Goal: Task Accomplishment & Management: Manage account settings

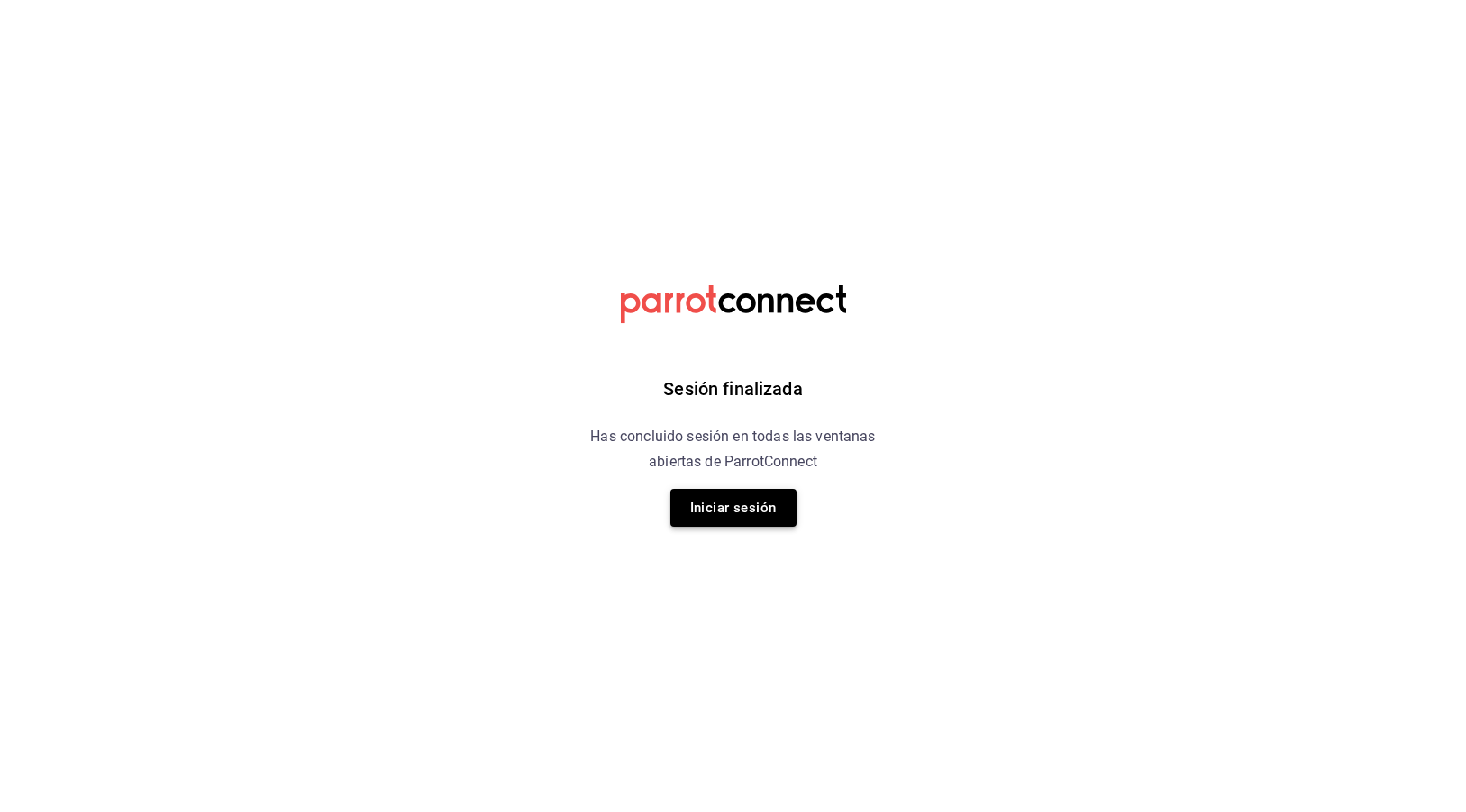
click at [759, 510] on button "Iniciar sesión" at bounding box center [733, 508] width 126 height 38
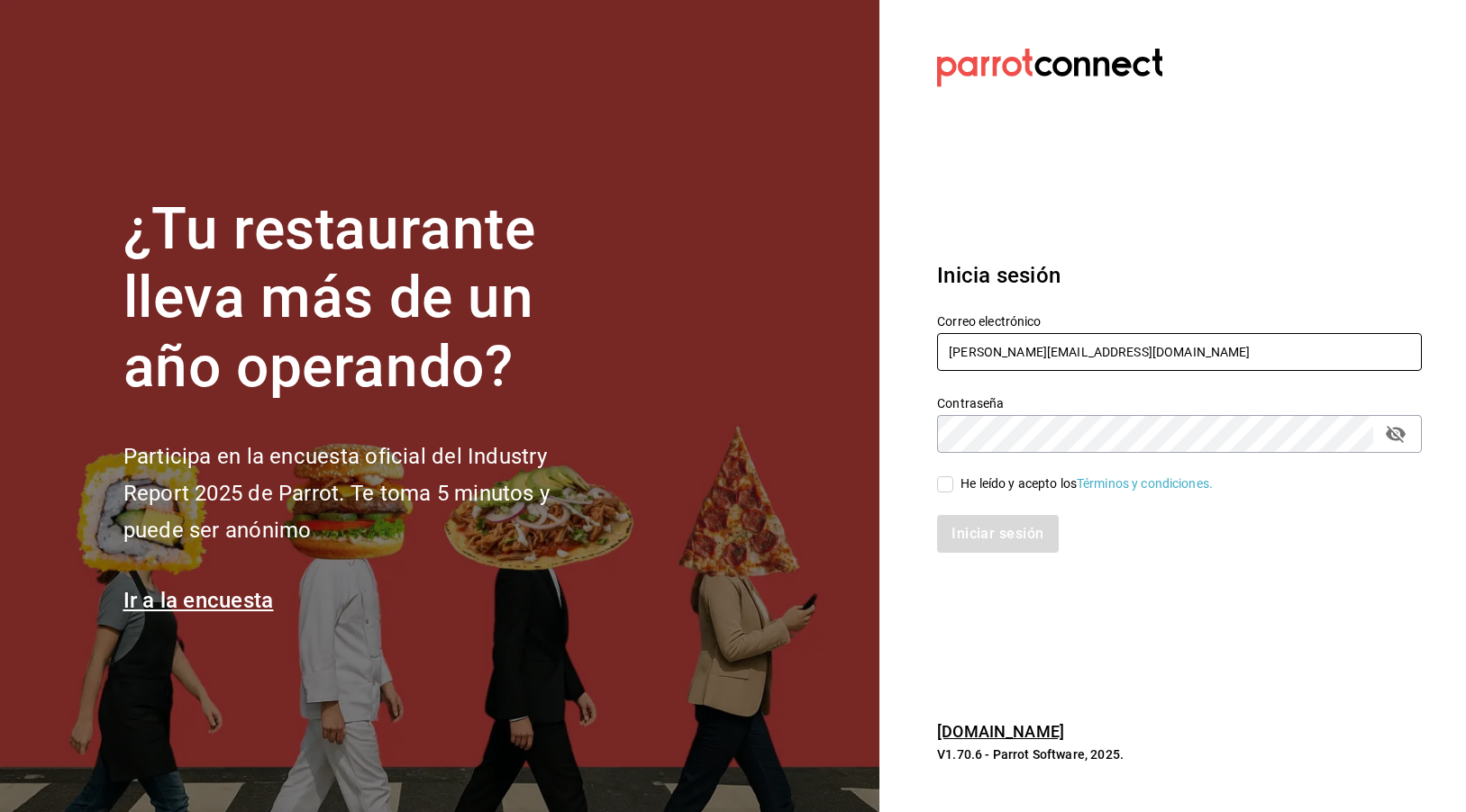
type input "[PERSON_NAME][EMAIL_ADDRESS][PERSON_NAME][DOMAIN_NAME]"
click at [943, 483] on input "He leído y acepto los Términos y condiciones." at bounding box center [945, 484] width 16 height 16
checkbox input "true"
click at [975, 555] on div "Inicia sesión Correo electrónico carlos.rb@airepaz.com Contraseña Contraseña He…" at bounding box center [1179, 406] width 484 height 337
click at [972, 530] on button "Iniciar sesión" at bounding box center [999, 534] width 123 height 38
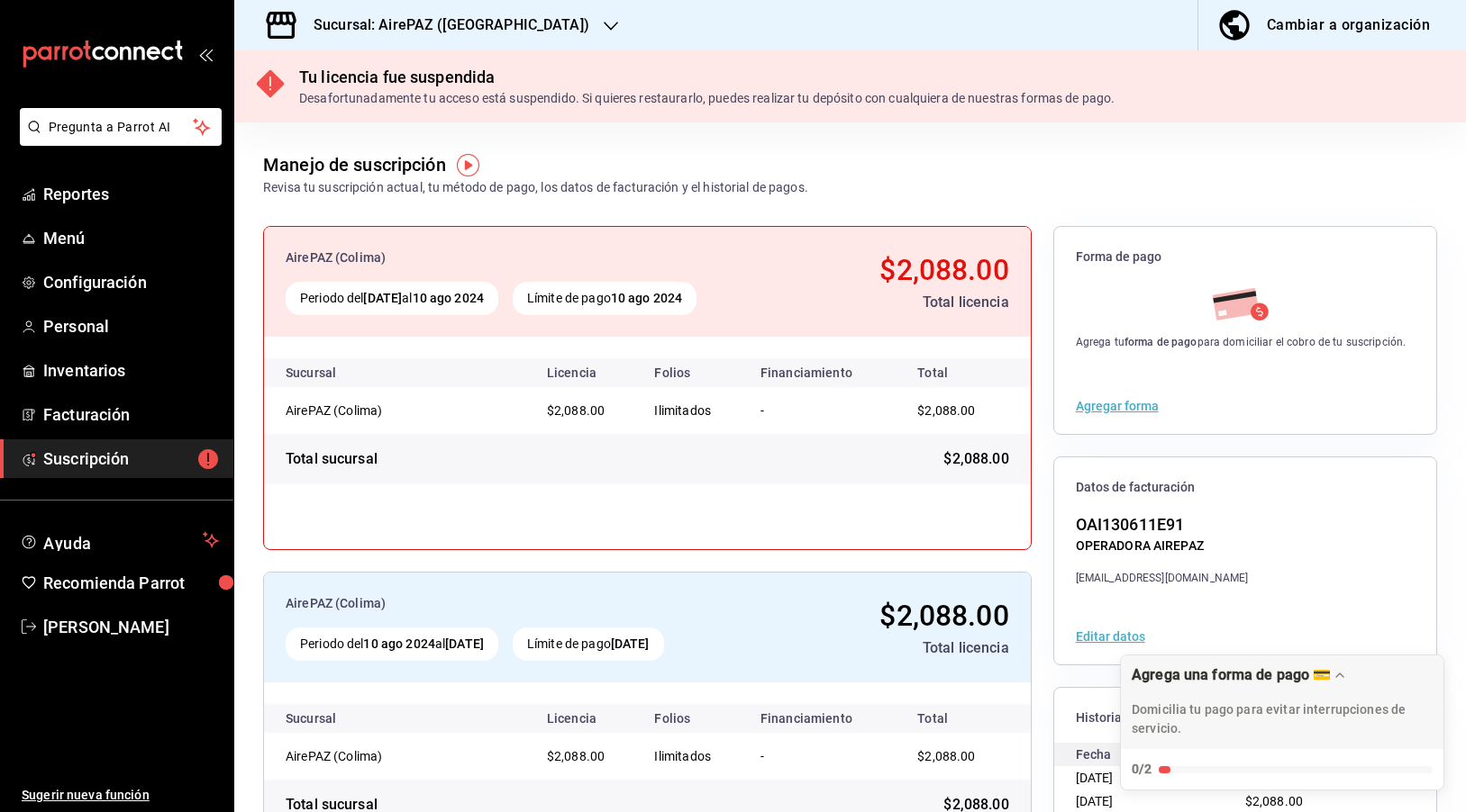
click at [370, 23] on h3 "Sucursal: AirePAZ ([GEOGRAPHIC_DATA])" at bounding box center [444, 25] width 290 height 22
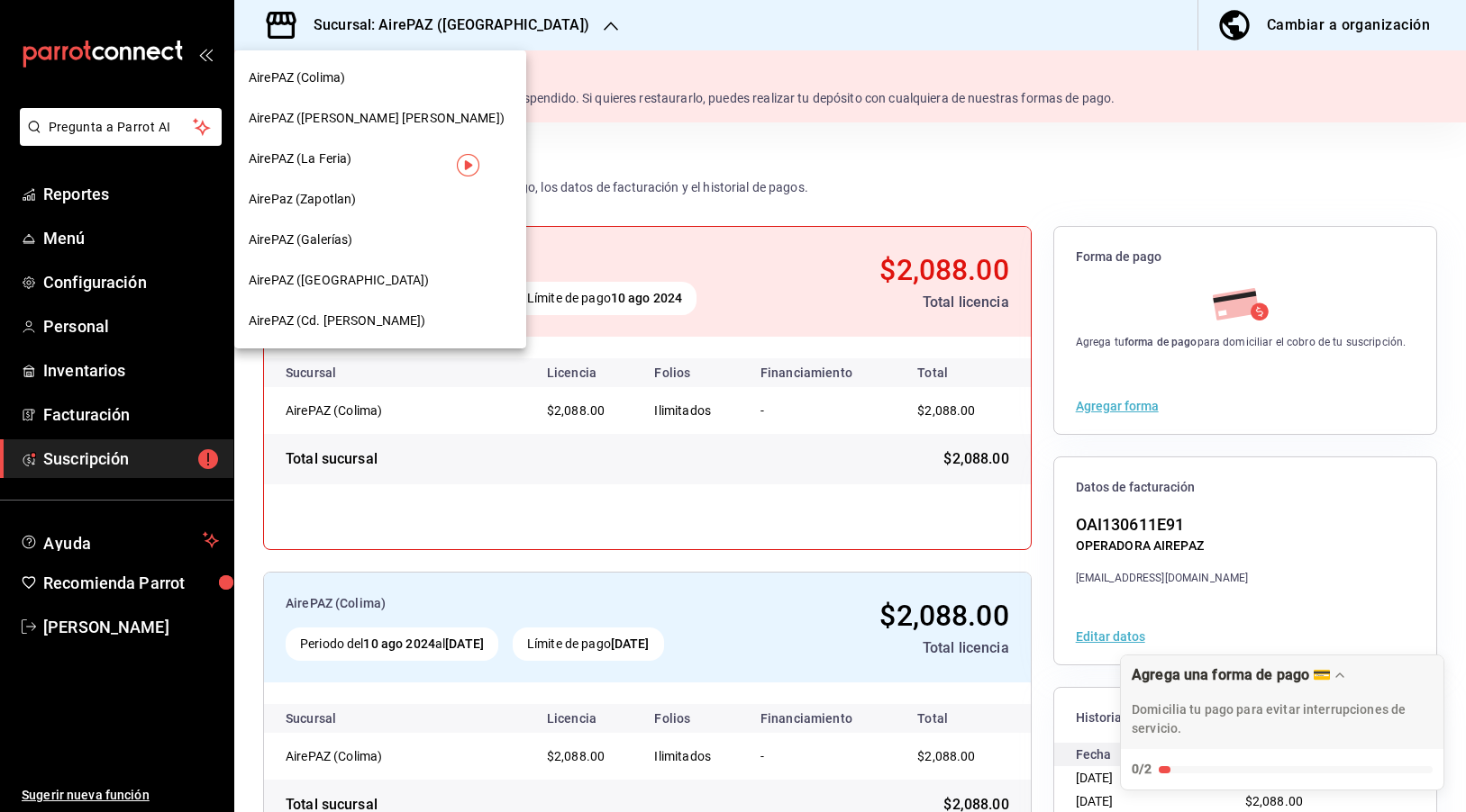
click at [345, 158] on span "AirePAZ (La Feria)" at bounding box center [300, 159] width 103 height 19
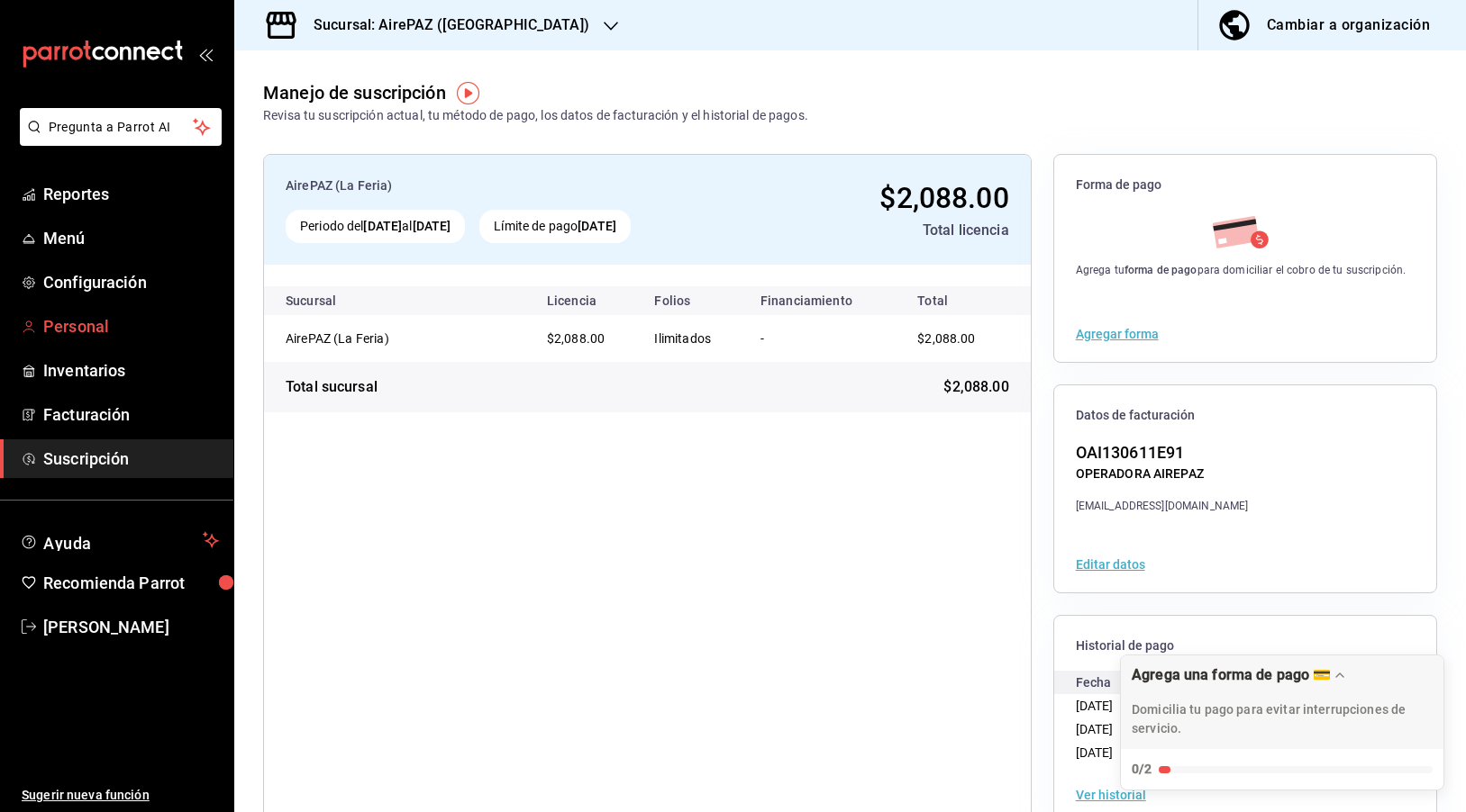
click at [134, 325] on span "Personal" at bounding box center [131, 326] width 176 height 25
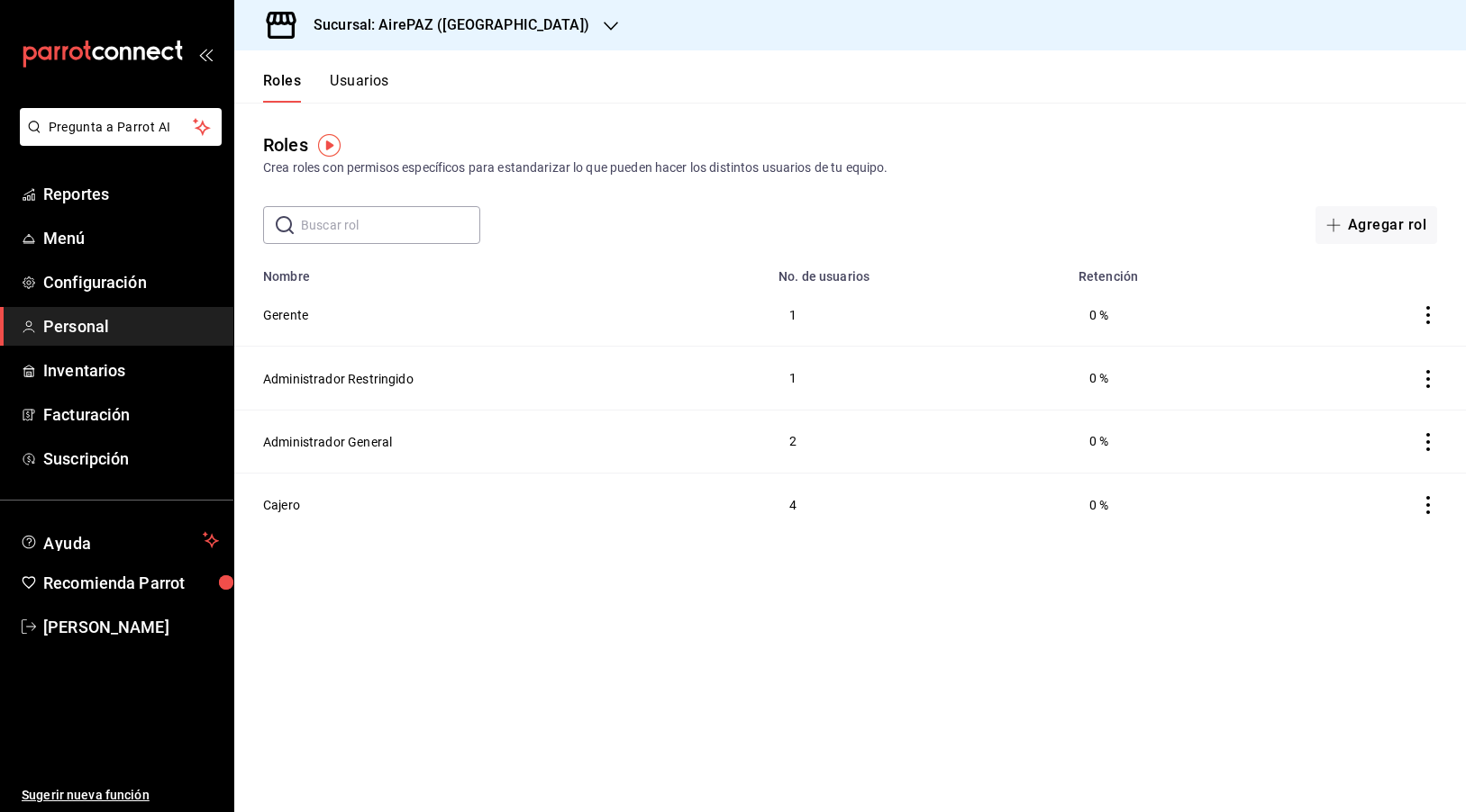
click at [372, 77] on button "Usuarios" at bounding box center [359, 87] width 60 height 30
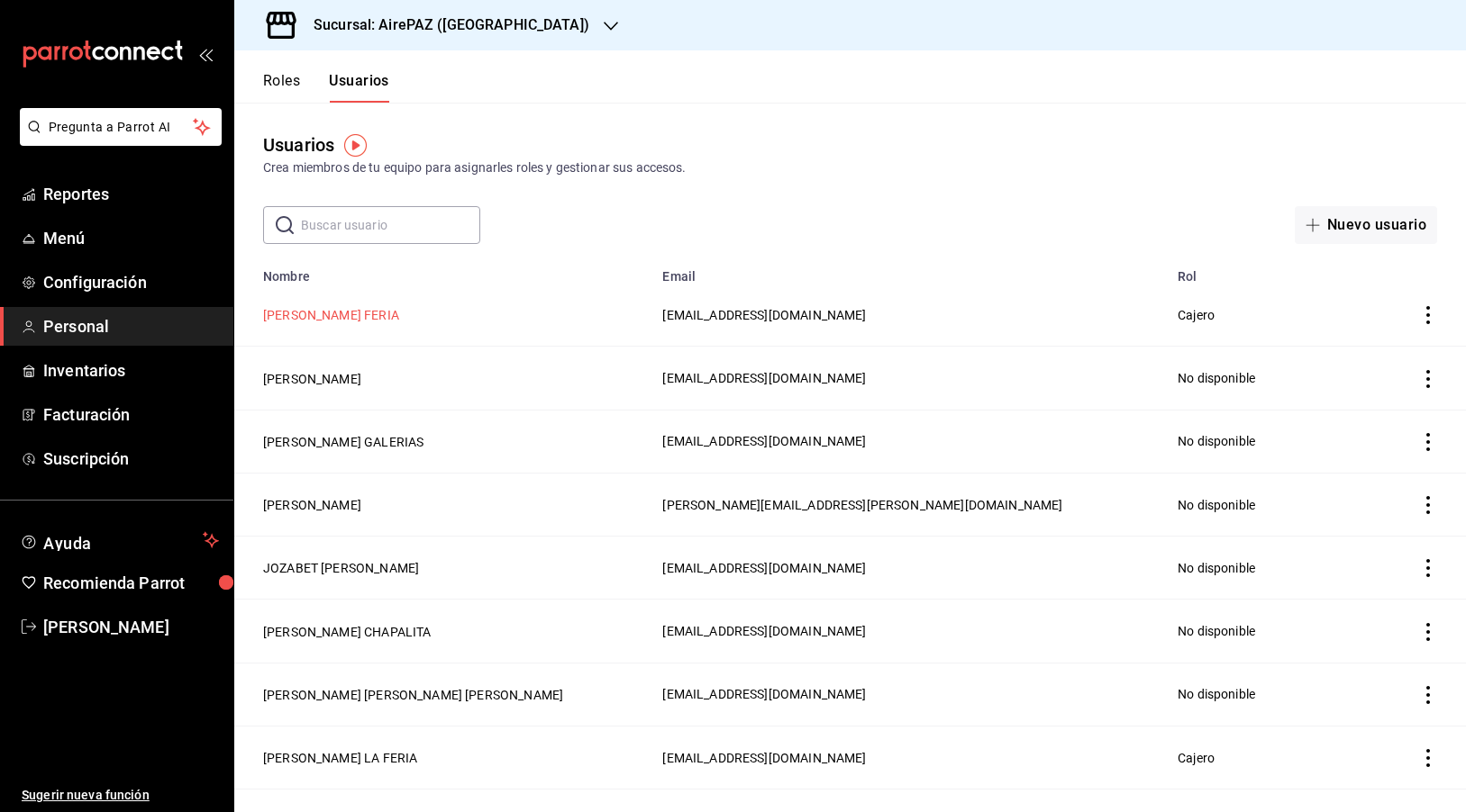
click at [347, 317] on button "[PERSON_NAME] FERIA" at bounding box center [331, 315] width 136 height 18
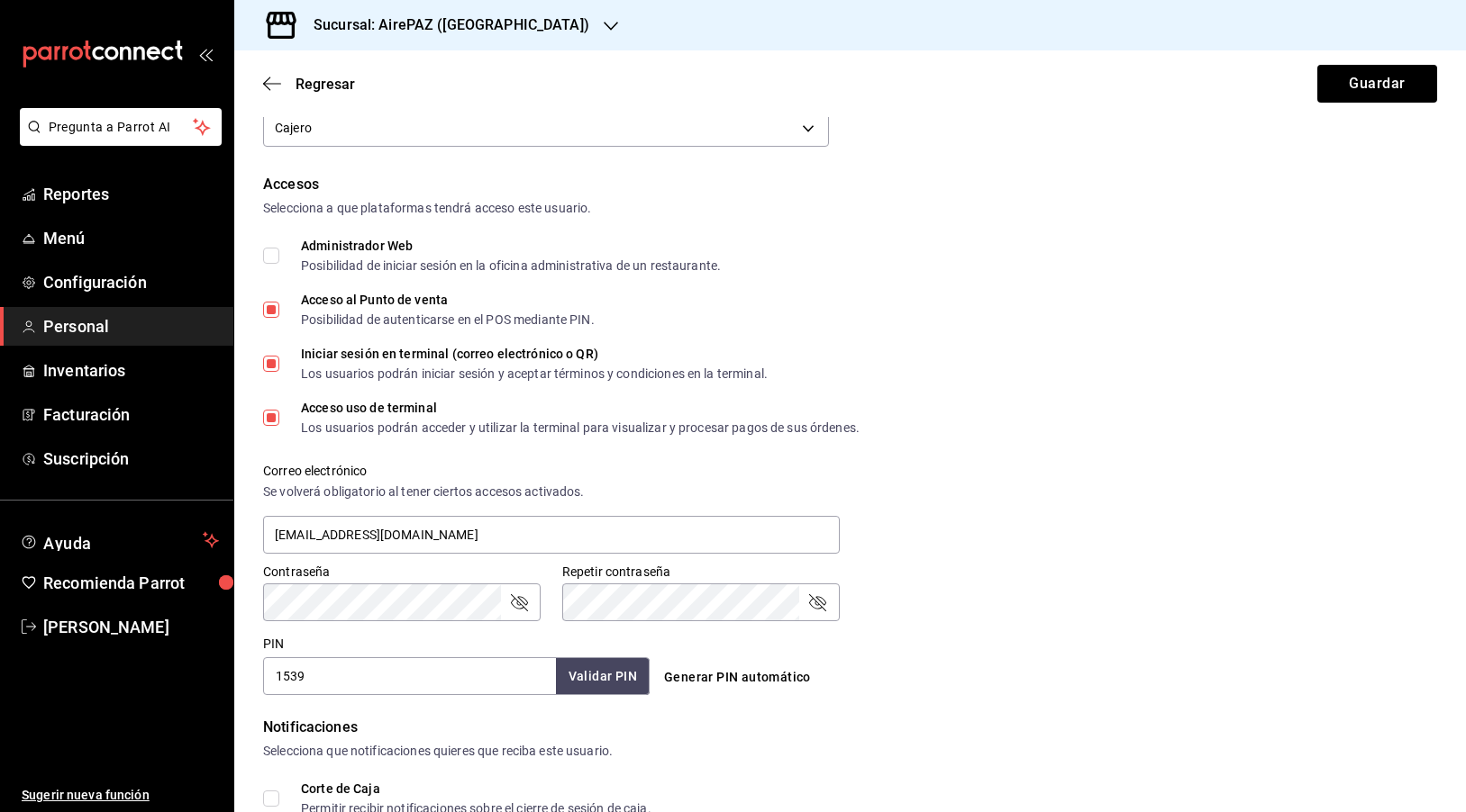
scroll to position [332, 0]
click at [1058, 526] on div "Correo electrónico Se volverá obligatorio [PERSON_NAME] ciertos accesos activad…" at bounding box center [839, 498] width 1195 height 115
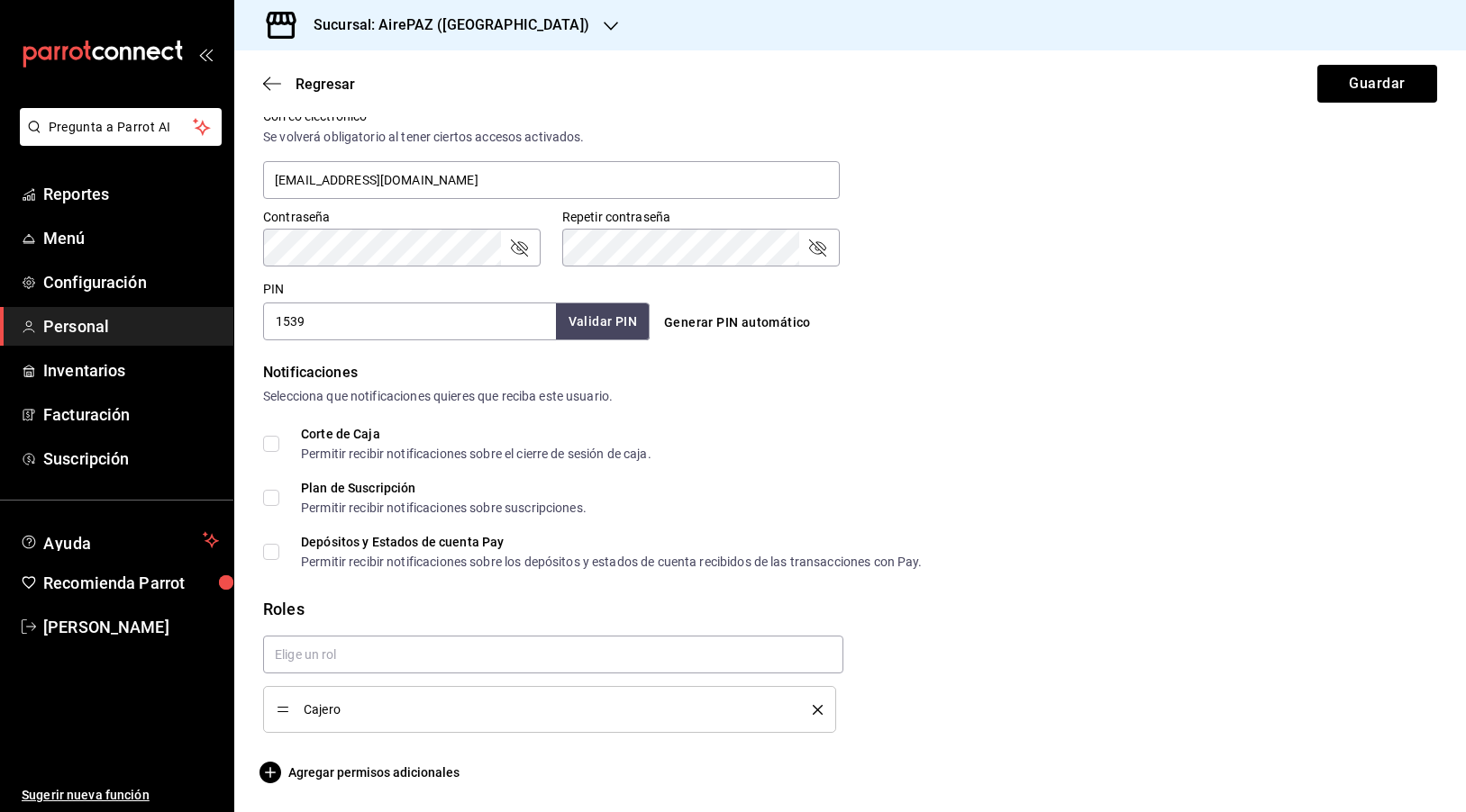
scroll to position [686, 0]
click at [370, 769] on span "Agregar permisos adicionales" at bounding box center [361, 772] width 197 height 22
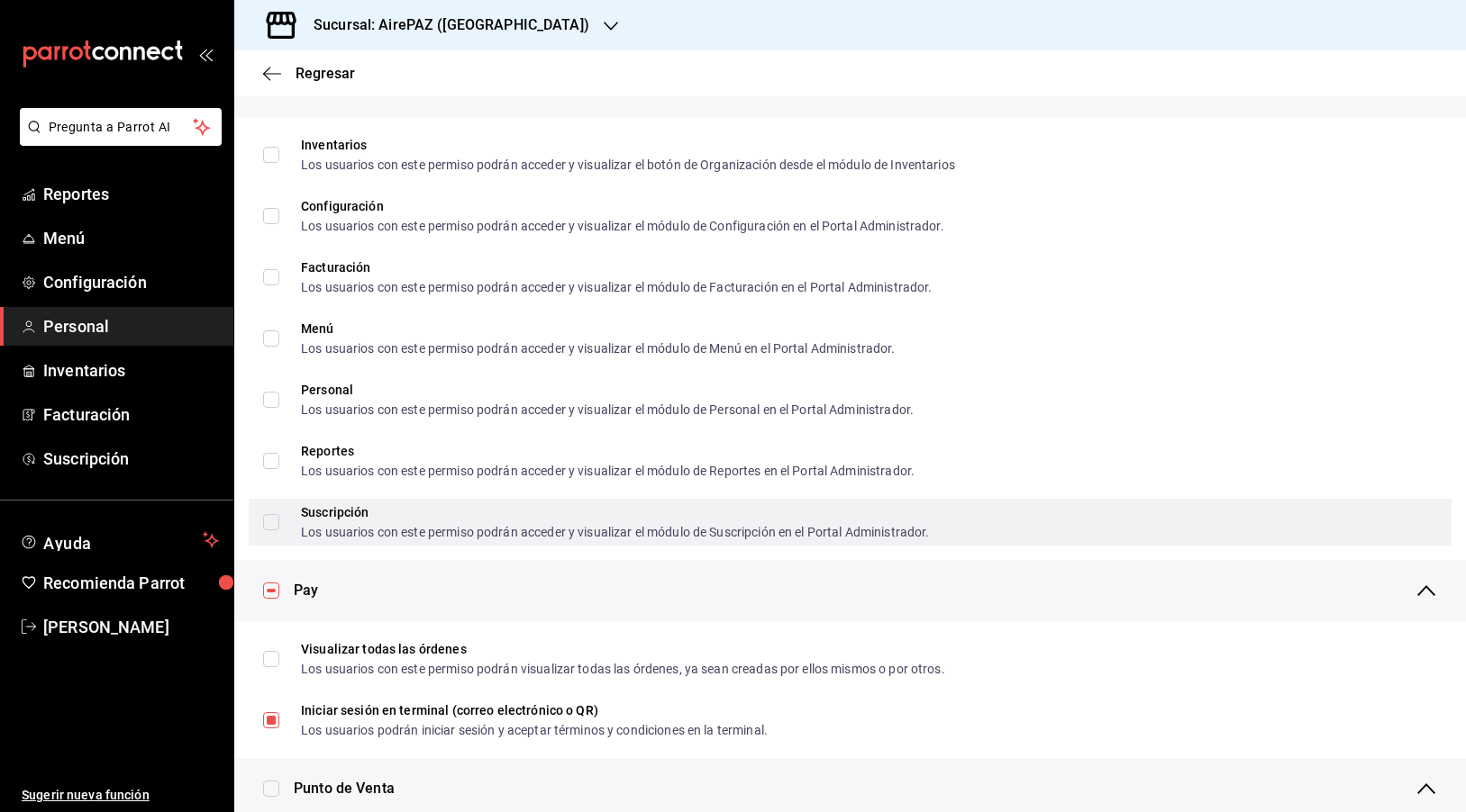
scroll to position [842, 0]
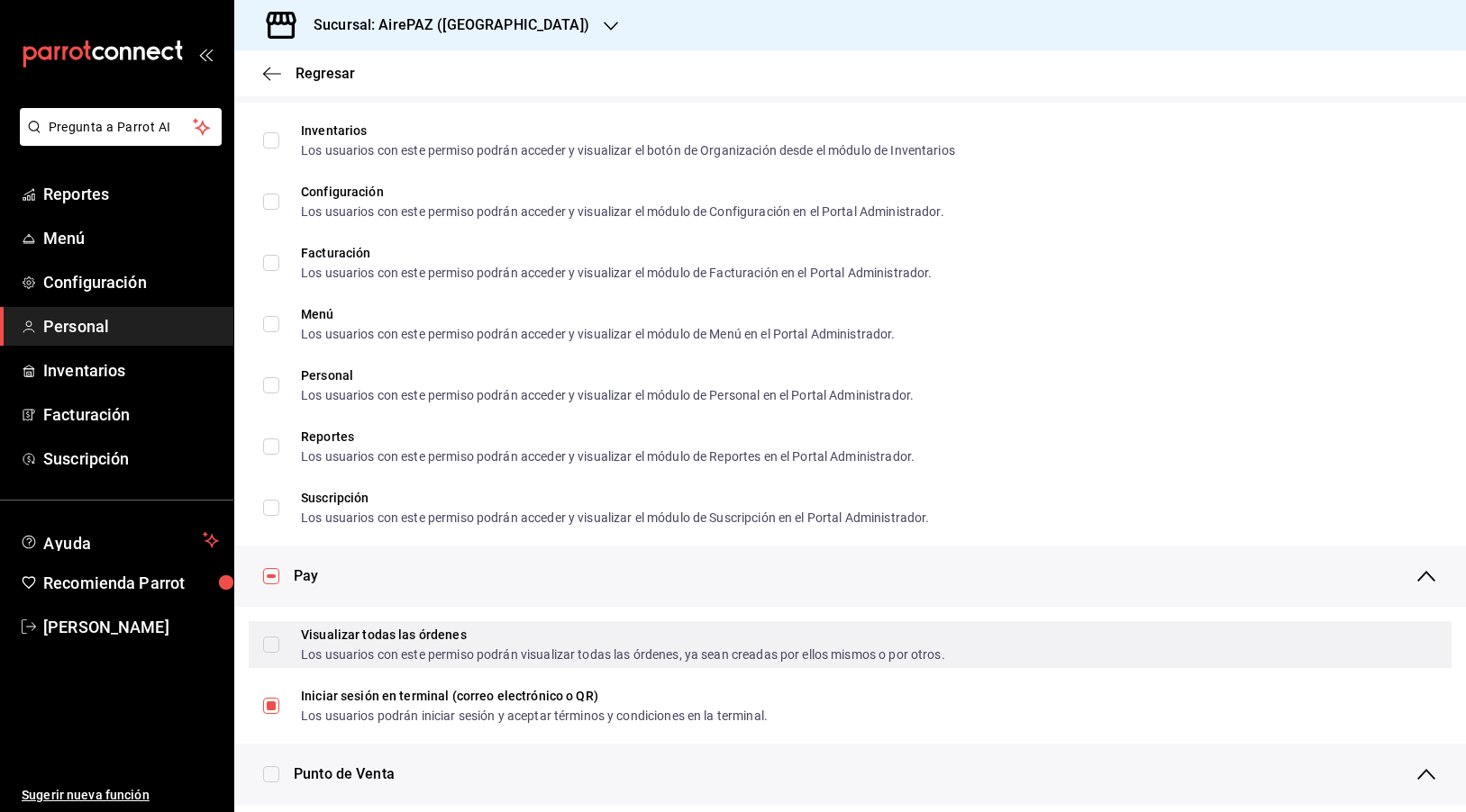
click at [452, 637] on div "Visualizar todas las órdenes" at bounding box center [622, 634] width 644 height 12
click at [279, 637] on input "Visualizar todas las órdenes Los usuarios con este permiso podrán visualizar to…" at bounding box center [271, 644] width 16 height 16
checkbox input "false"
checkbox input "true"
click at [275, 644] on input "Visualizar todas las órdenes Los usuarios con este permiso podrán visualizar to…" at bounding box center [271, 644] width 16 height 16
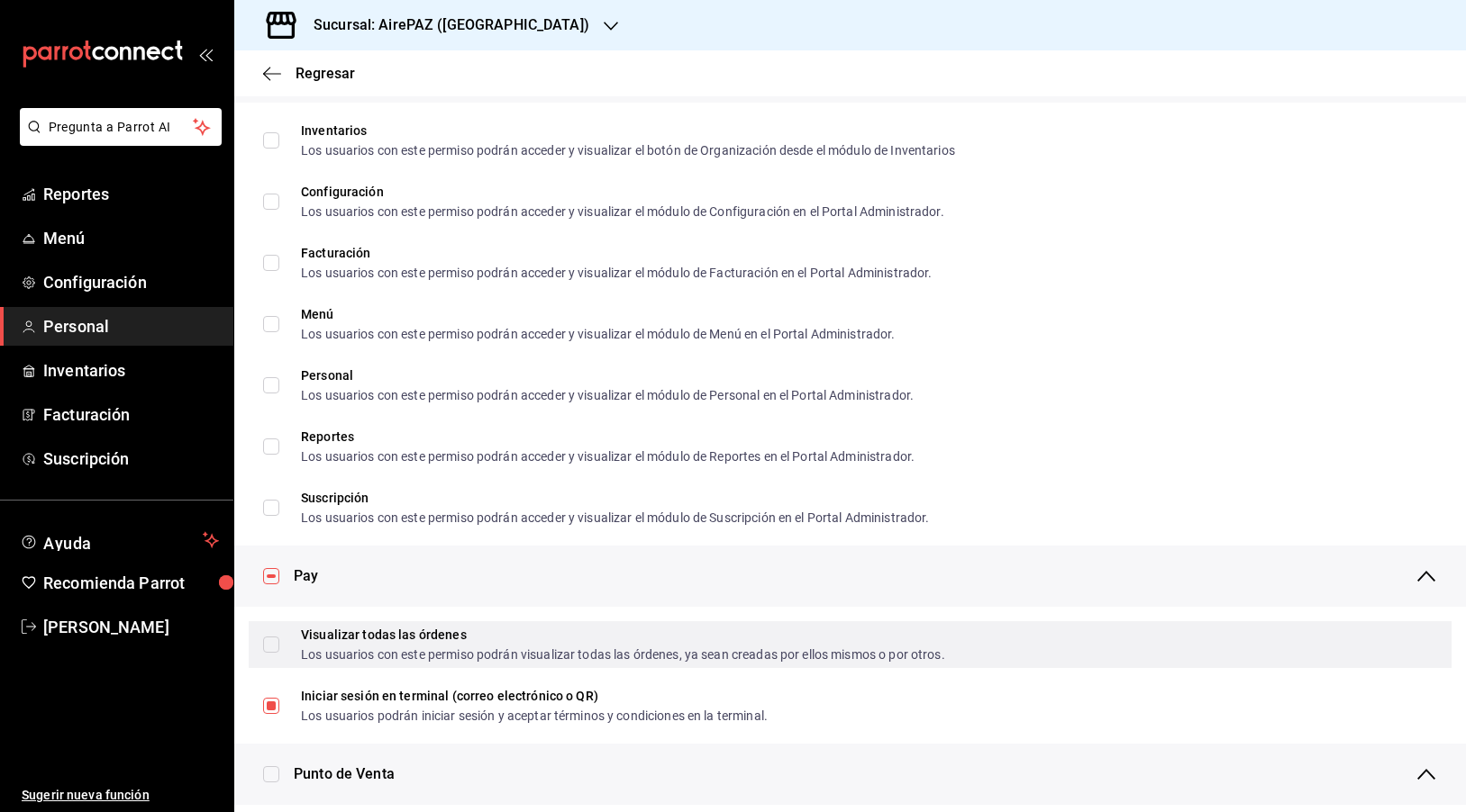
checkbox input "true"
checkbox input "false"
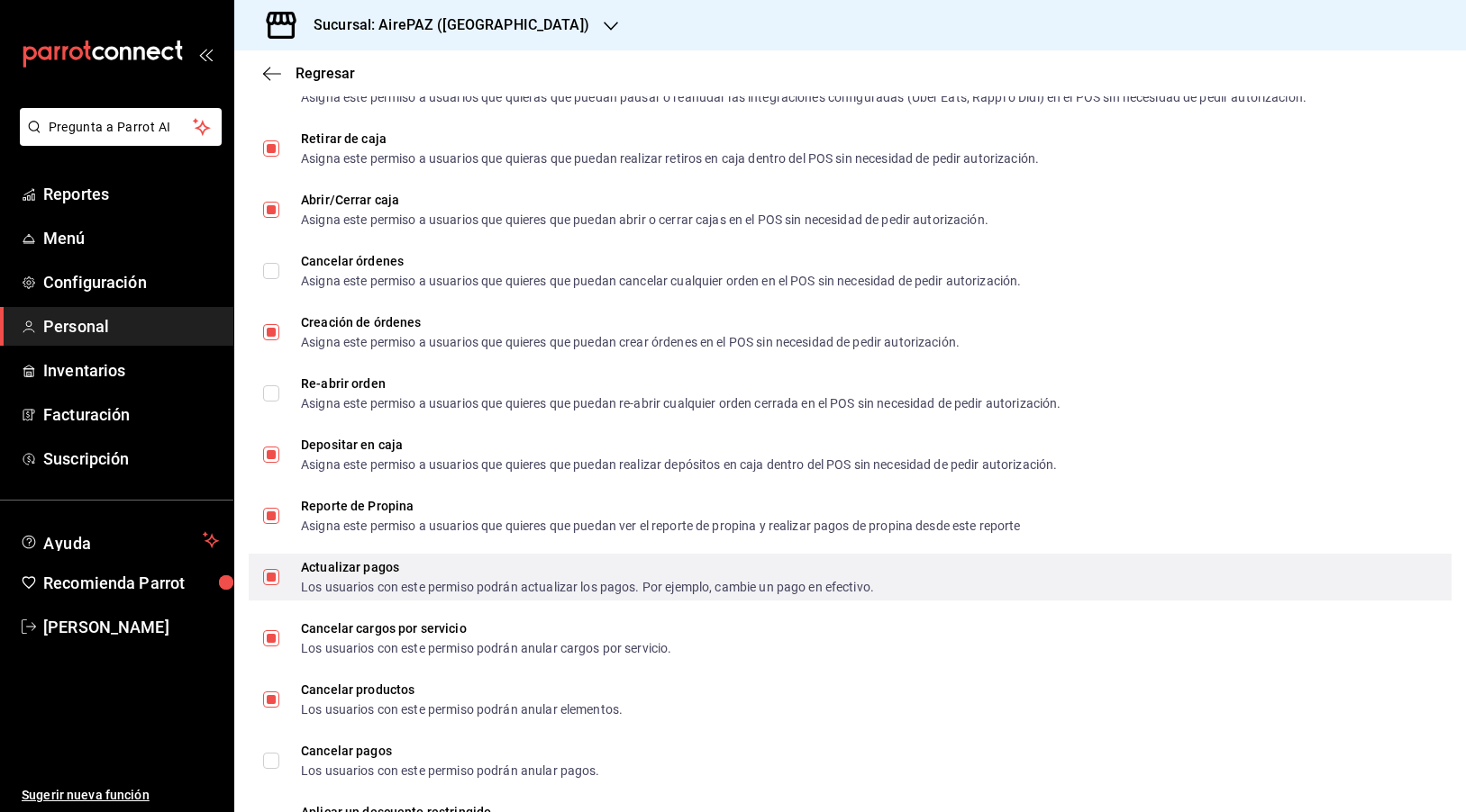
scroll to position [1664, 0]
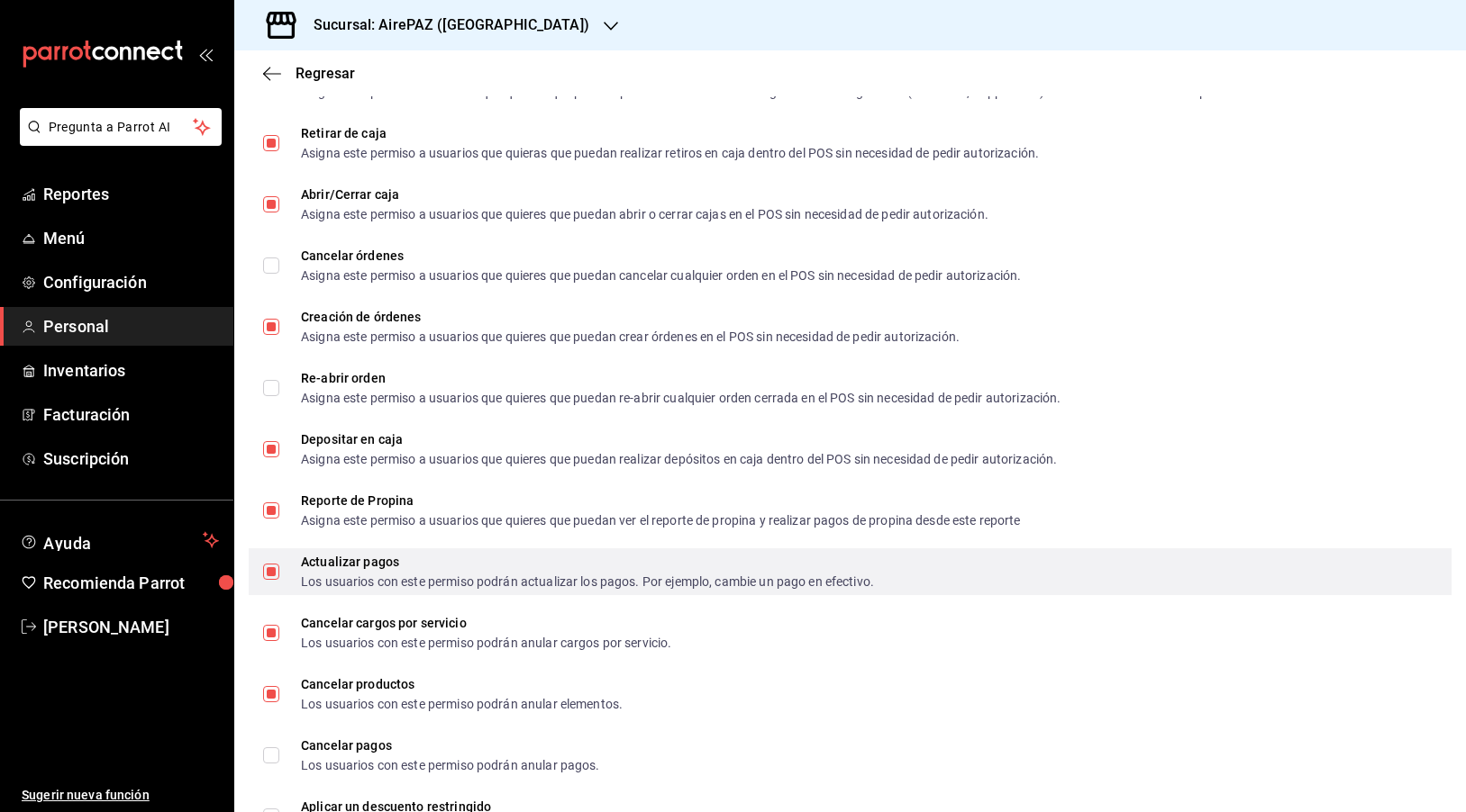
click at [274, 572] on input "Actualizar pagos Los usuarios con este permiso podrán actualizar los pagos. Por…" at bounding box center [271, 571] width 16 height 16
checkbox input "false"
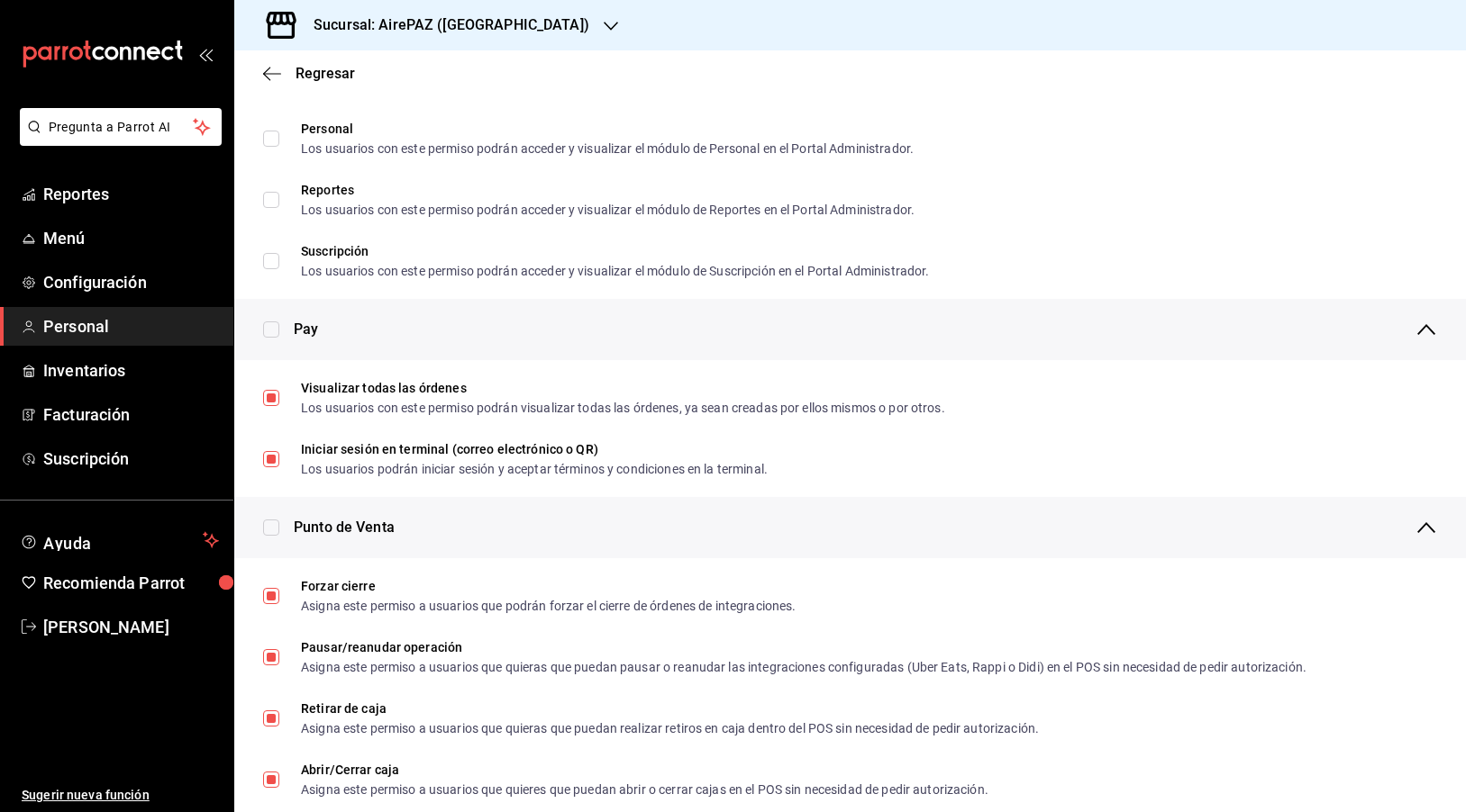
scroll to position [777, 0]
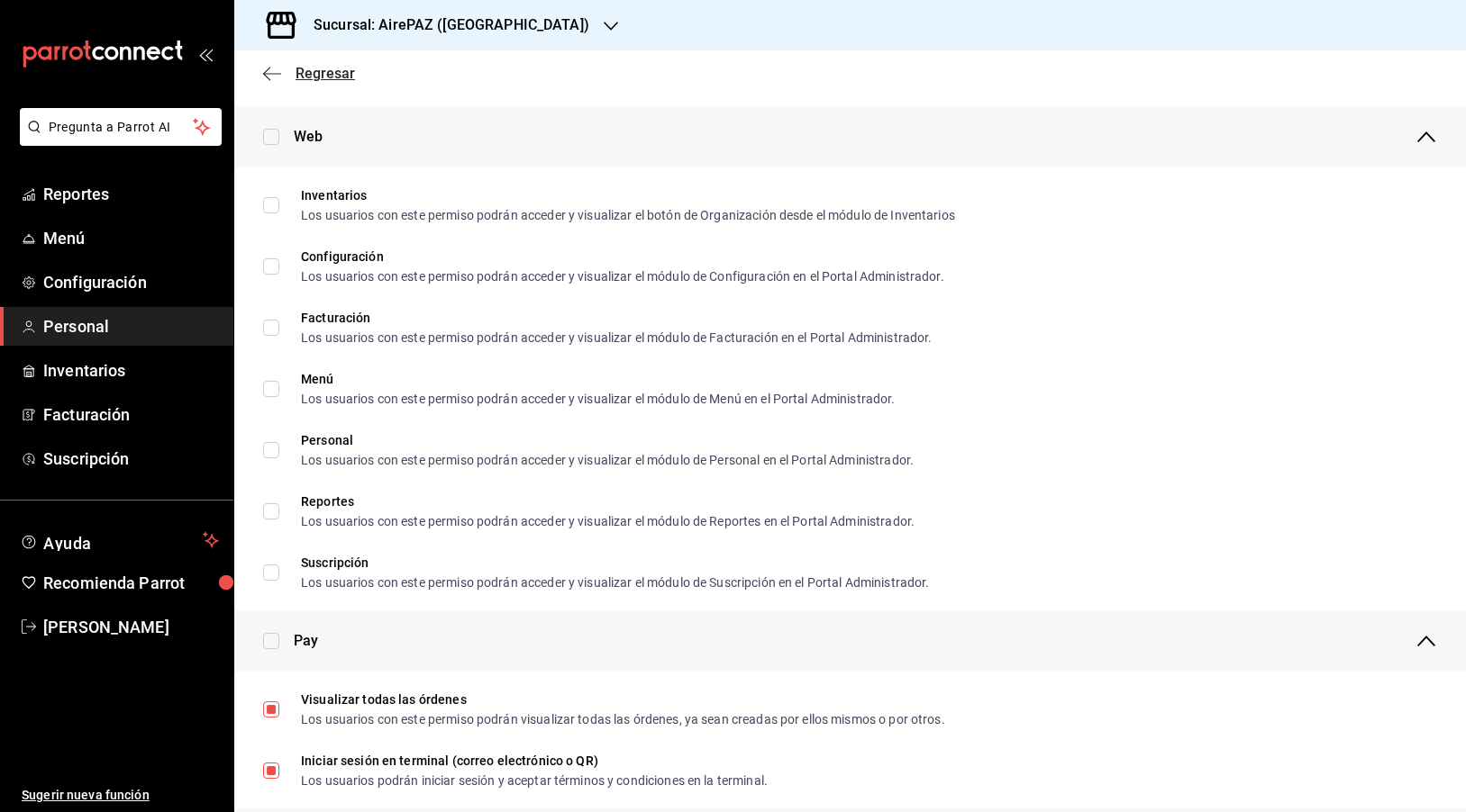
click at [274, 74] on icon "button" at bounding box center [271, 73] width 18 height 1
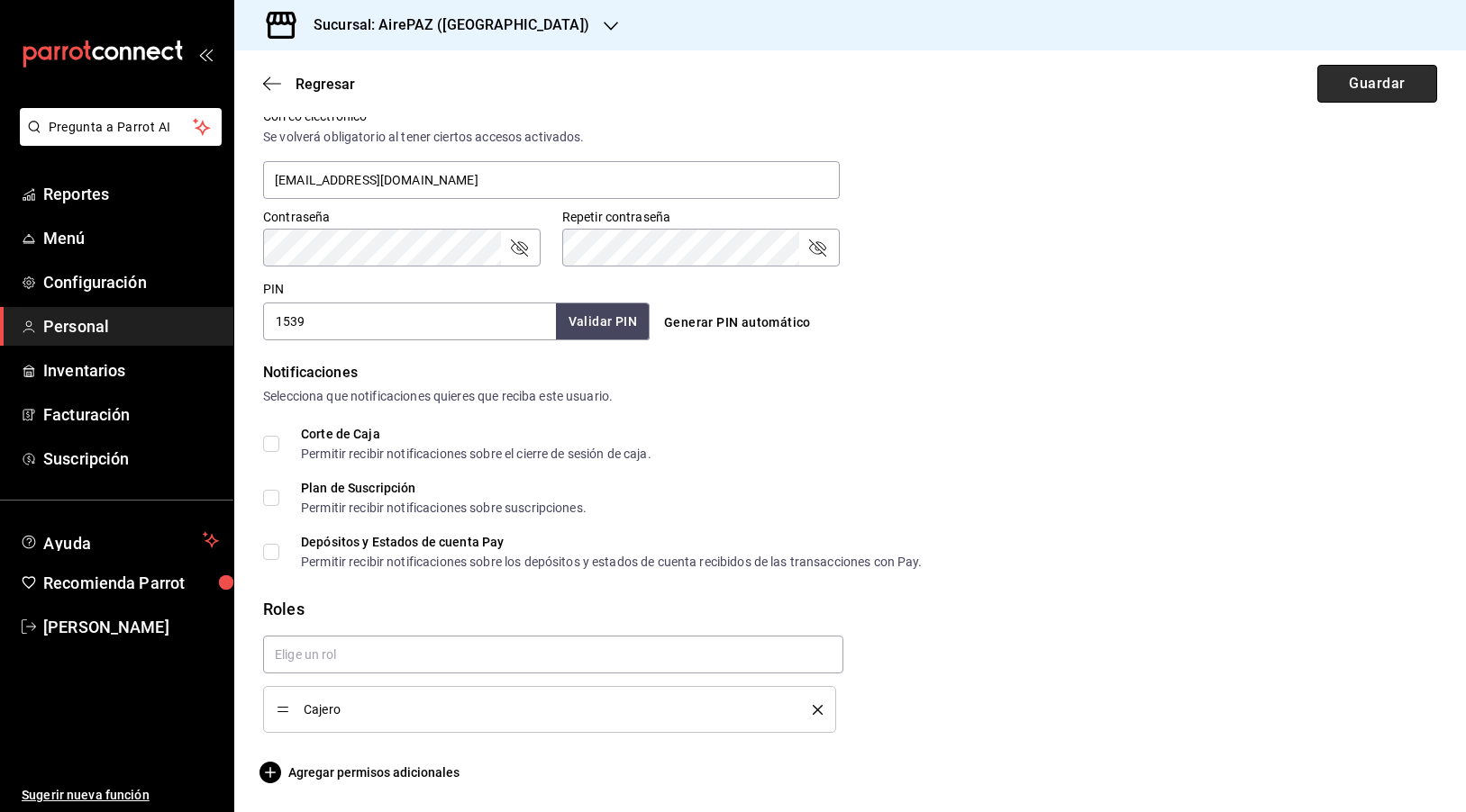
click at [1348, 78] on button "Guardar" at bounding box center [1376, 84] width 120 height 38
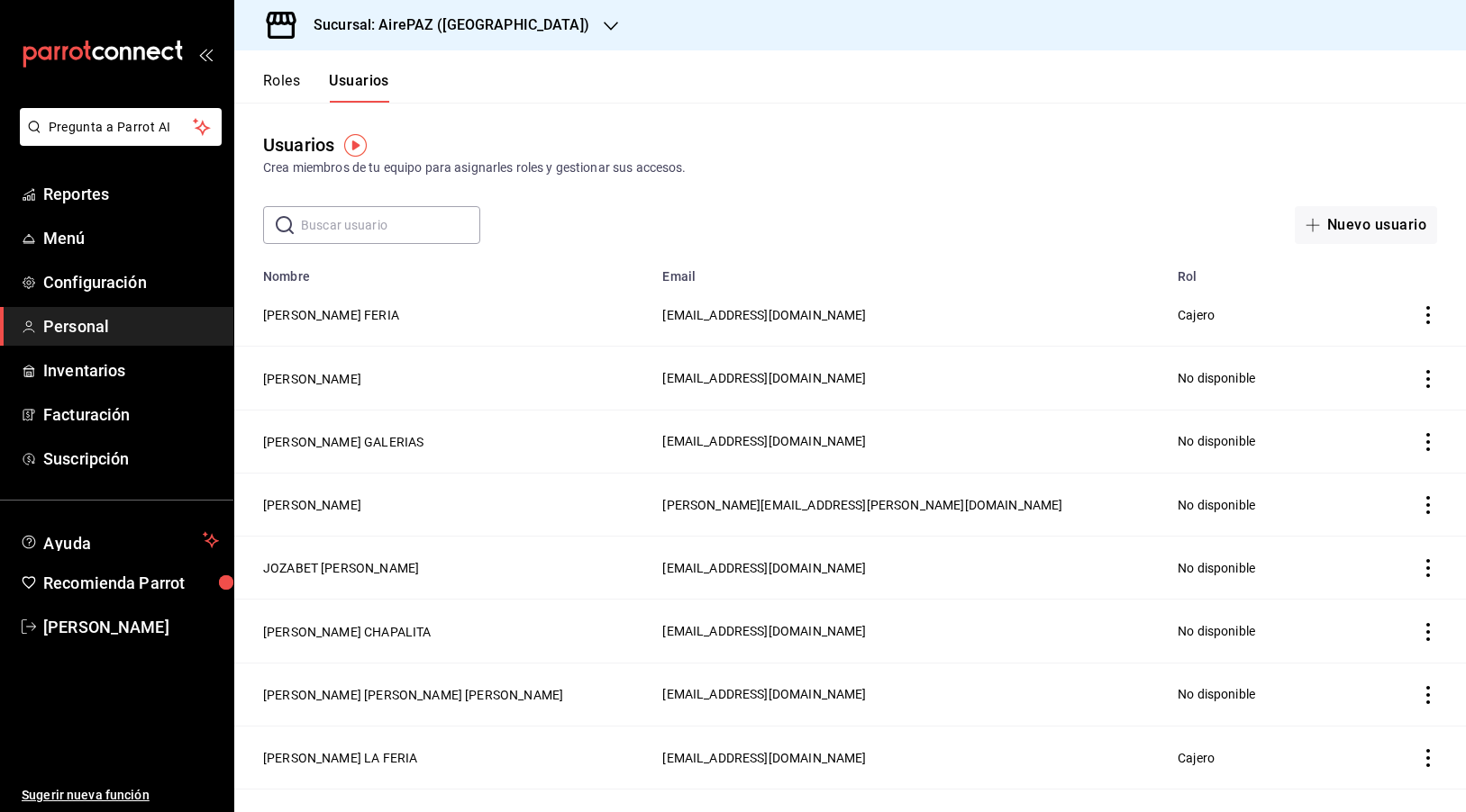
click at [377, 232] on input "text" at bounding box center [391, 225] width 180 height 36
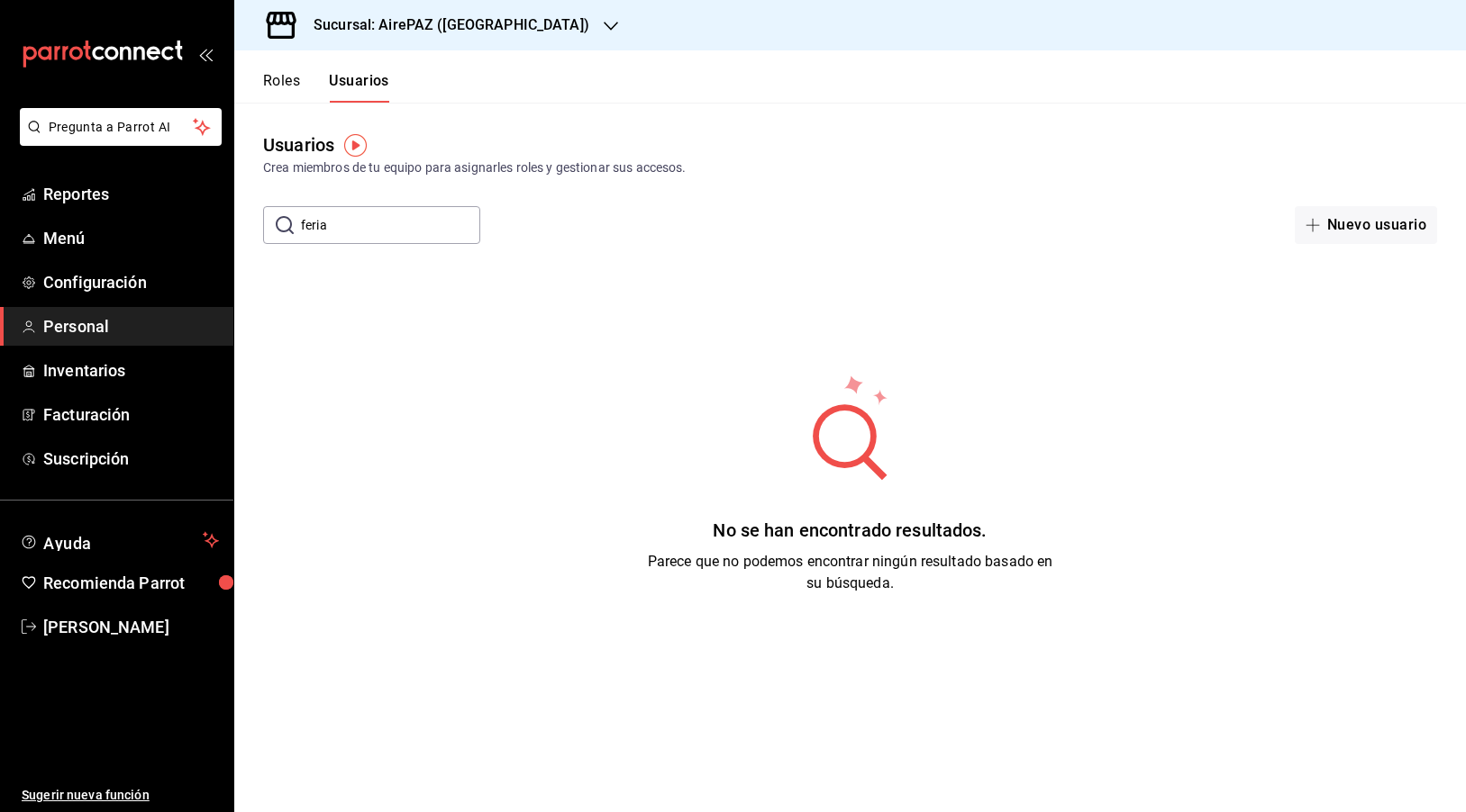
type input "feria"
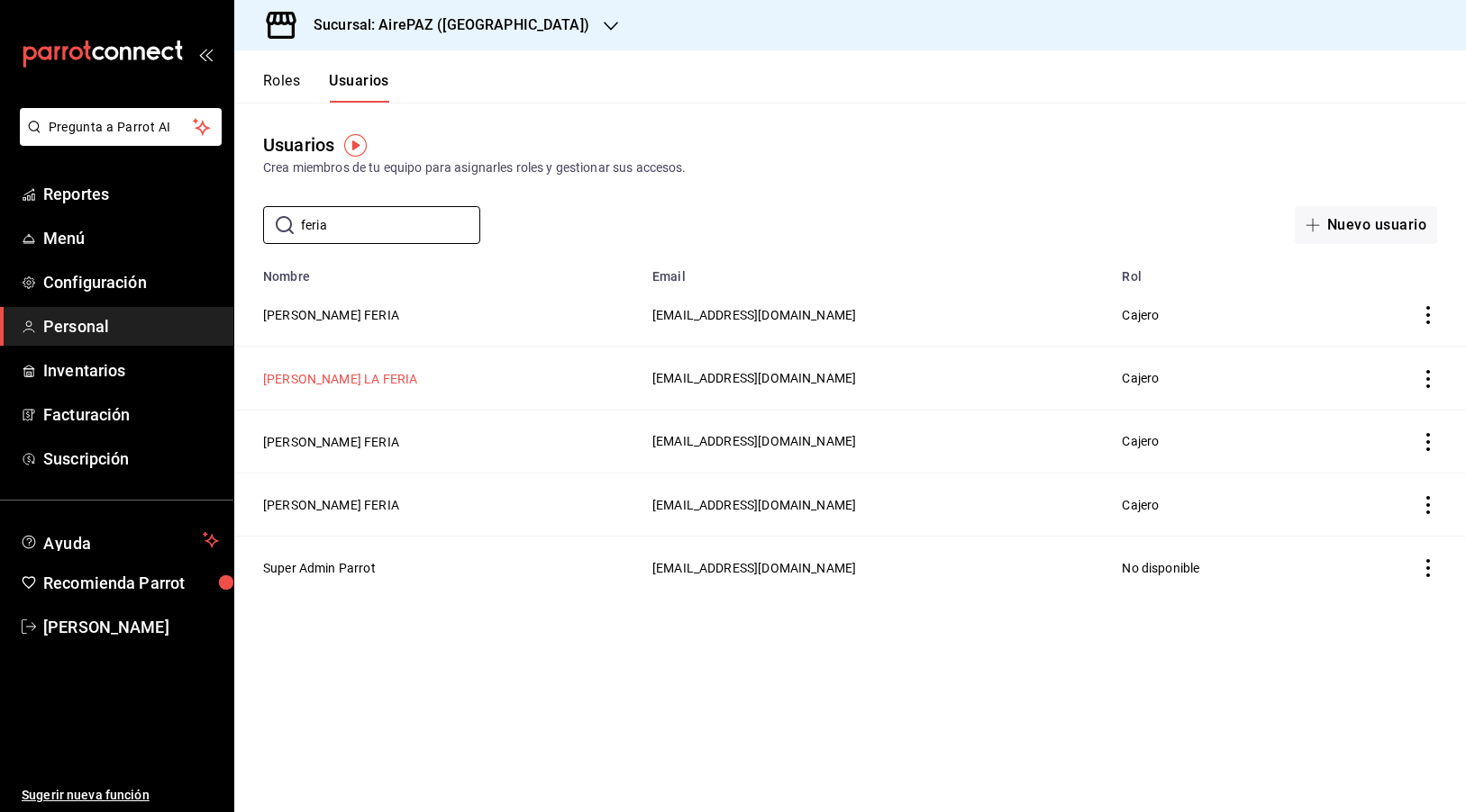
click at [382, 371] on button "[PERSON_NAME] LA FERIA" at bounding box center [340, 378] width 154 height 18
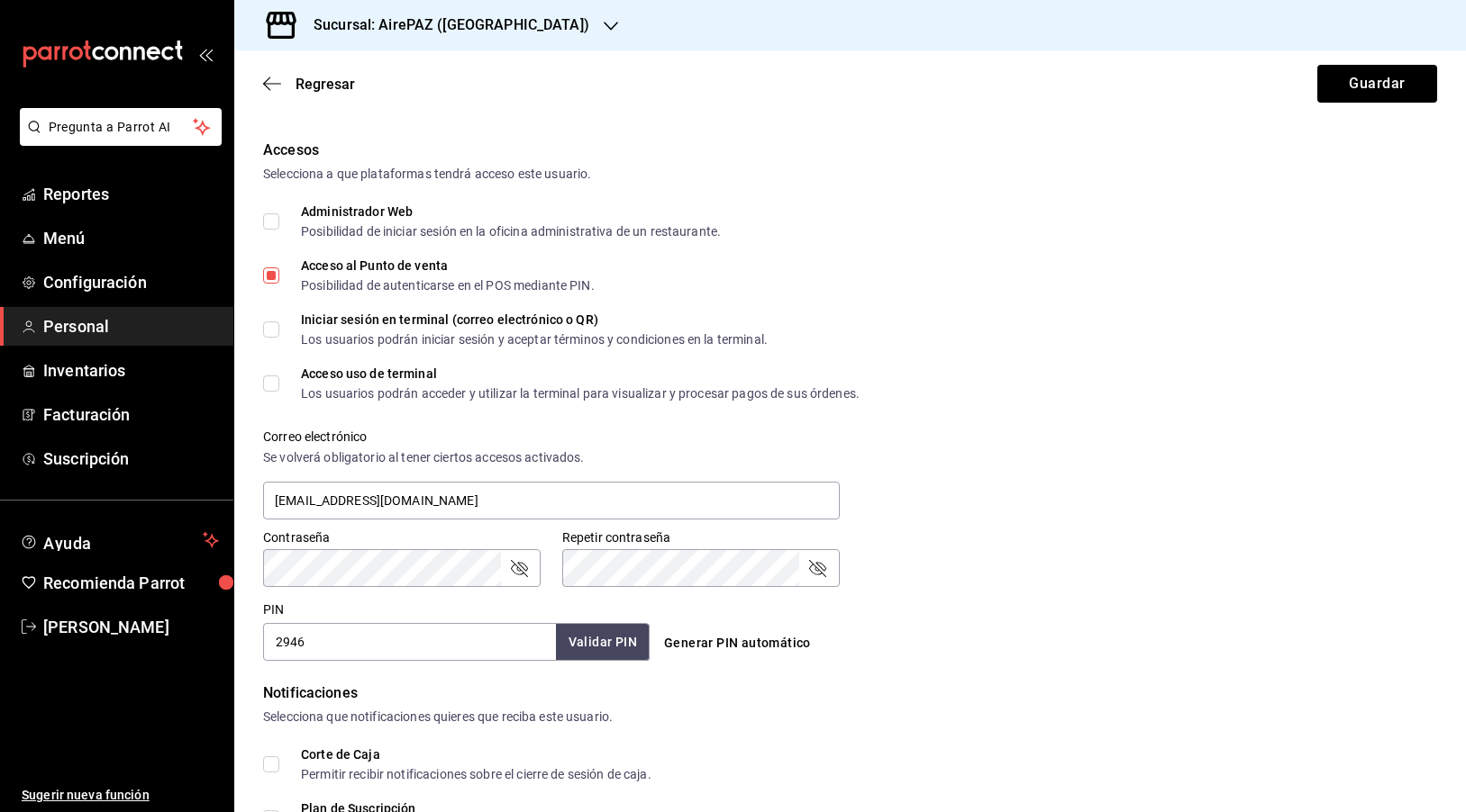
scroll to position [367, 0]
click at [288, 639] on input "2946" at bounding box center [410, 641] width 293 height 38
click at [336, 404] on div "Accesos Selecciona a que plataformas tendrá acceso este usuario. Administrador …" at bounding box center [849, 399] width 1174 height 521
click at [335, 398] on div "Los usuarios podrán acceder y utilizar la terminal para visualizar y procesar p…" at bounding box center [580, 392] width 559 height 12
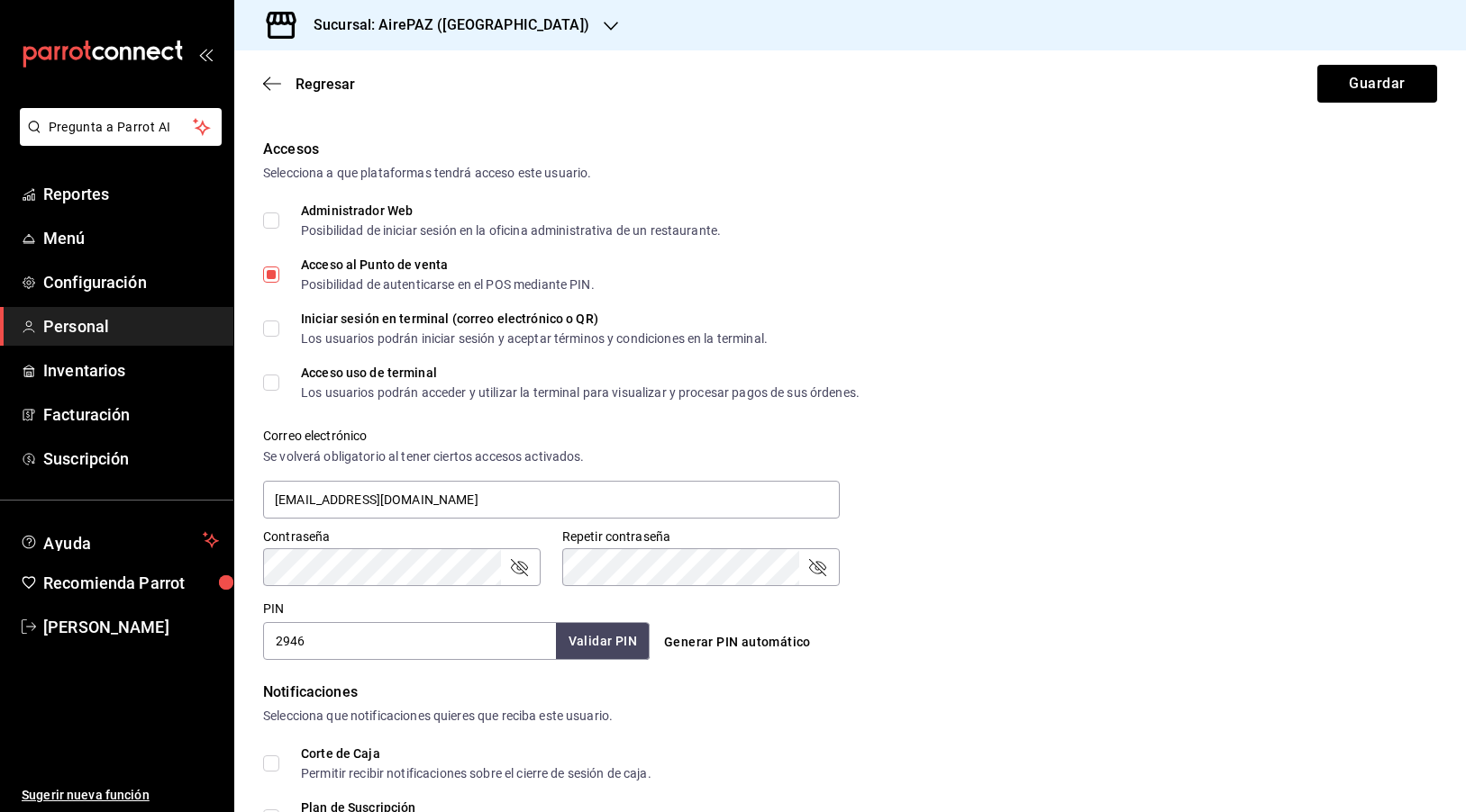
click at [279, 390] on input "Acceso uso de terminal Los usuarios podrán acceder y utilizar la terminal para …" at bounding box center [271, 382] width 16 height 16
checkbox input "true"
click at [334, 337] on div "Los usuarios podrán iniciar sesión y aceptar términos y condiciones en la termi…" at bounding box center [533, 337] width 466 height 12
click at [279, 337] on input "Iniciar sesión en terminal (correo electrónico o QR) Los usuarios podrán inicia…" at bounding box center [271, 328] width 16 height 16
checkbox input "true"
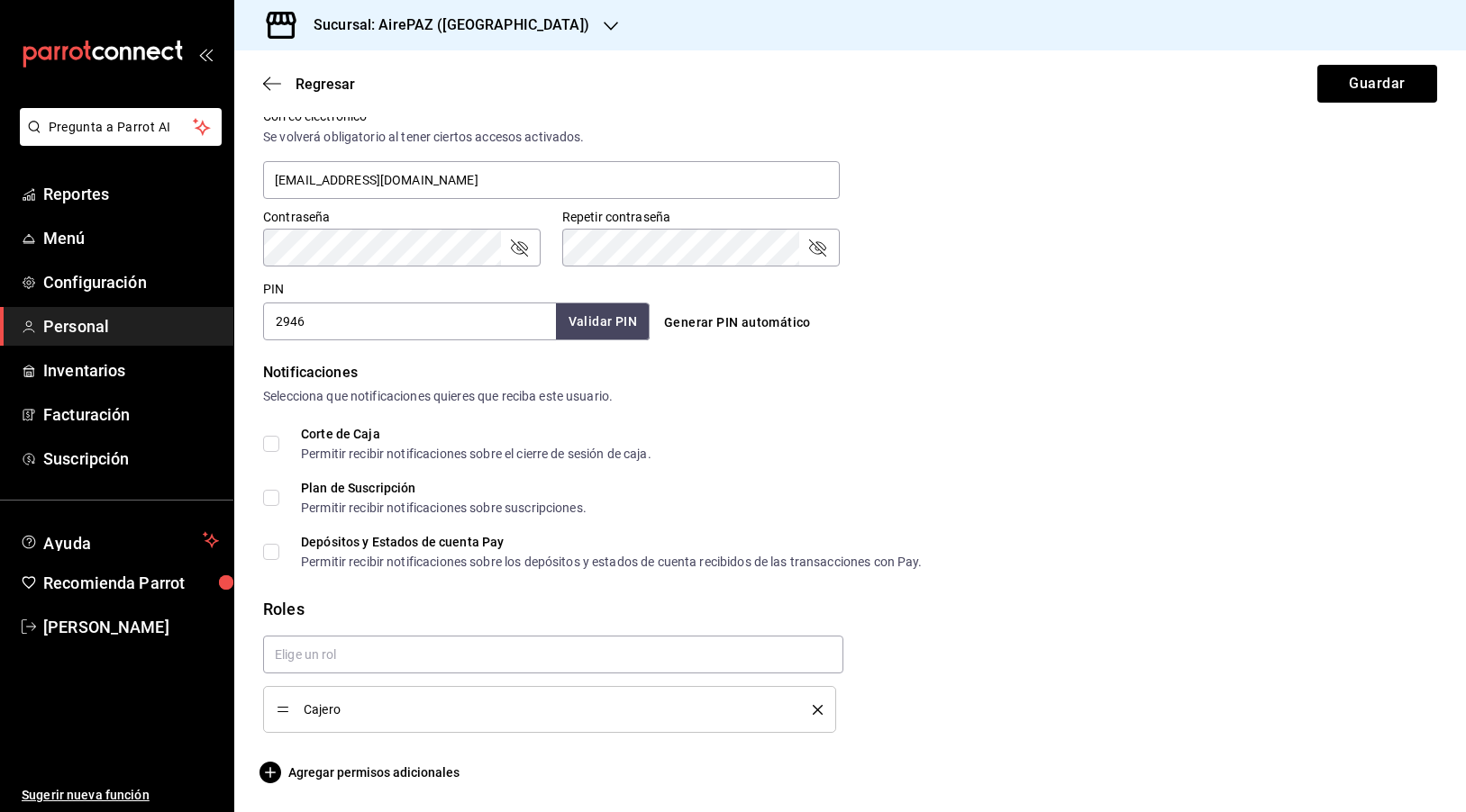
scroll to position [686, 0]
click at [356, 775] on span "Agregar permisos adicionales" at bounding box center [361, 772] width 197 height 22
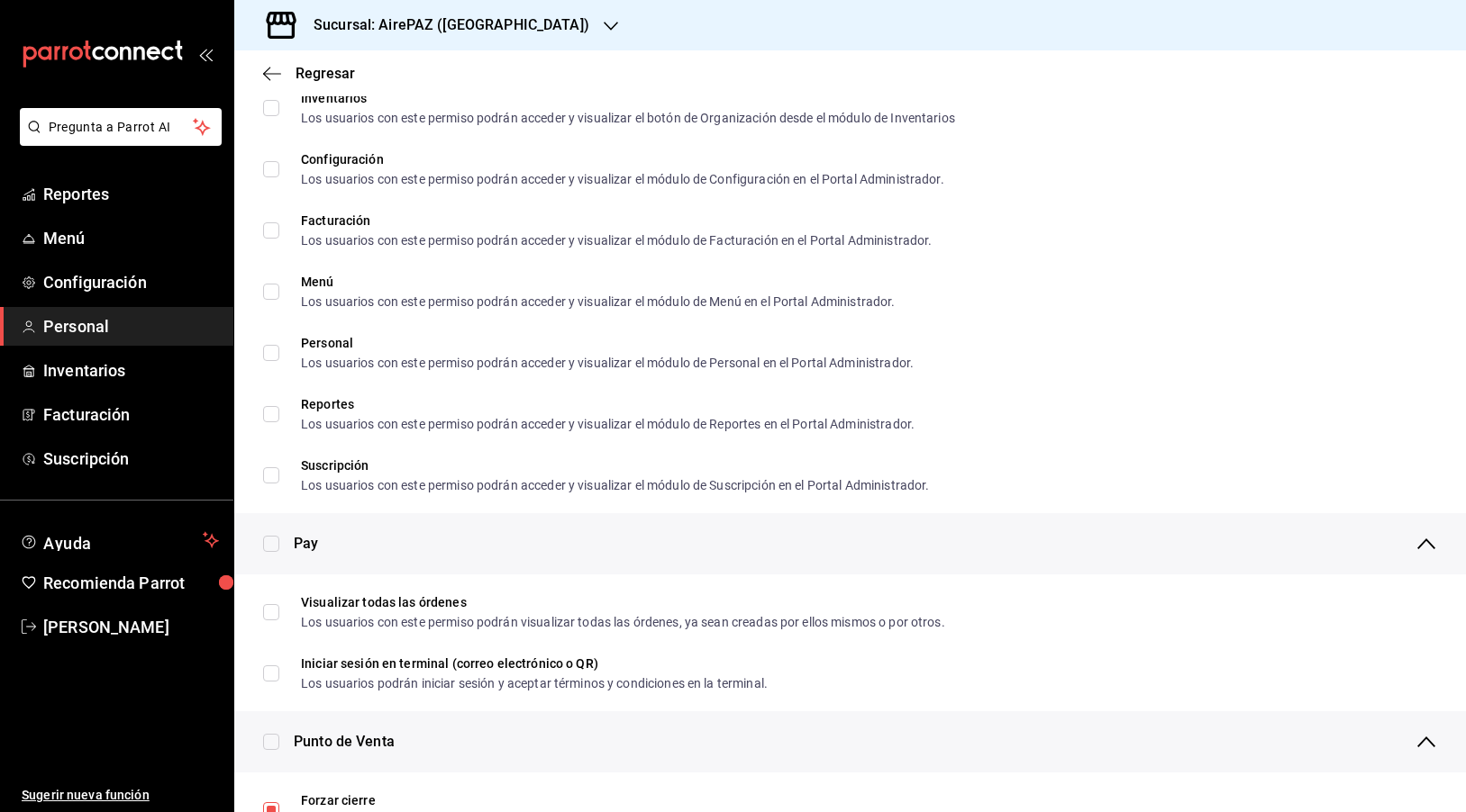
scroll to position [881, 0]
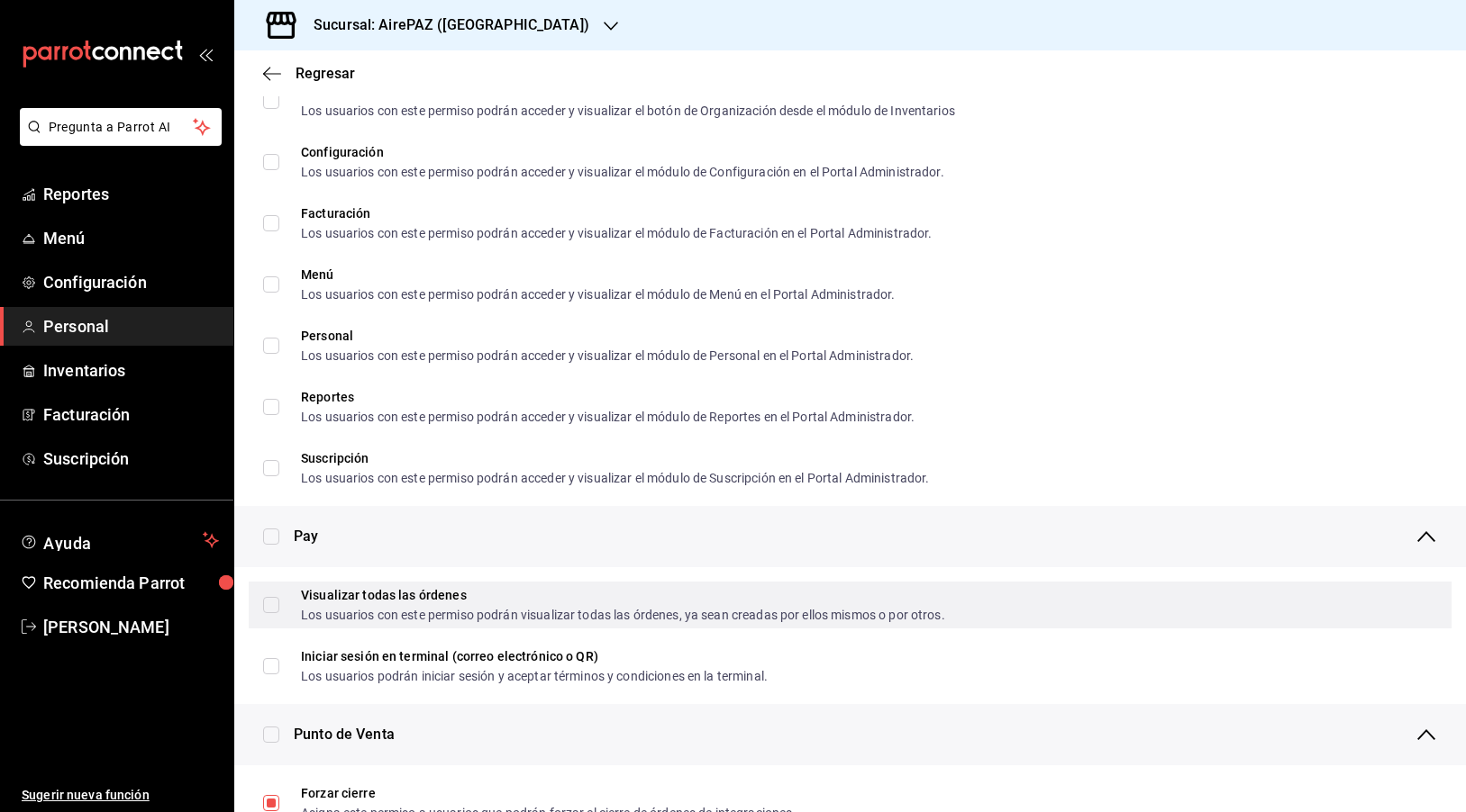
click at [271, 607] on input "Visualizar todas las órdenes Los usuarios con este permiso podrán visualizar to…" at bounding box center [271, 604] width 16 height 16
checkbox input "true"
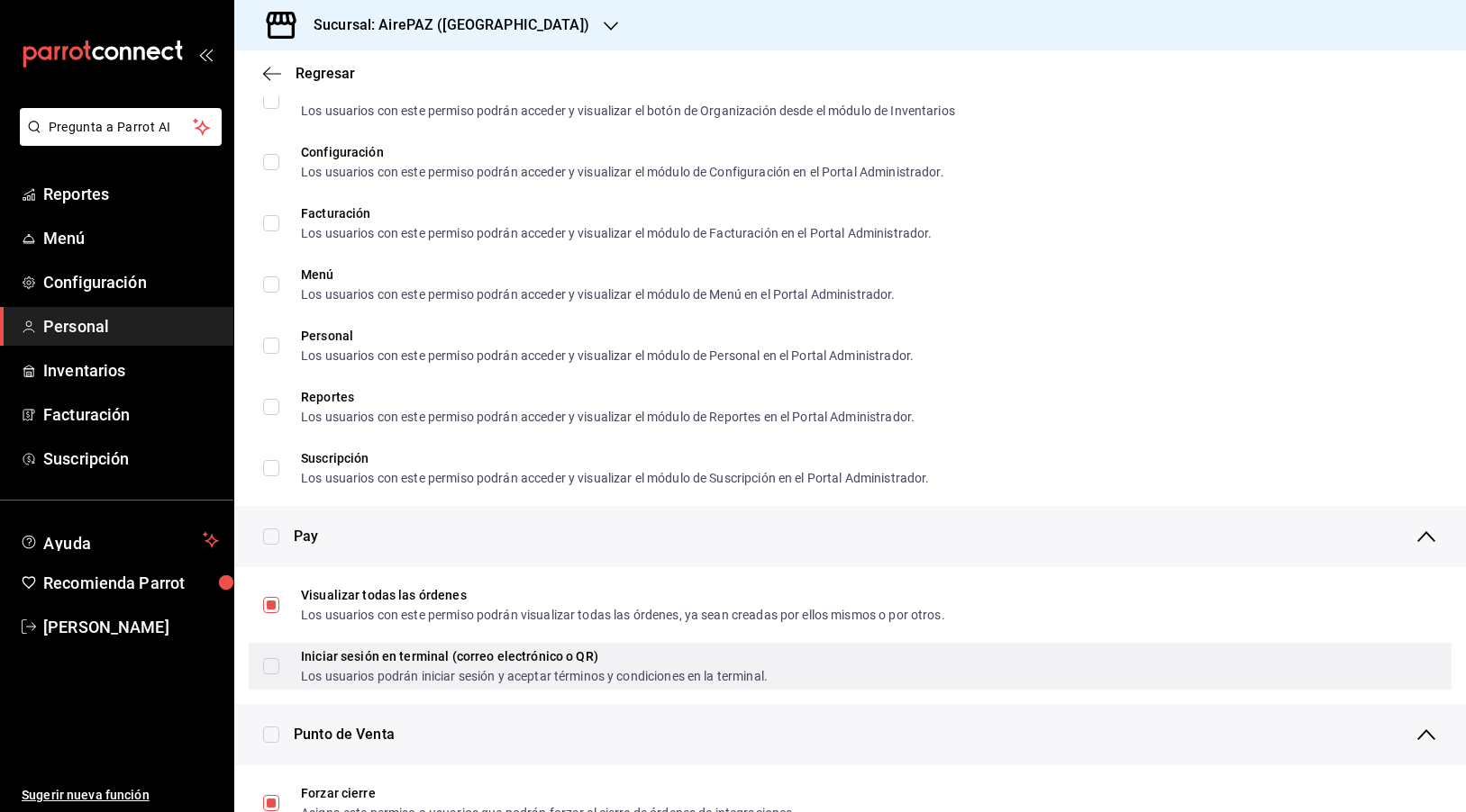
click at [271, 661] on input "Iniciar sesión en terminal (correo electrónico o QR) Los usuarios podrán inicia…" at bounding box center [271, 665] width 16 height 16
checkbox input "true"
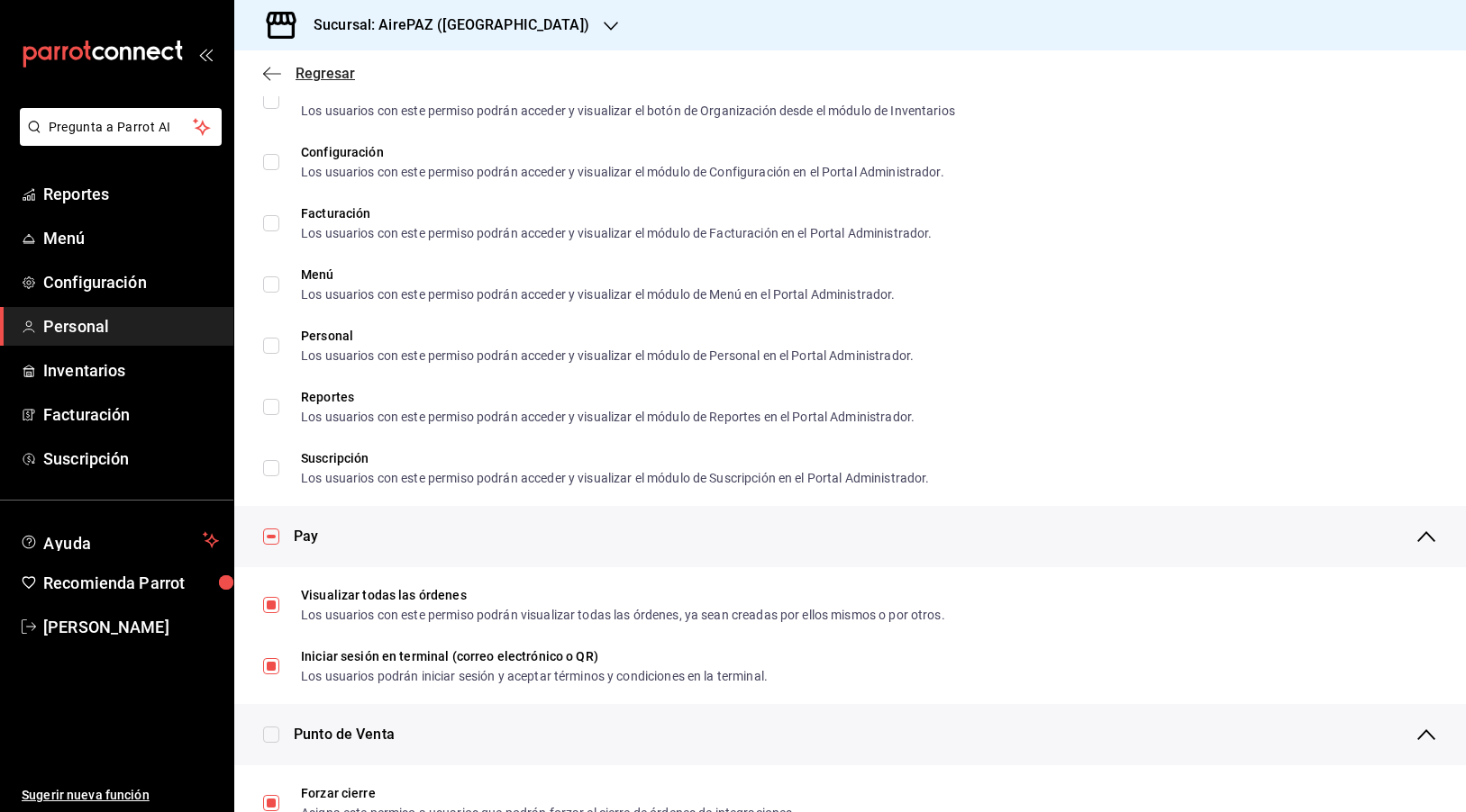
click at [271, 72] on icon "button" at bounding box center [271, 74] width 18 height 16
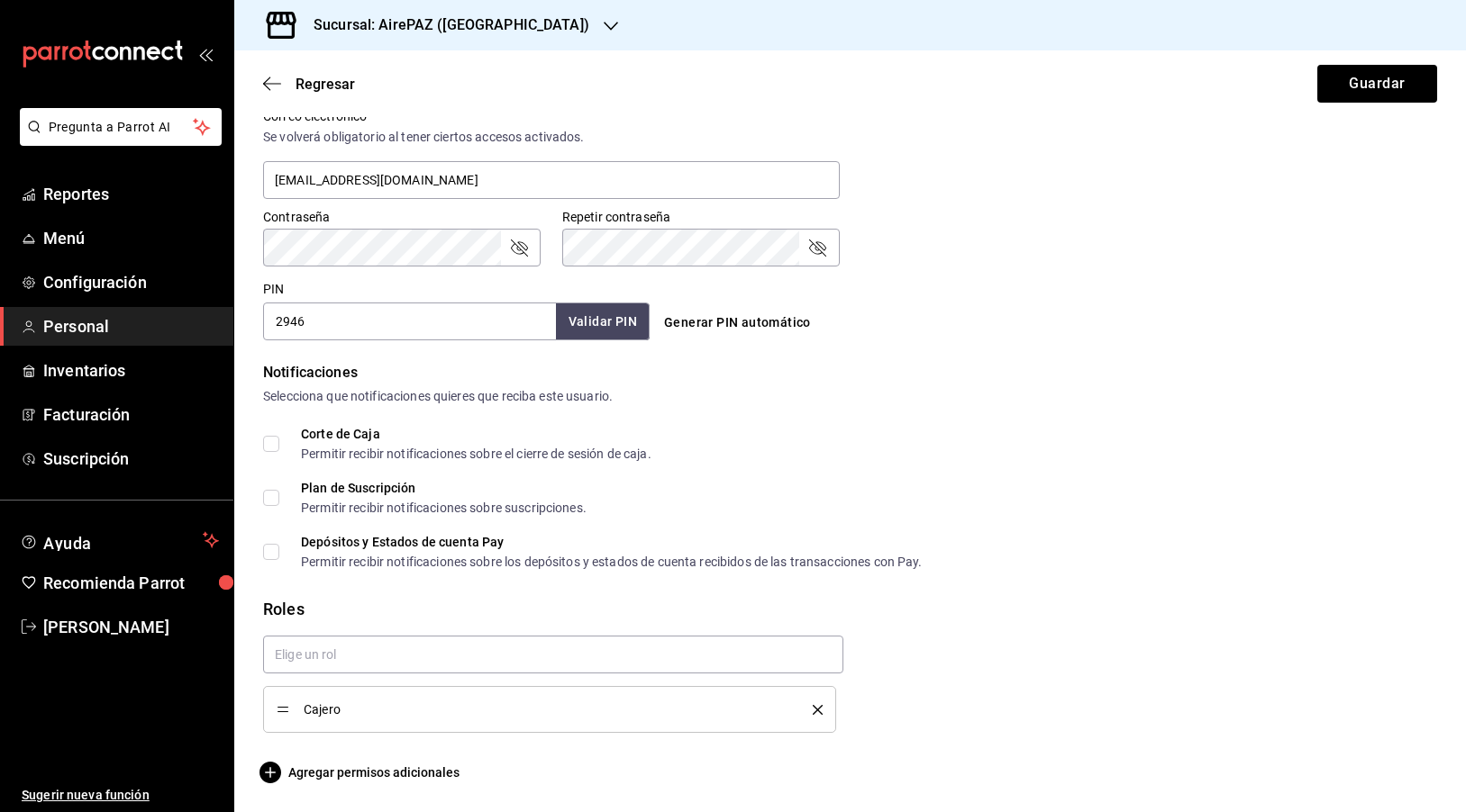
scroll to position [686, 0]
click at [1368, 86] on button "Guardar" at bounding box center [1376, 84] width 120 height 38
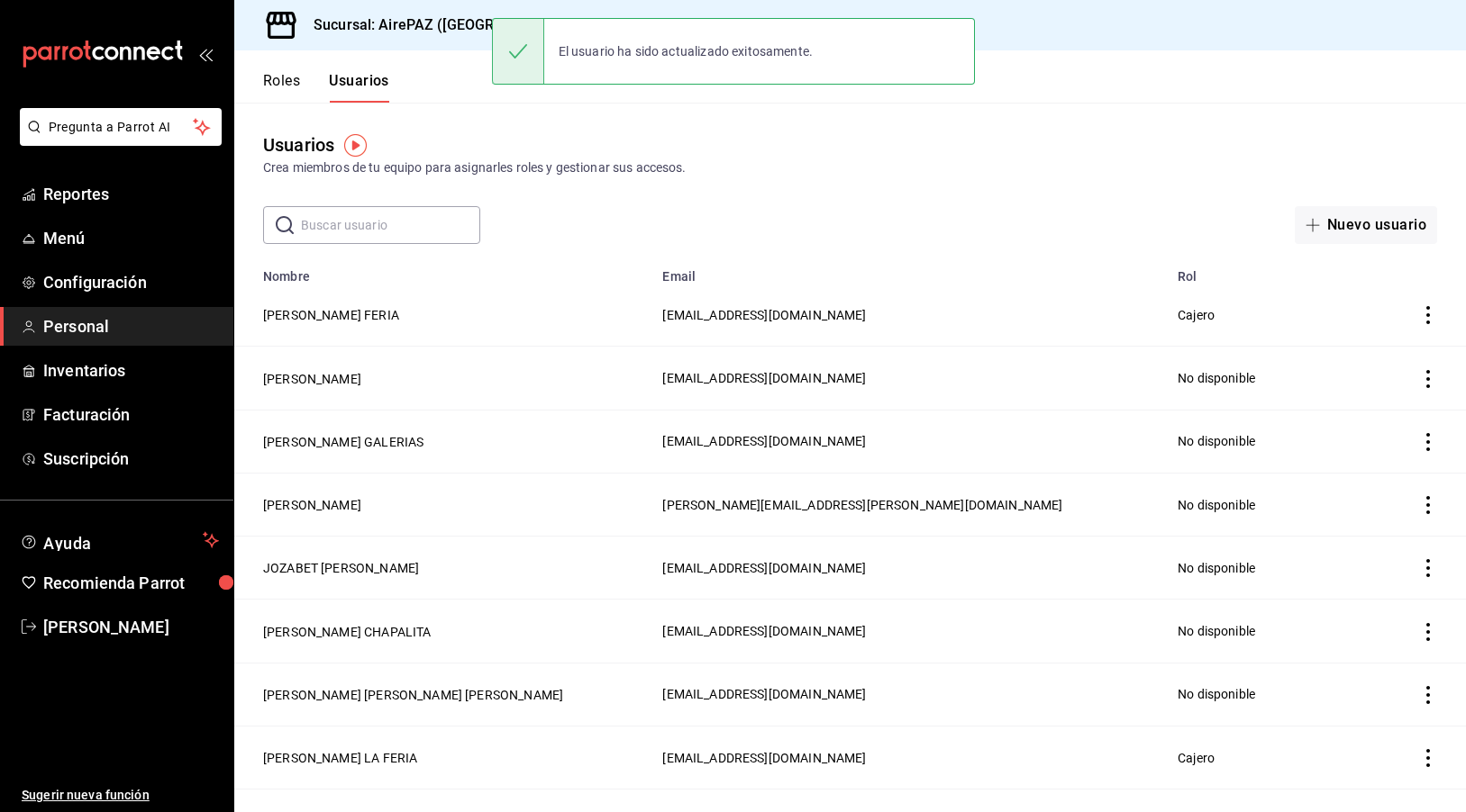
click at [435, 235] on input "text" at bounding box center [391, 225] width 180 height 36
type input "feria"
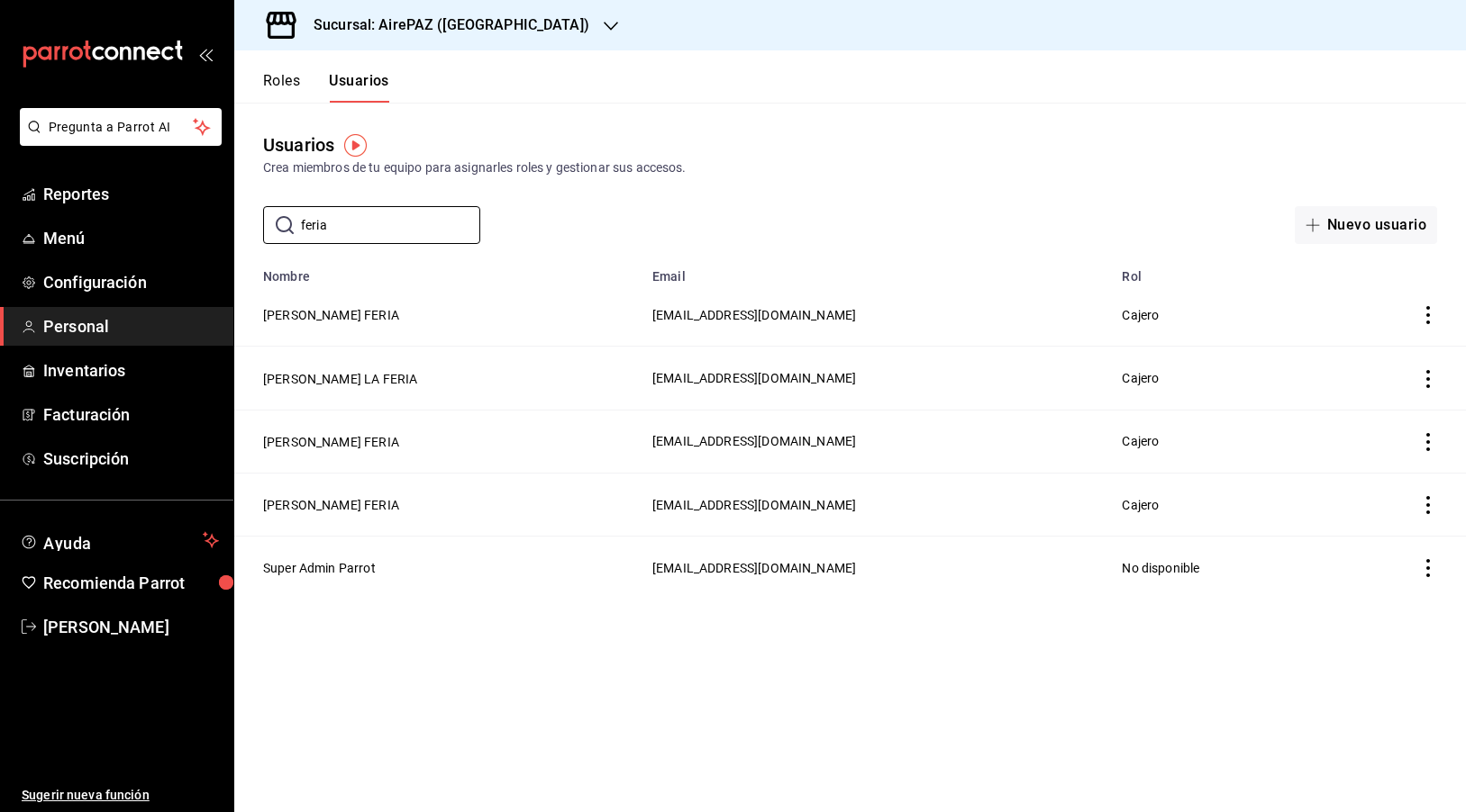
click at [369, 452] on td "[PERSON_NAME] FERIA" at bounding box center [438, 441] width 407 height 63
click at [368, 436] on button "[PERSON_NAME] FERIA" at bounding box center [331, 441] width 136 height 18
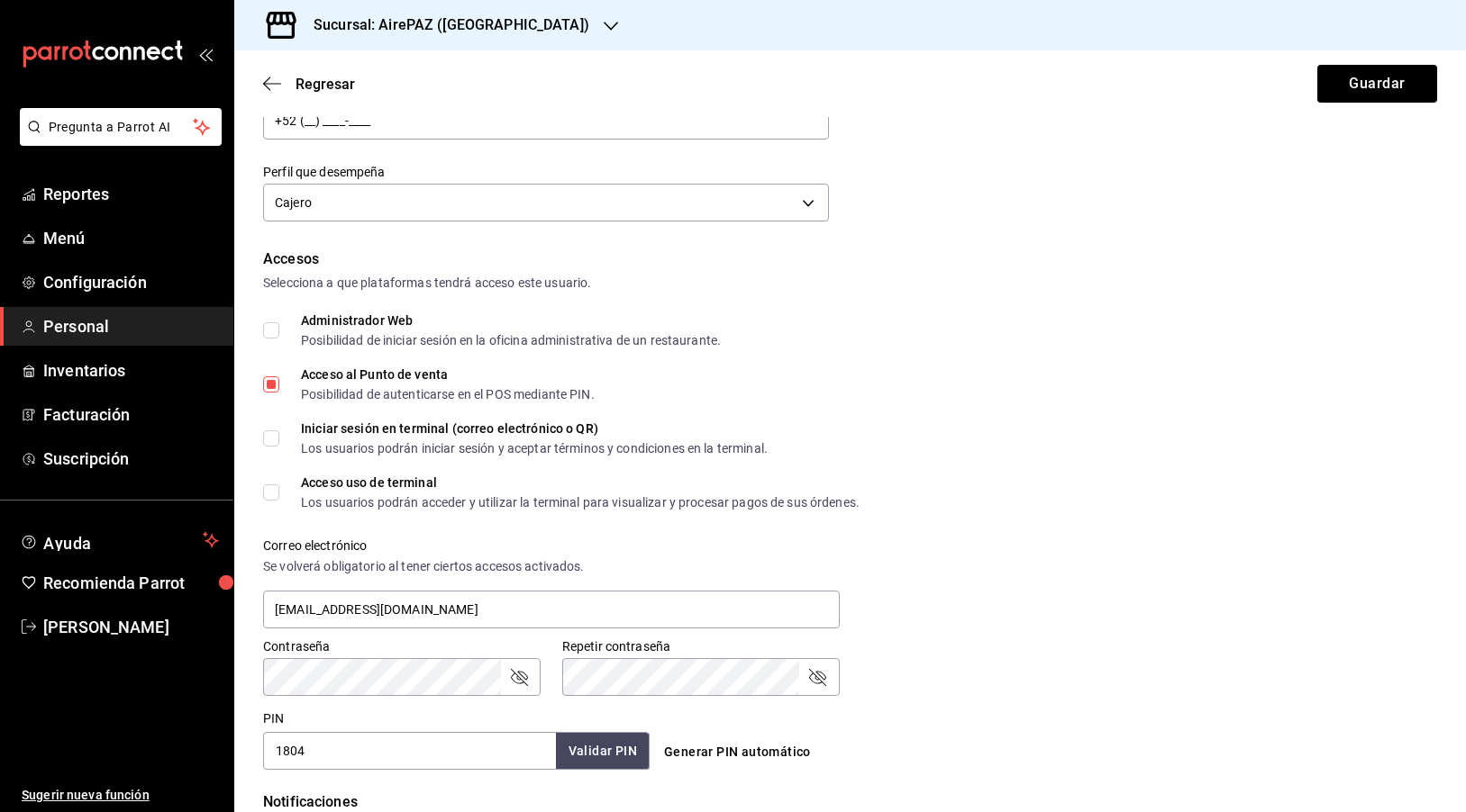
scroll to position [279, 0]
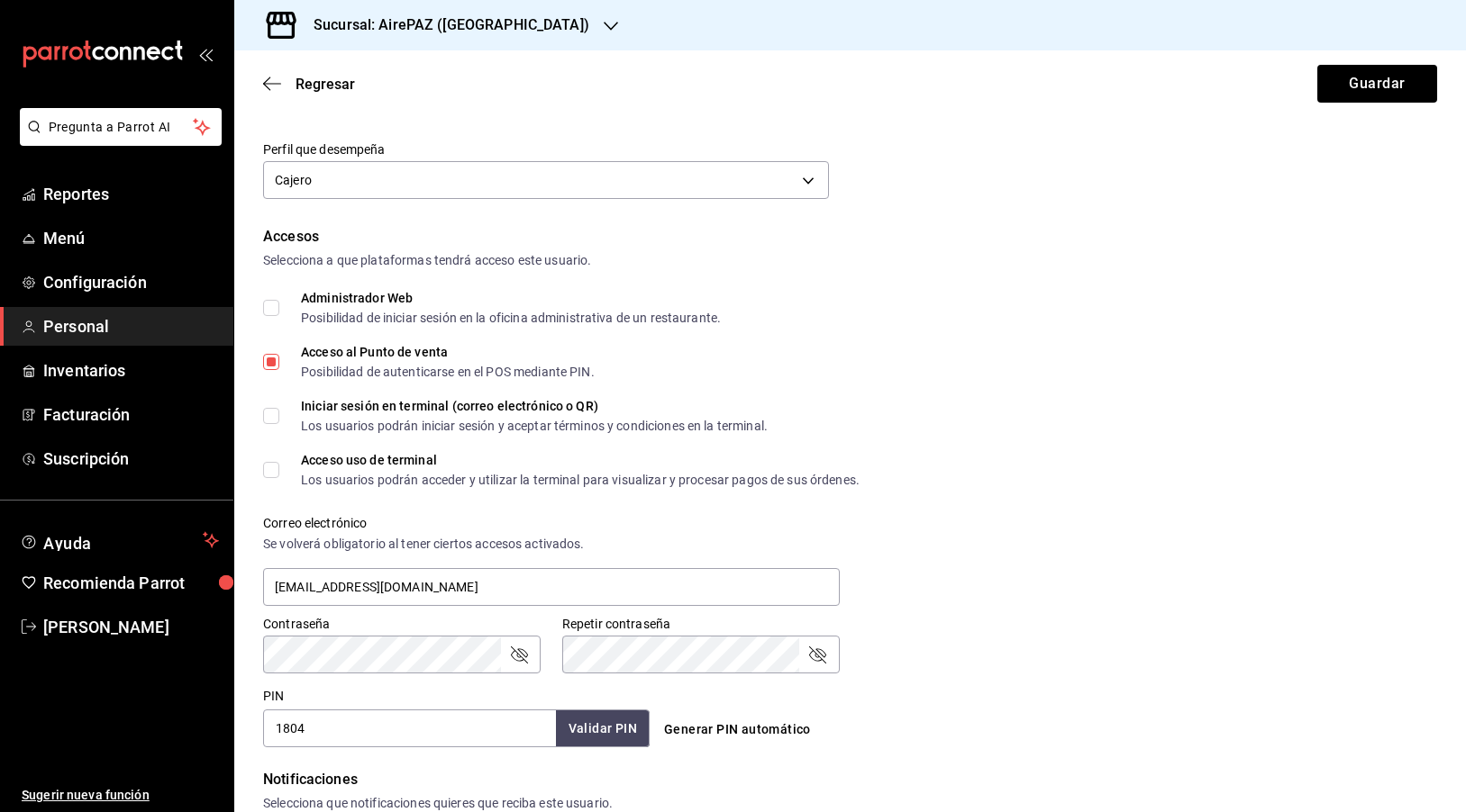
click at [326, 719] on input "1804" at bounding box center [410, 729] width 293 height 38
click at [653, 634] on div "Repetir contraseña Repetir contraseña" at bounding box center [700, 644] width 277 height 58
click at [960, 508] on div "Correo electrónico Se volverá obligatorio [PERSON_NAME] ciertos accesos activad…" at bounding box center [839, 551] width 1195 height 115
click at [360, 401] on div "Iniciar sesión en terminal (correo electrónico o QR)" at bounding box center [533, 406] width 466 height 12
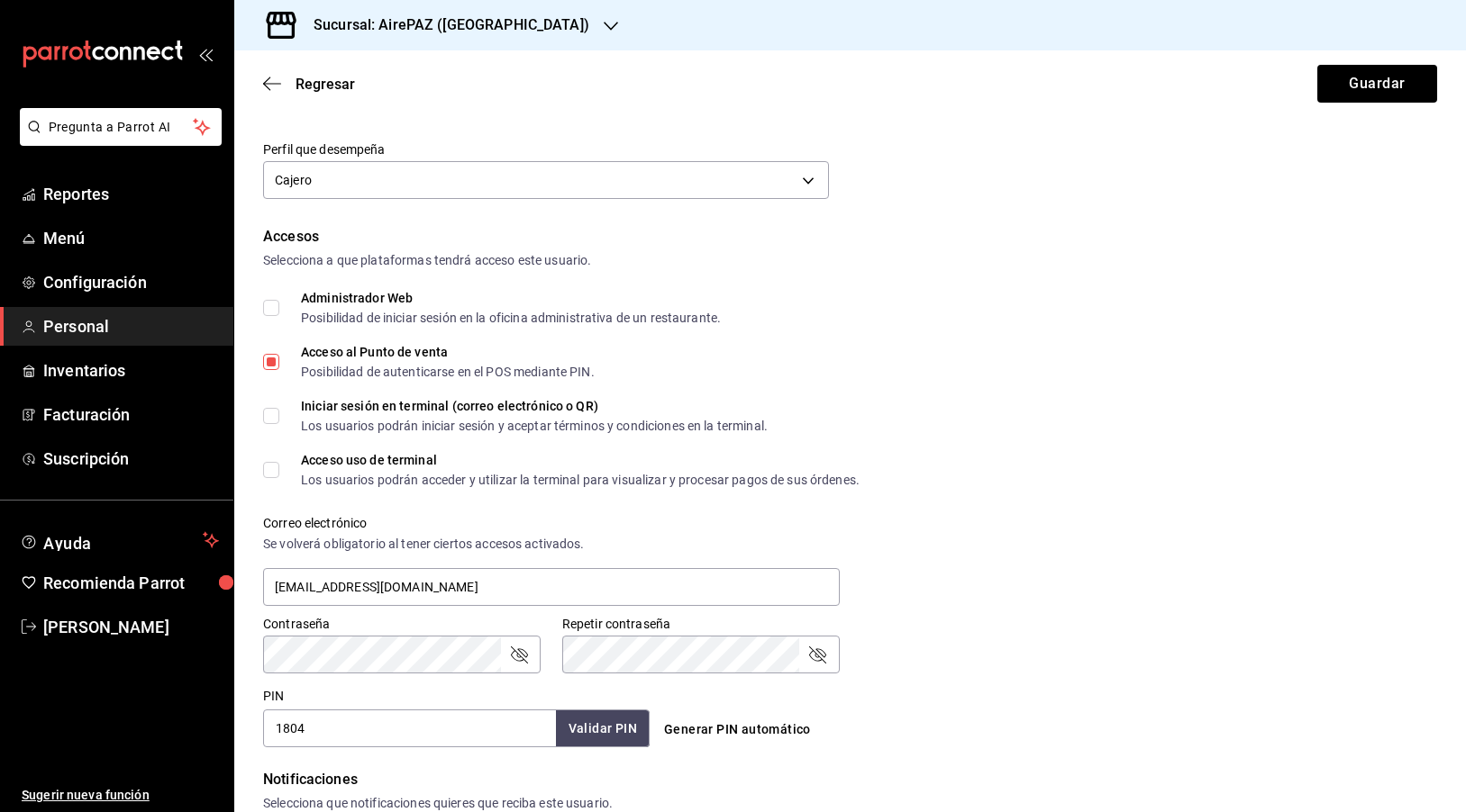
click at [279, 407] on input "Iniciar sesión en terminal (correo electrónico o QR) Los usuarios podrán inicia…" at bounding box center [271, 415] width 16 height 16
checkbox input "true"
click at [320, 463] on div "Acceso uso de terminal" at bounding box center [580, 459] width 559 height 12
click at [279, 463] on input "Acceso uso de terminal Los usuarios podrán acceder y utilizar la terminal para …" at bounding box center [271, 470] width 16 height 16
checkbox input "true"
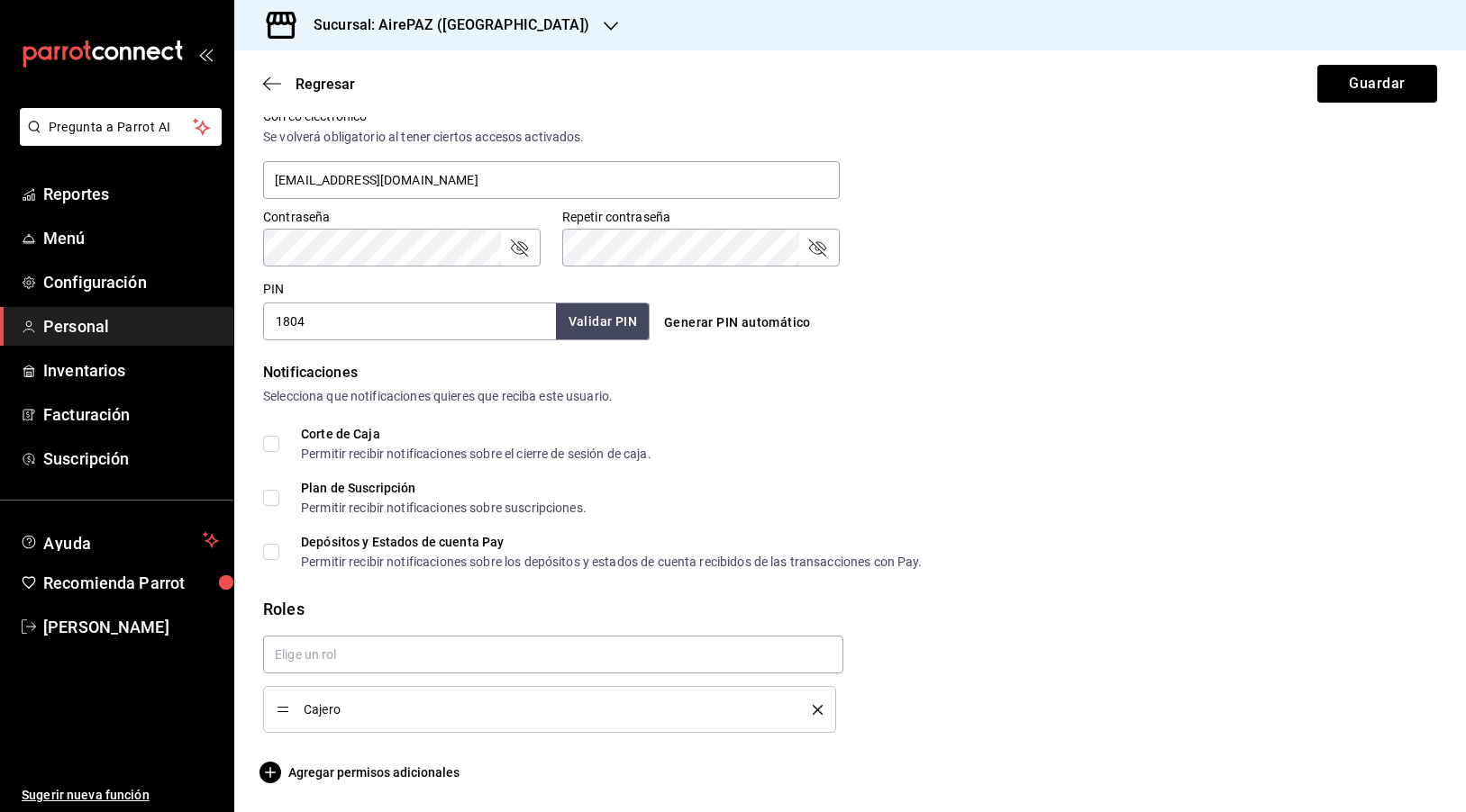
scroll to position [686, 0]
click at [315, 776] on span "Agregar permisos adicionales" at bounding box center [361, 772] width 197 height 22
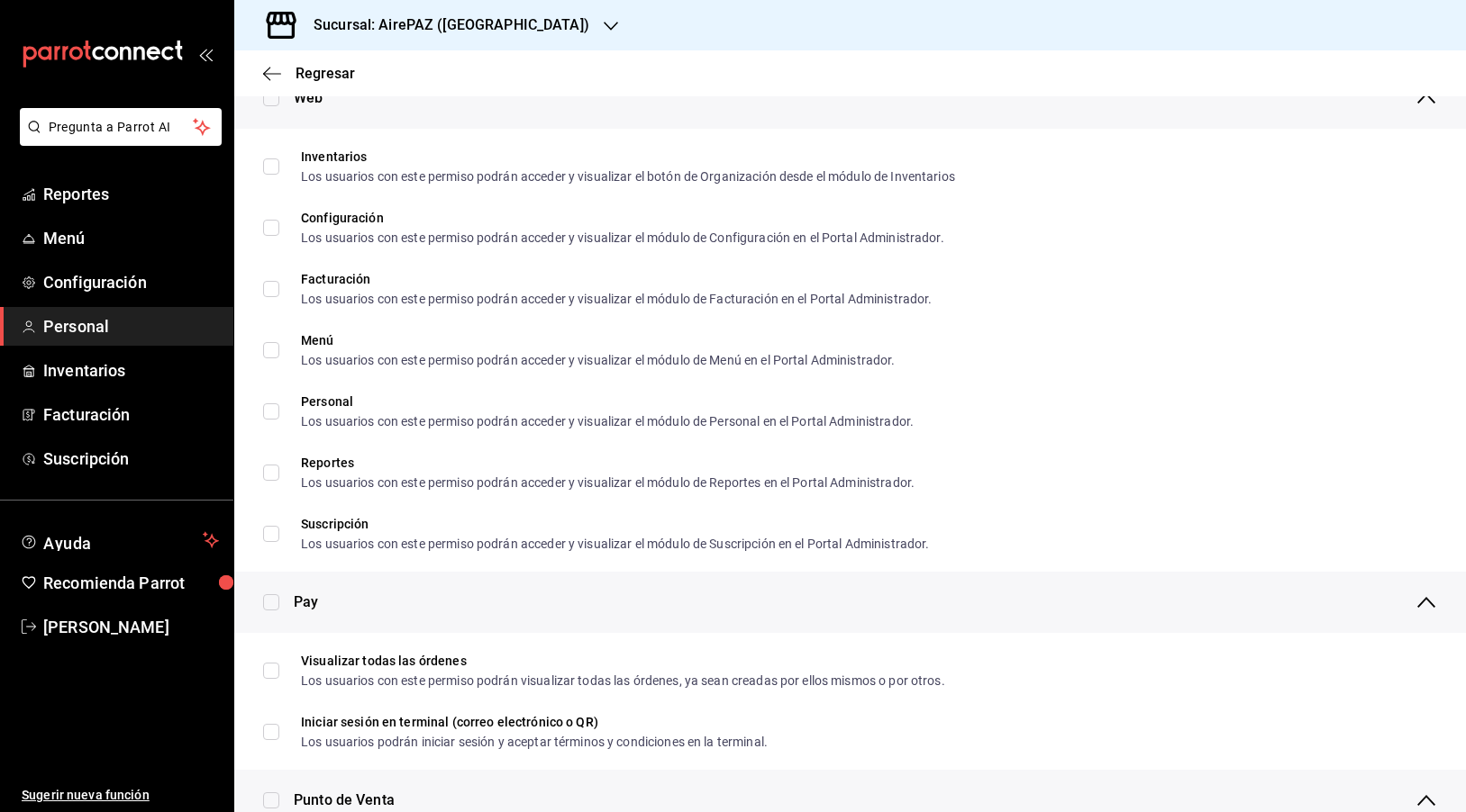
scroll to position [815, 0]
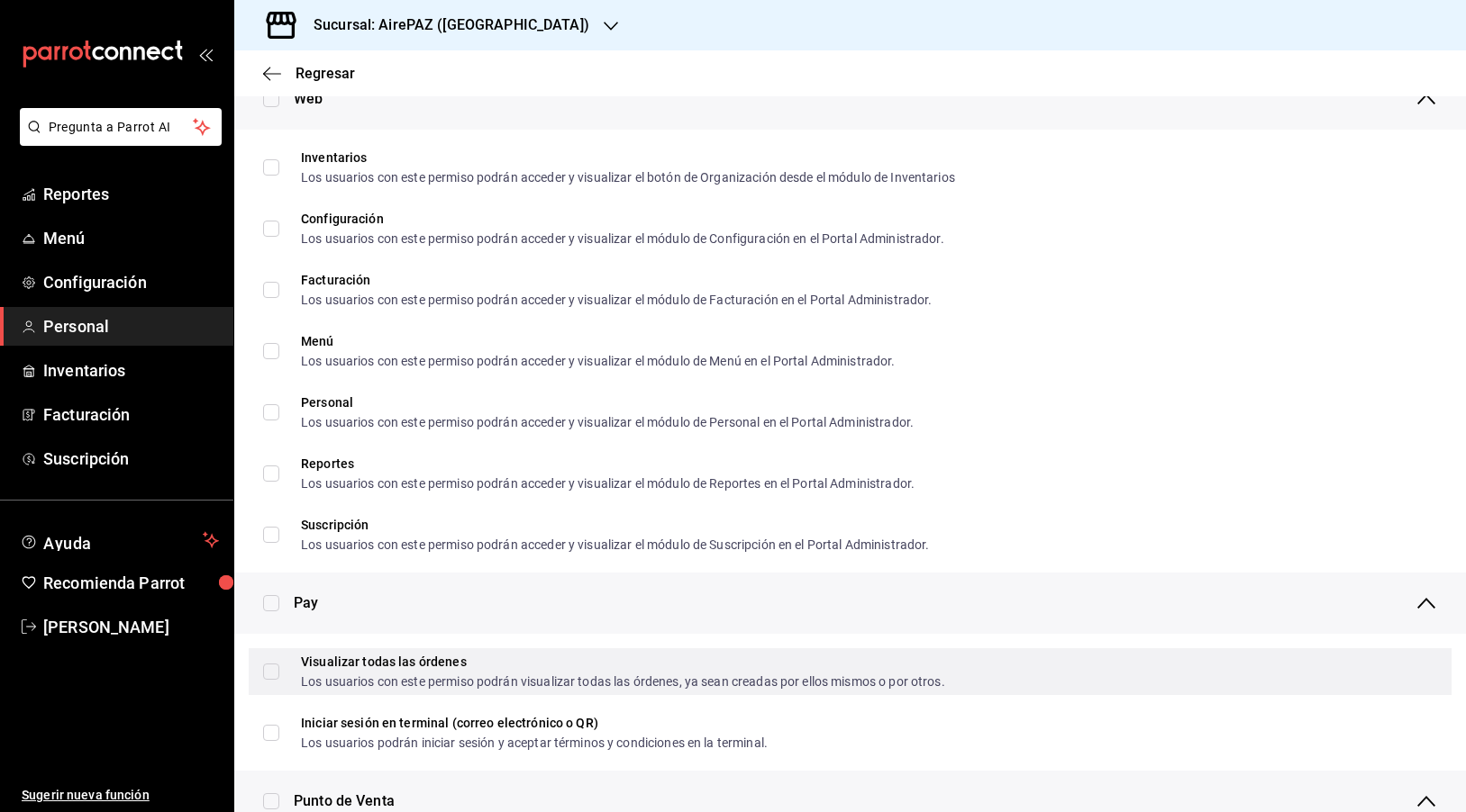
click at [273, 661] on label "Visualizar todas las órdenes Los usuarios con este permiso podrán visualizar to…" at bounding box center [603, 671] width 682 height 32
click at [273, 664] on input "Visualizar todas las órdenes Los usuarios con este permiso podrán visualizar to…" at bounding box center [271, 671] width 16 height 16
checkbox input "false"
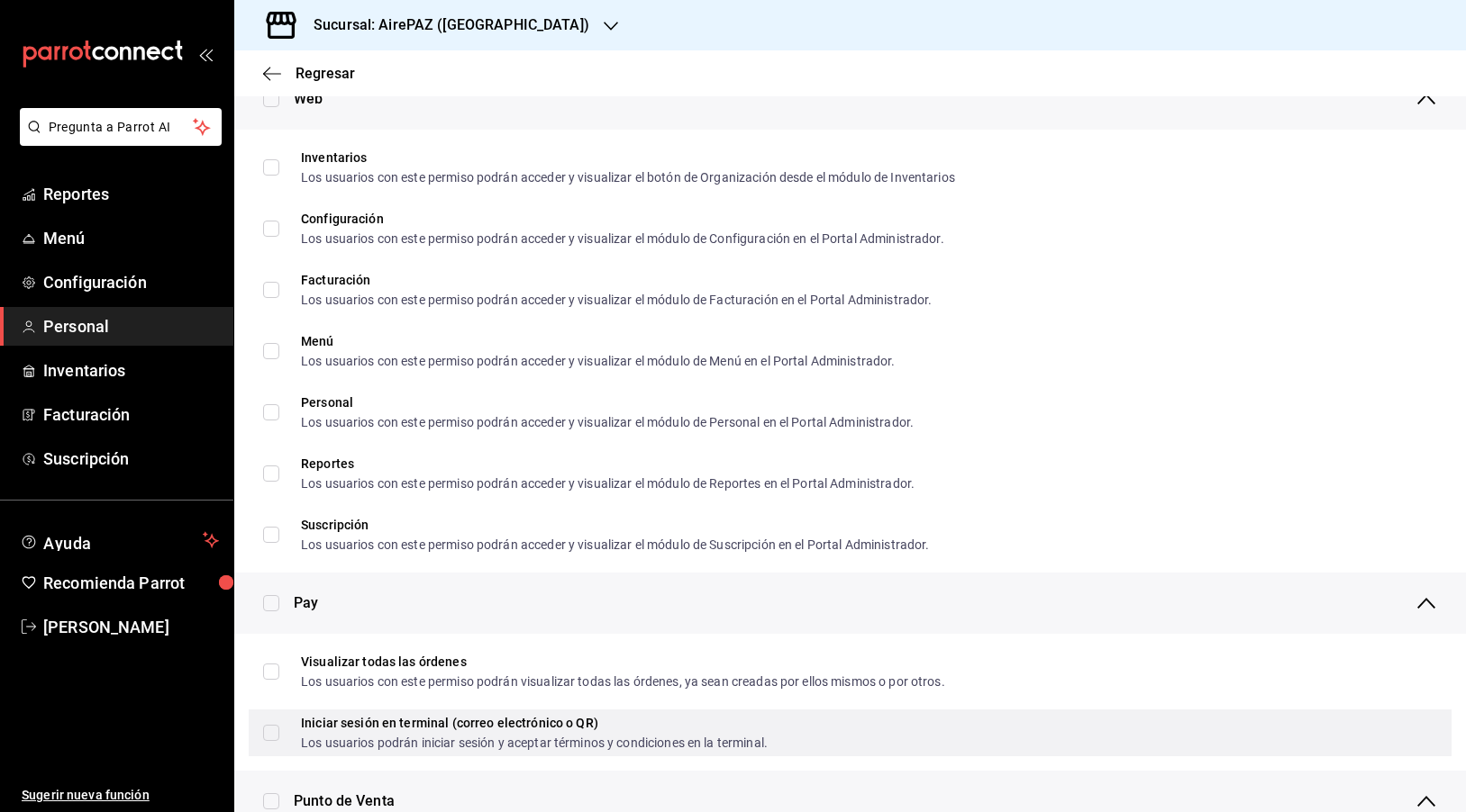
click at [273, 734] on input "Iniciar sesión en terminal (correo electrónico o QR) Los usuarios podrán inicia…" at bounding box center [271, 733] width 16 height 16
checkbox input "true"
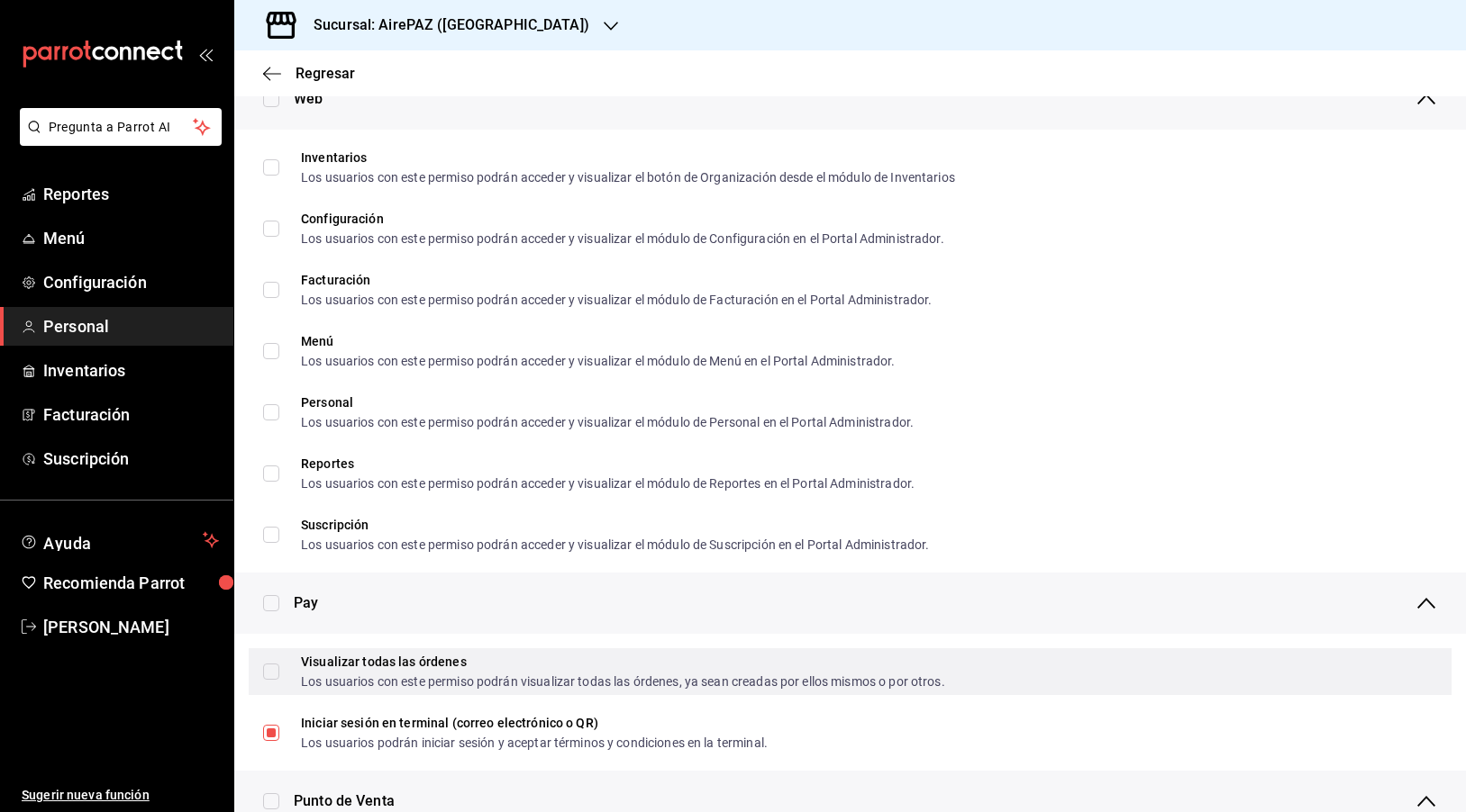
click at [273, 674] on input "Visualizar todas las órdenes Los usuarios con este permiso podrán visualizar to…" at bounding box center [271, 671] width 16 height 16
checkbox input "true"
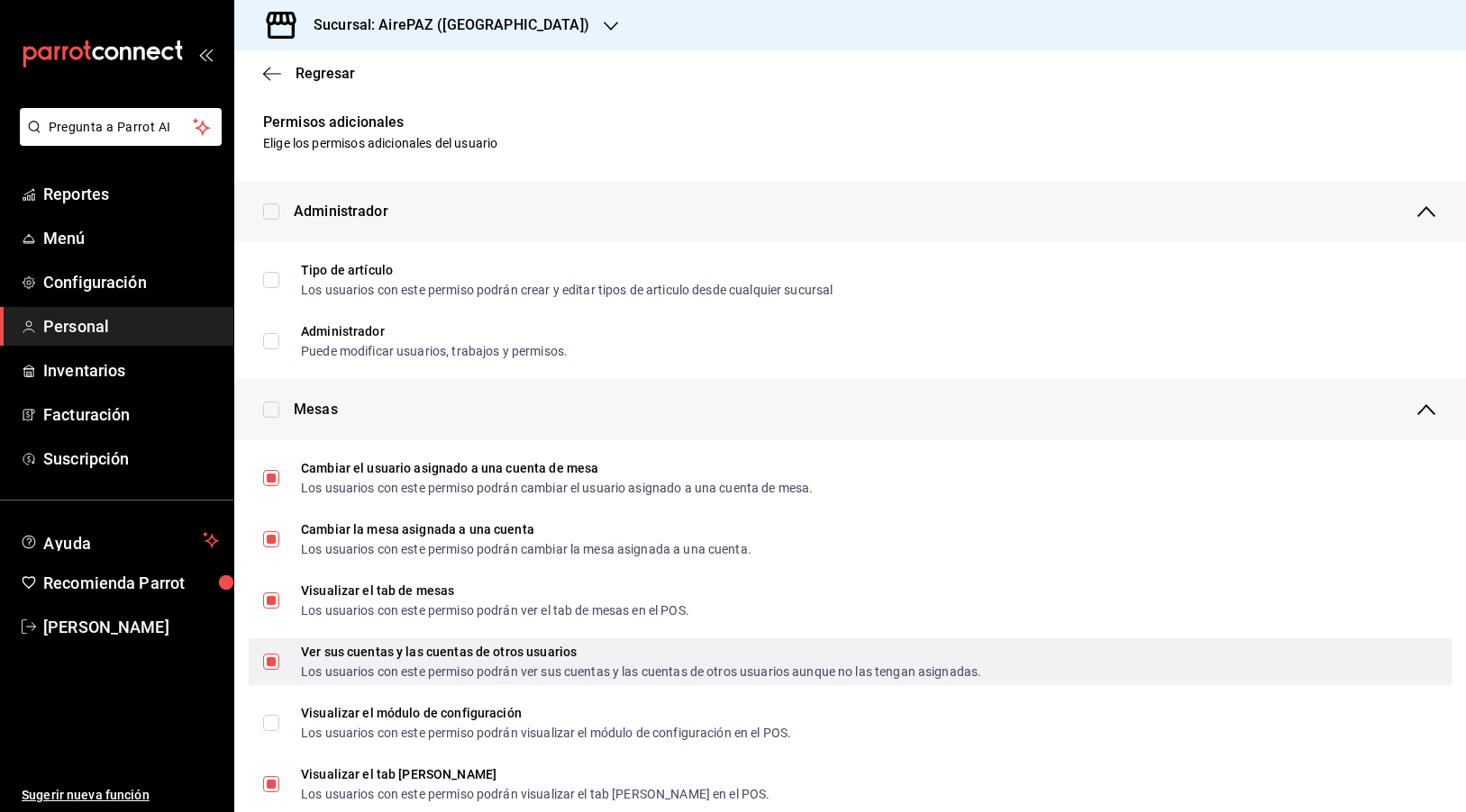
scroll to position [0, 0]
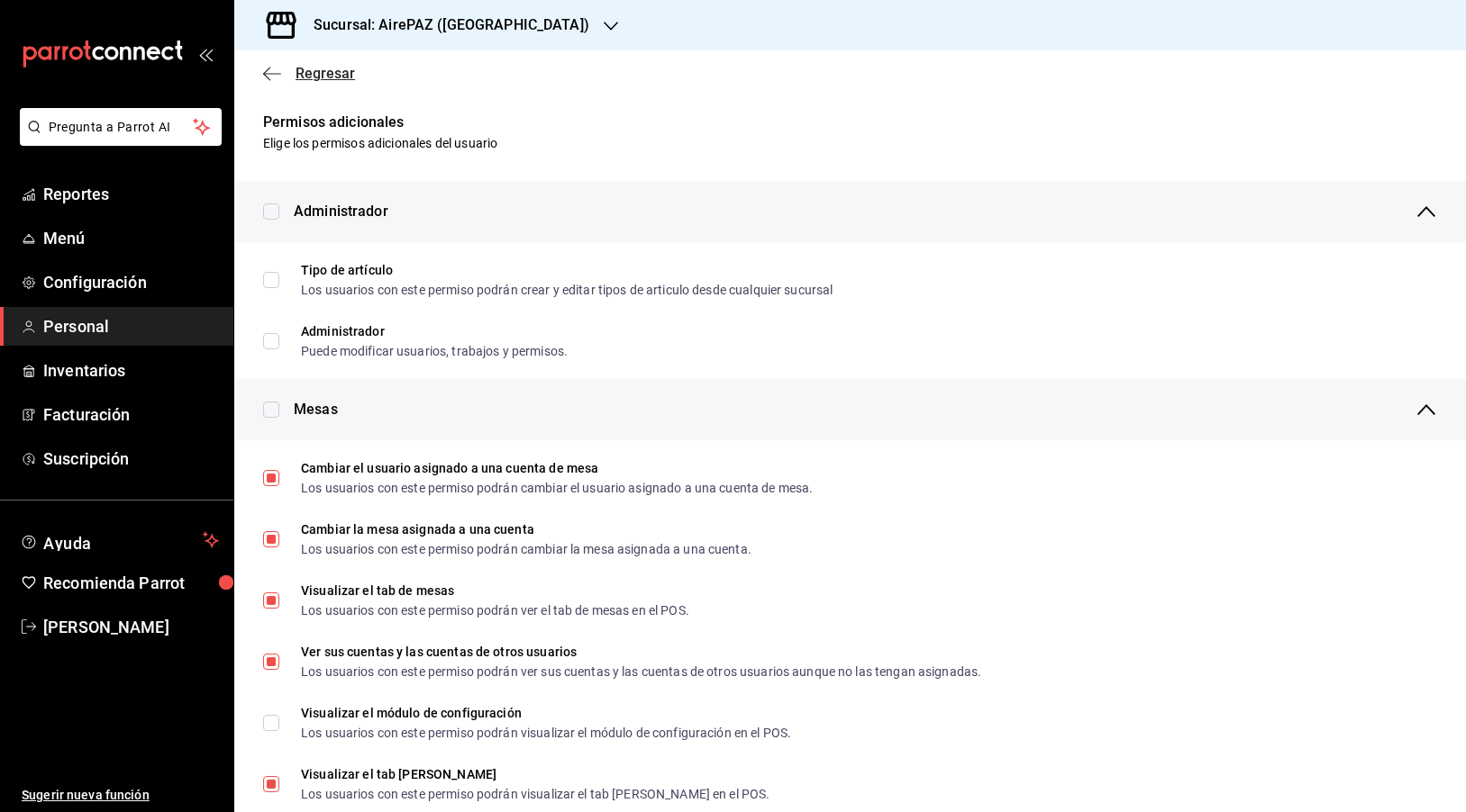
click at [271, 76] on icon "button" at bounding box center [271, 74] width 18 height 16
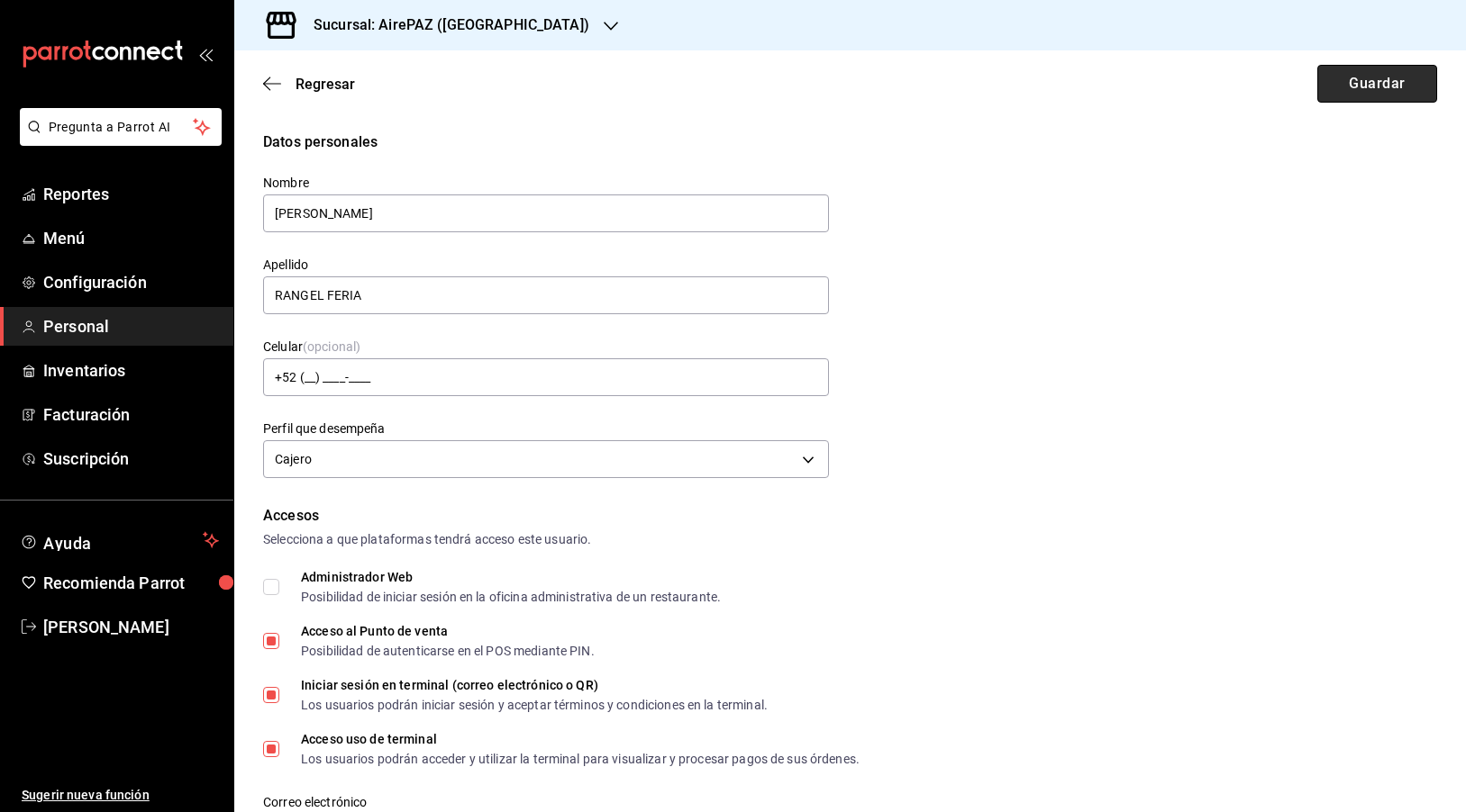
click at [1395, 85] on button "Guardar" at bounding box center [1376, 84] width 120 height 38
click at [275, 83] on icon "button" at bounding box center [271, 83] width 18 height 16
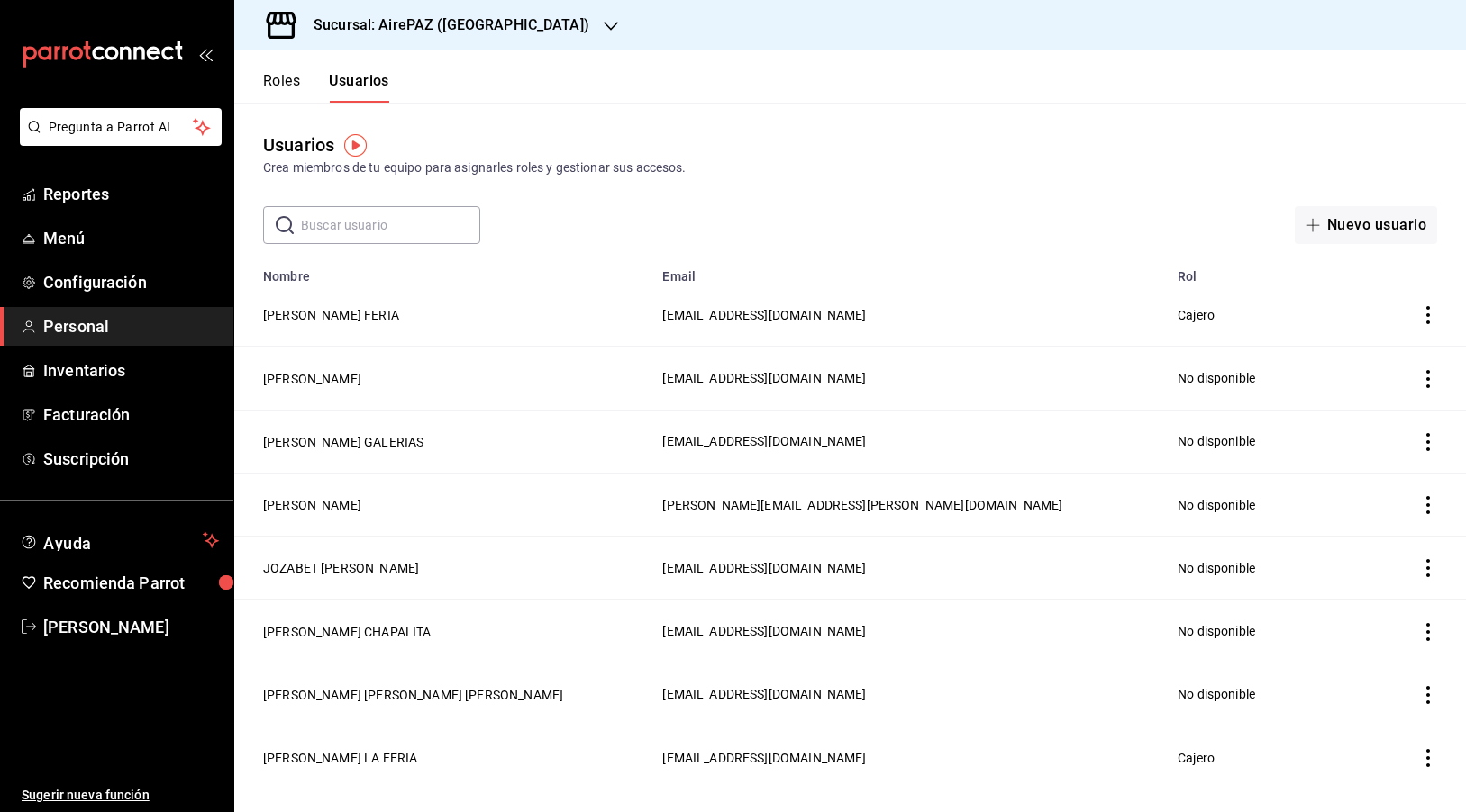
click at [401, 224] on input "text" at bounding box center [391, 225] width 180 height 36
type input "feria"
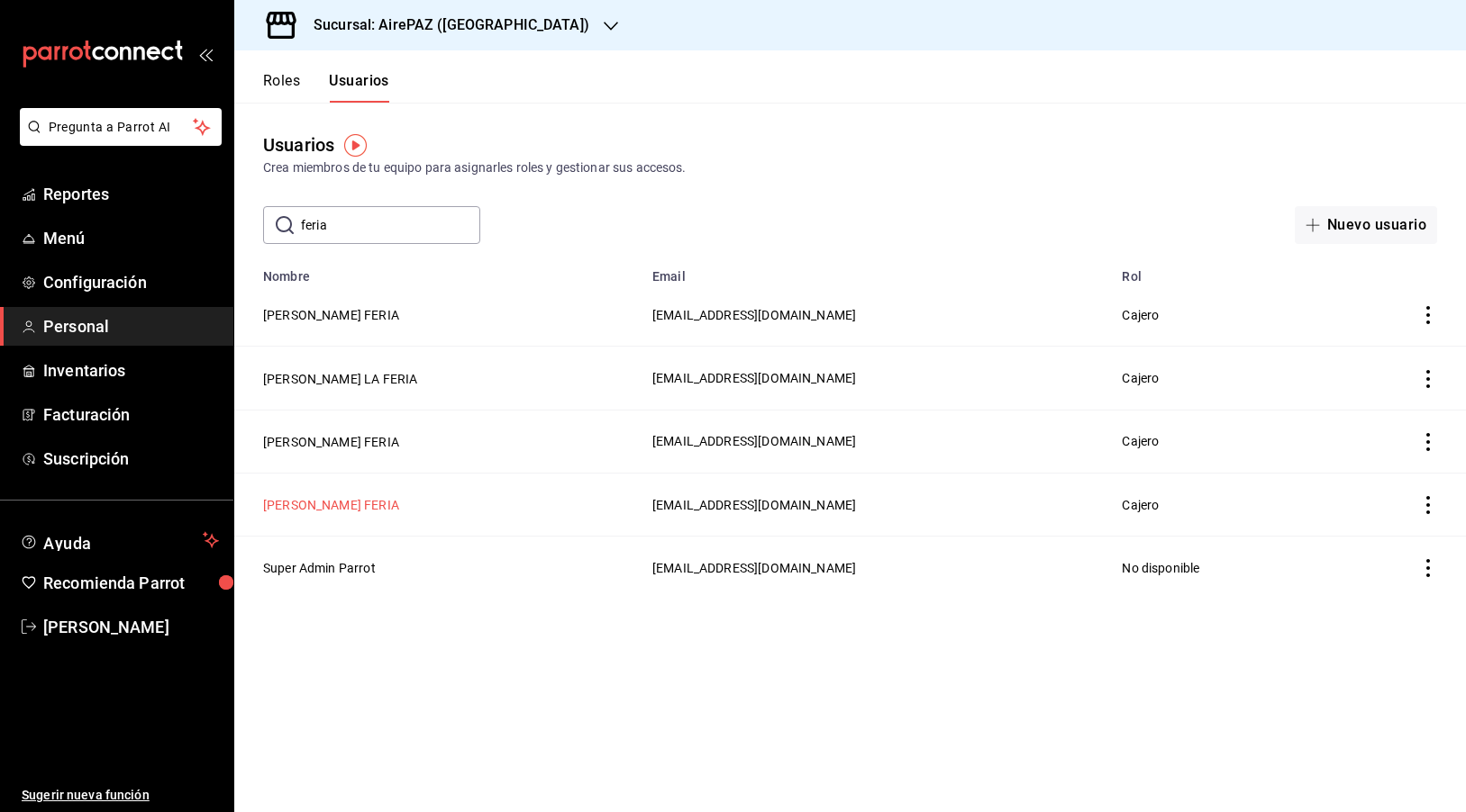
click at [389, 504] on button "[PERSON_NAME] FERIA" at bounding box center [331, 505] width 136 height 18
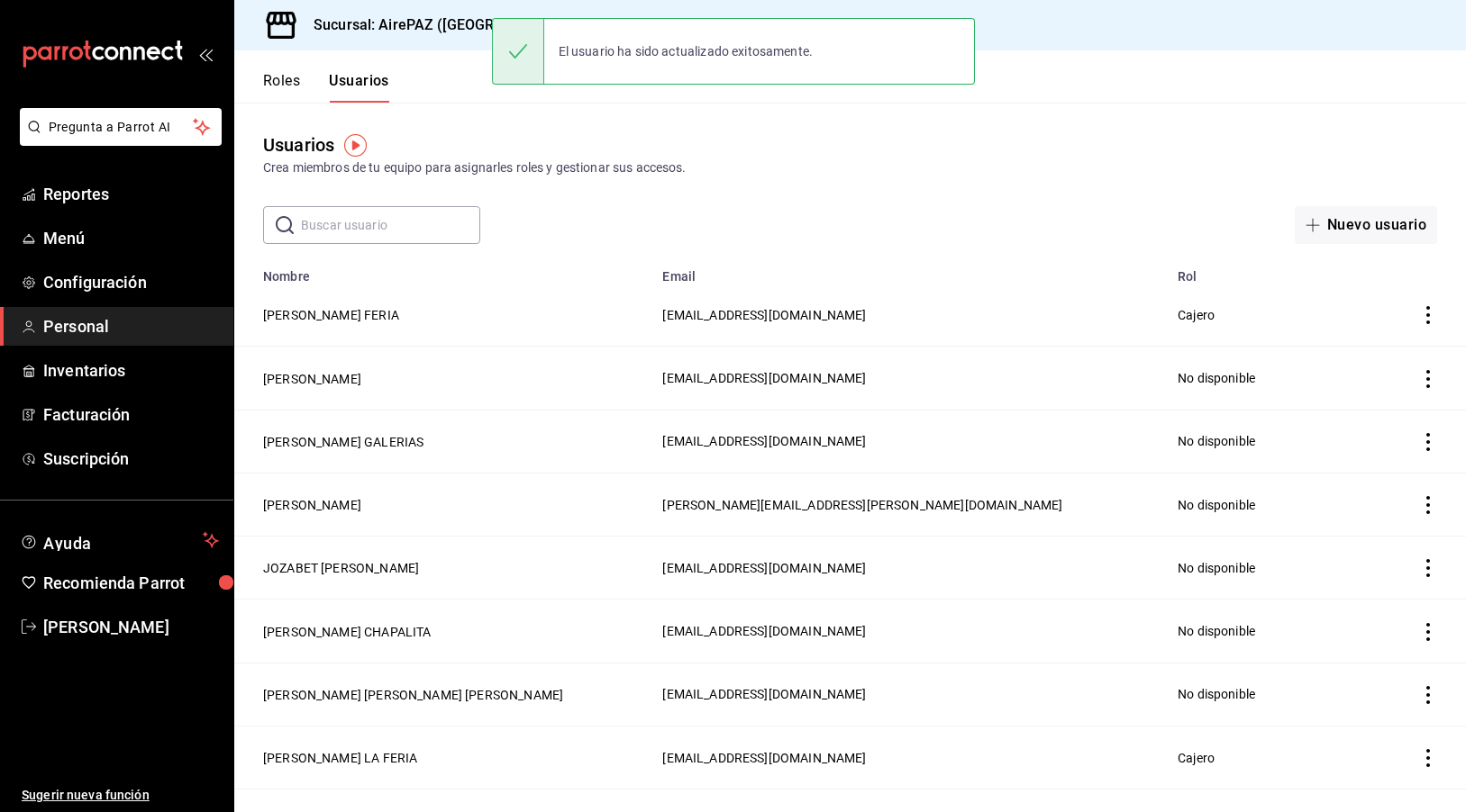
click at [383, 500] on td "[PERSON_NAME]" at bounding box center [443, 504] width 417 height 63
click at [393, 230] on input "text" at bounding box center [391, 225] width 180 height 36
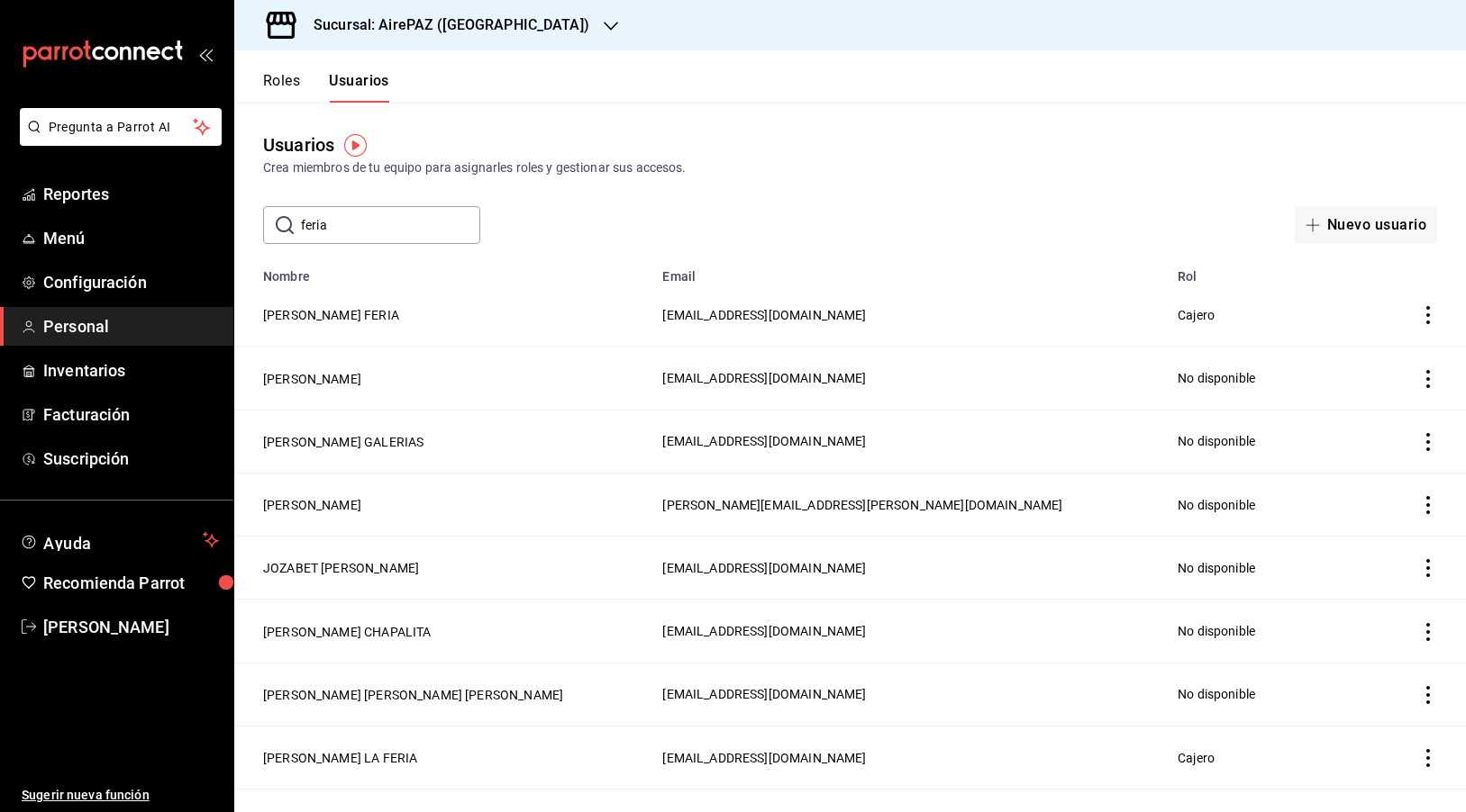
type input "feria"
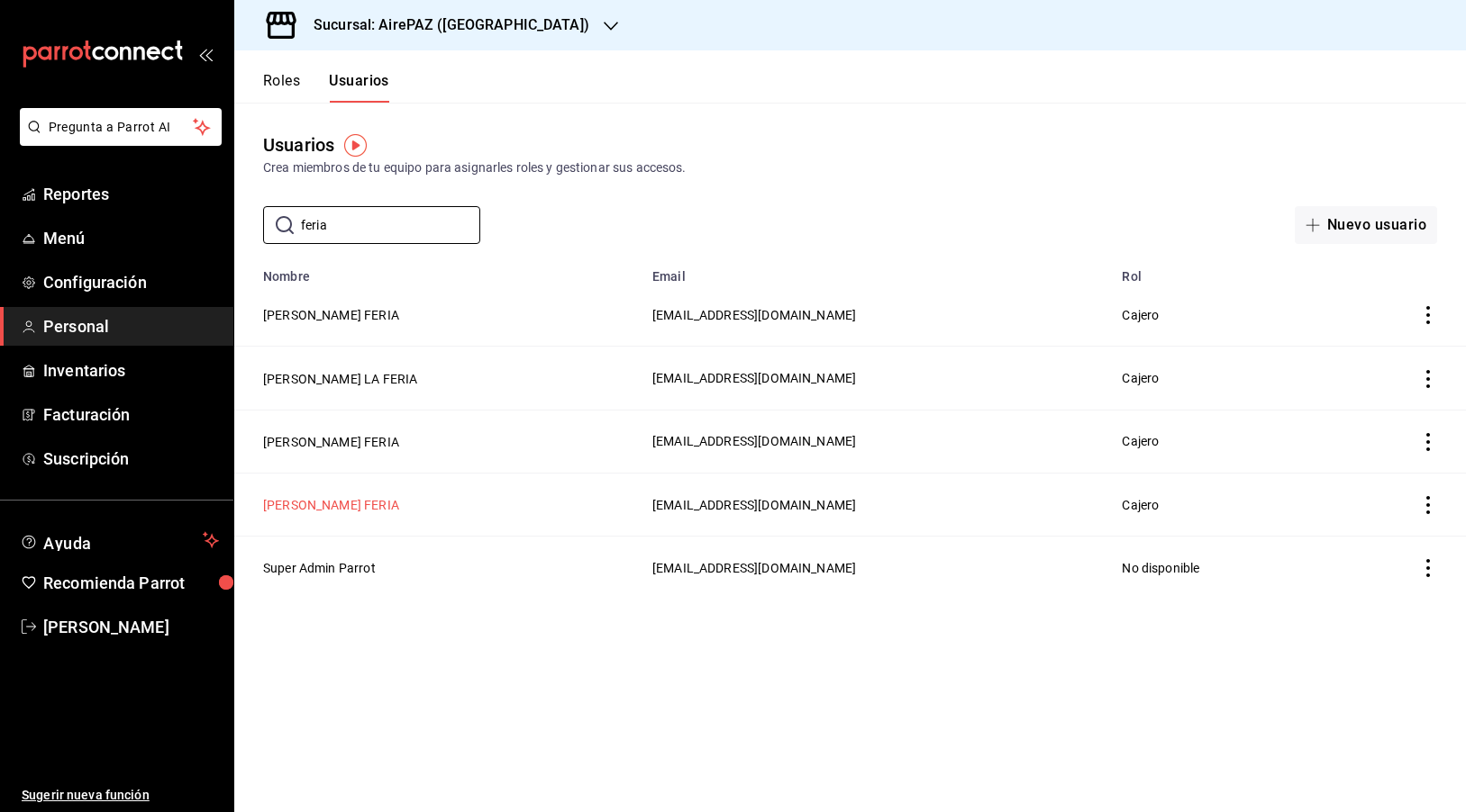
click at [345, 506] on button "[PERSON_NAME] FERIA" at bounding box center [331, 505] width 136 height 18
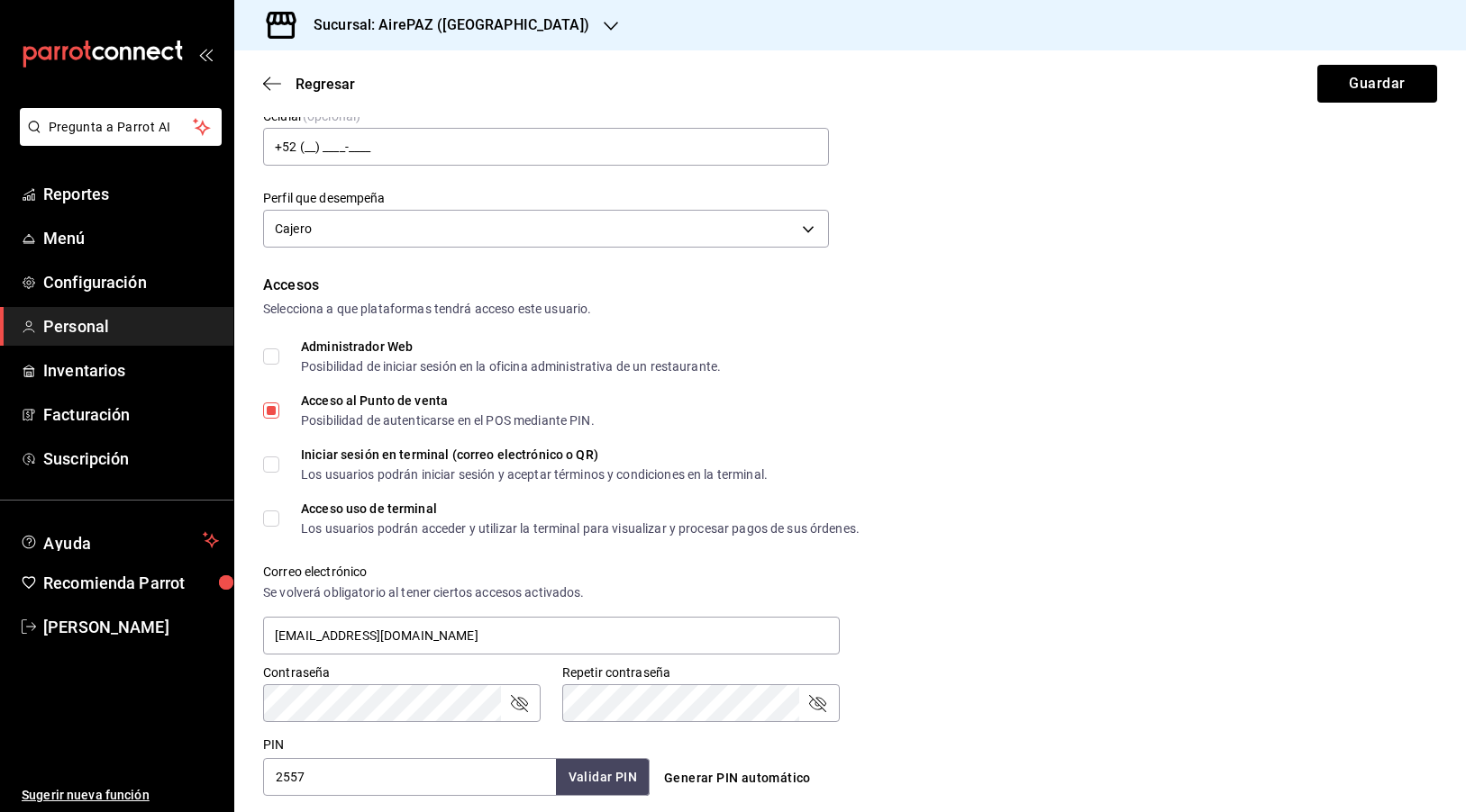
scroll to position [247, 0]
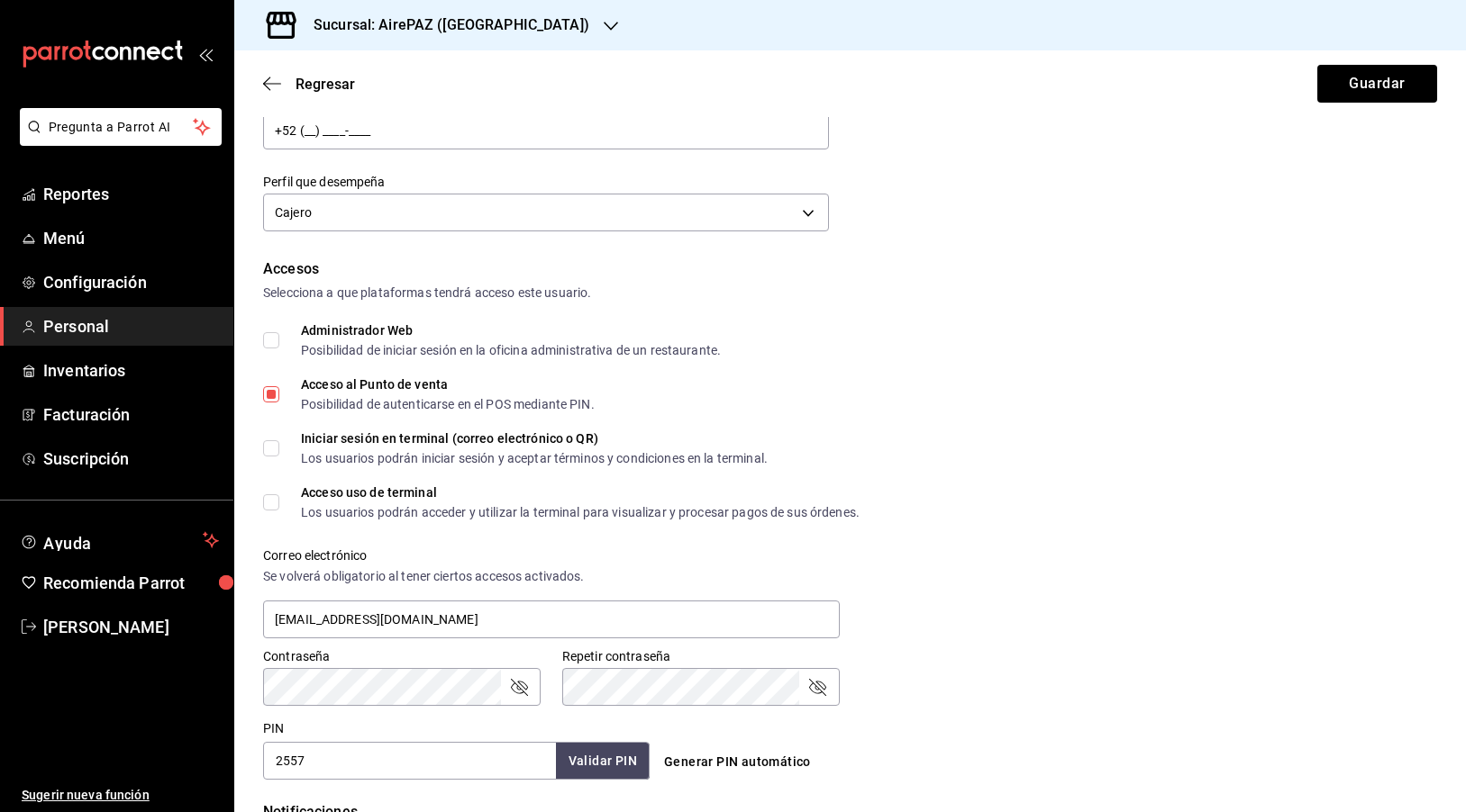
click at [274, 446] on input "Iniciar sesión en terminal (correo electrónico o QR) Los usuarios podrán inicia…" at bounding box center [271, 448] width 16 height 16
checkbox input "true"
click at [274, 505] on input "Acceso uso de terminal Los usuarios podrán acceder y utilizar la terminal para …" at bounding box center [271, 502] width 16 height 16
checkbox input "true"
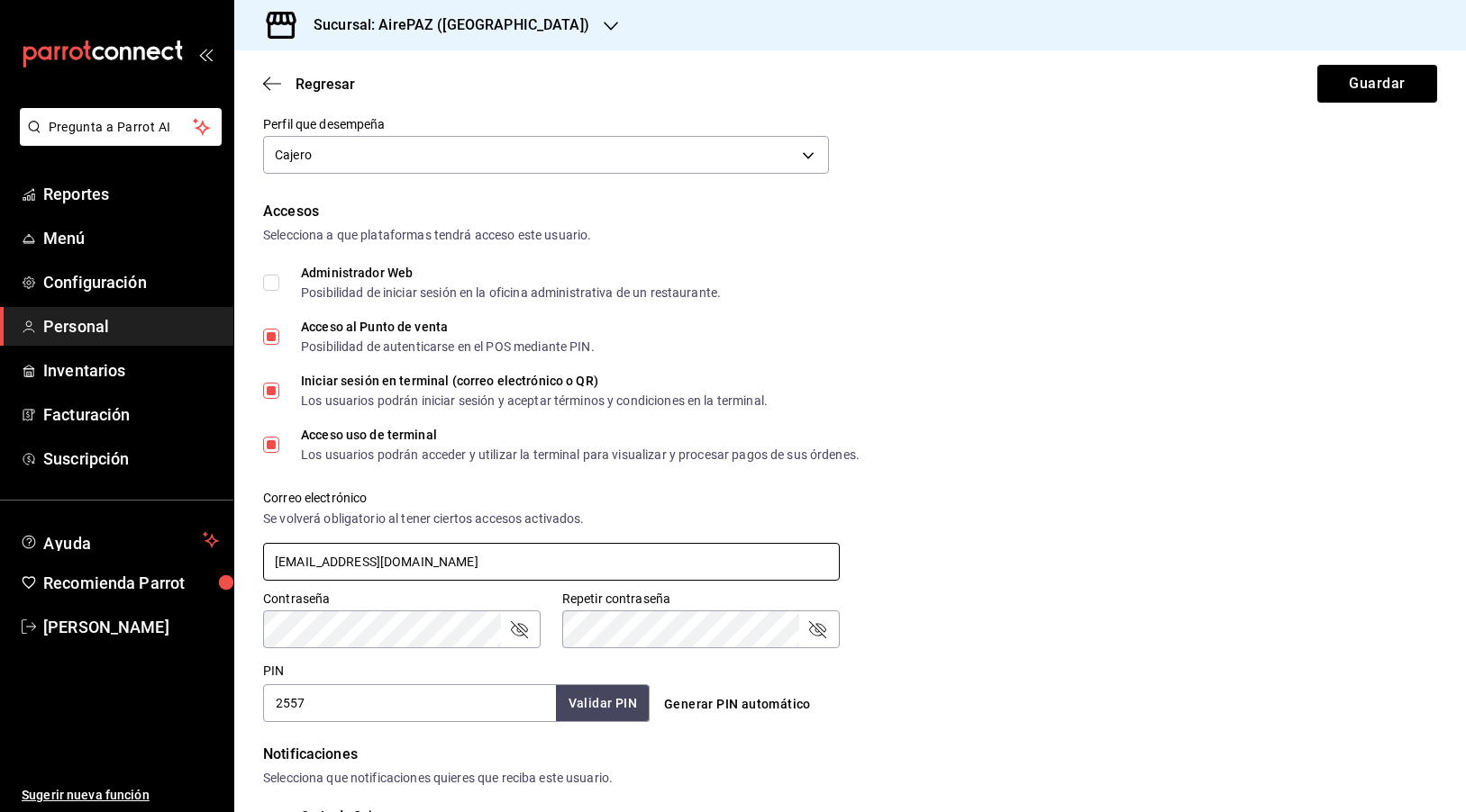
scroll to position [314, 0]
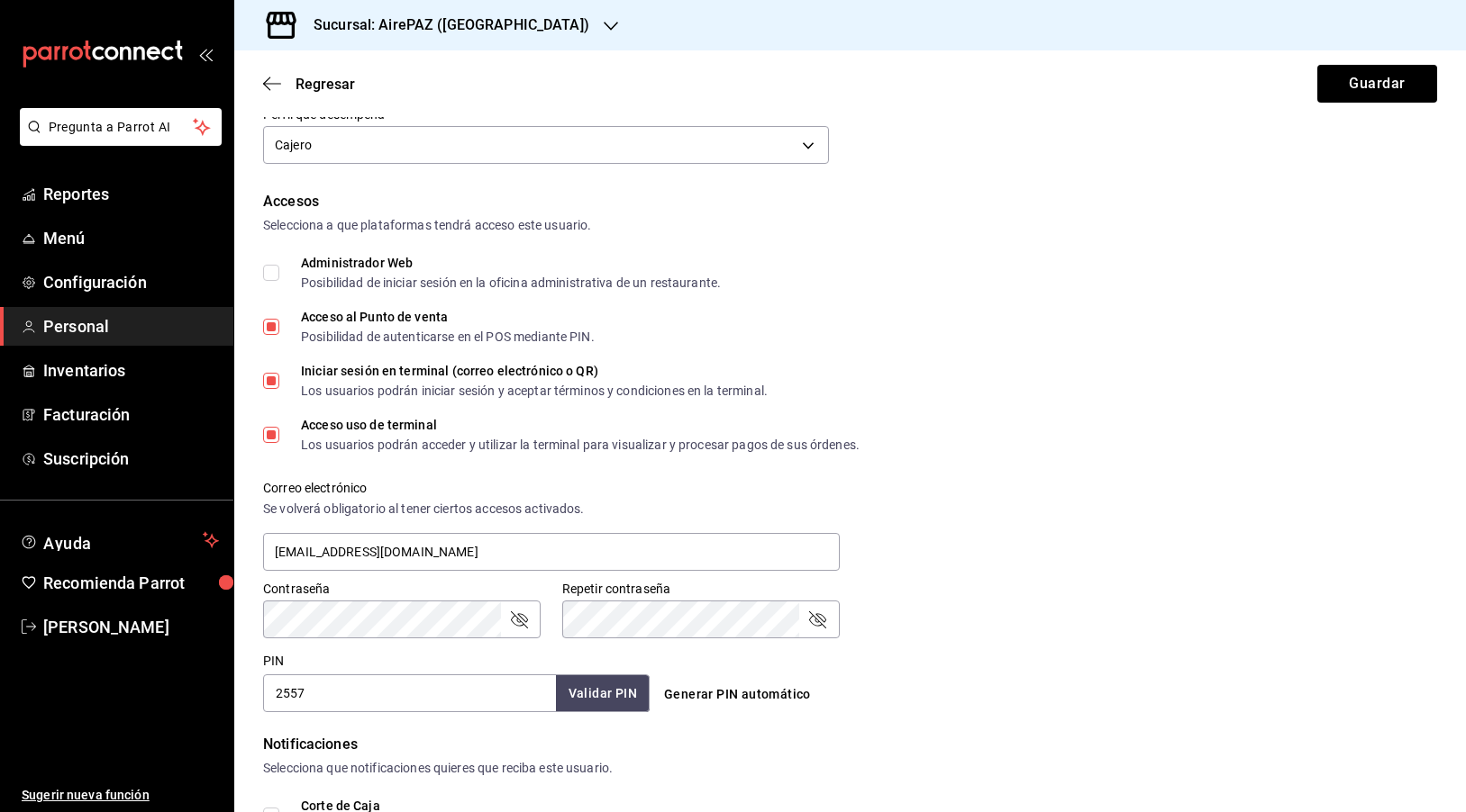
click at [294, 693] on input "2557" at bounding box center [410, 693] width 293 height 38
click at [951, 513] on div "Correo electrónico Se volverá obligatorio [PERSON_NAME] ciertos accesos activad…" at bounding box center [839, 516] width 1195 height 115
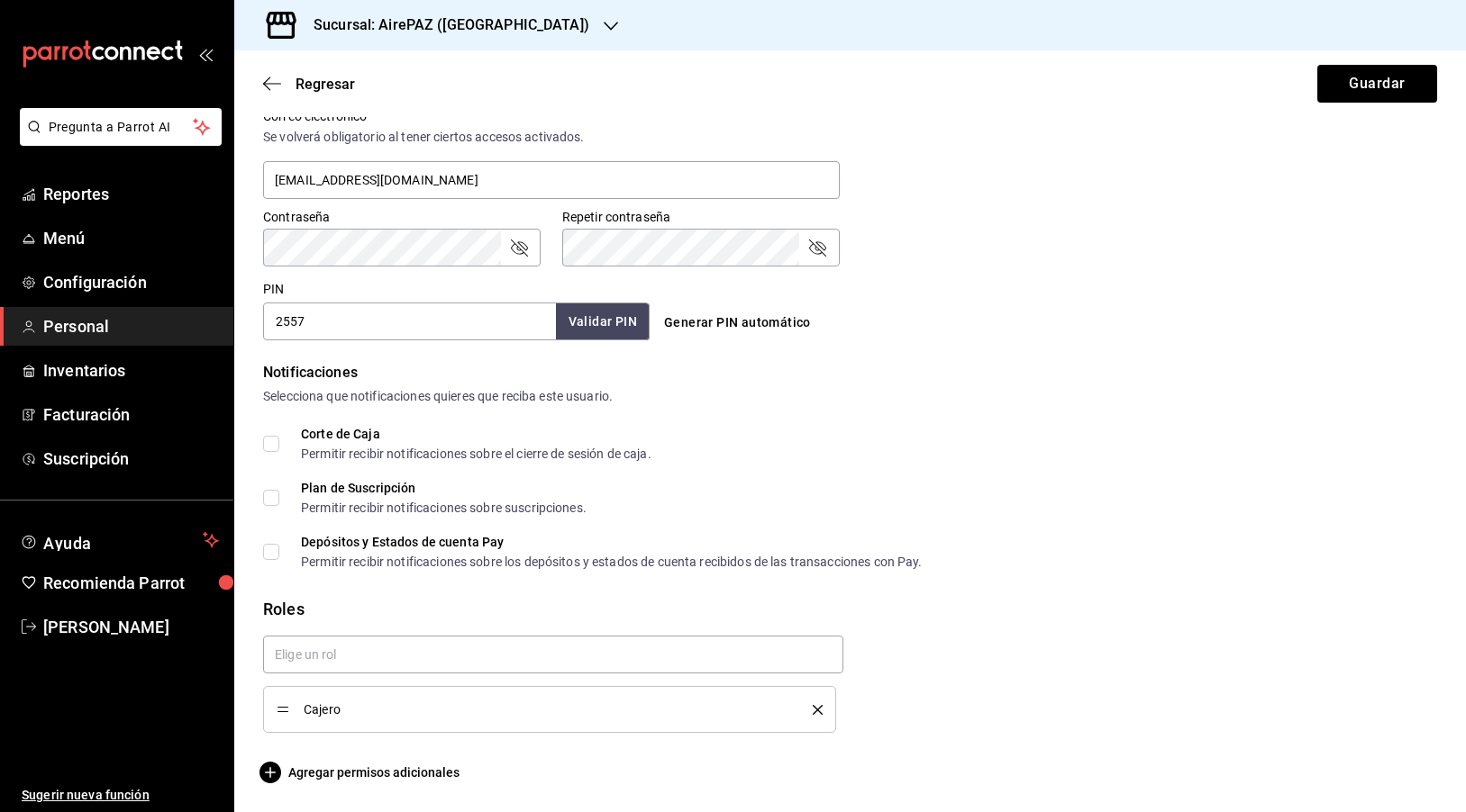
scroll to position [686, 0]
click at [307, 777] on span "Agregar permisos adicionales" at bounding box center [361, 772] width 197 height 22
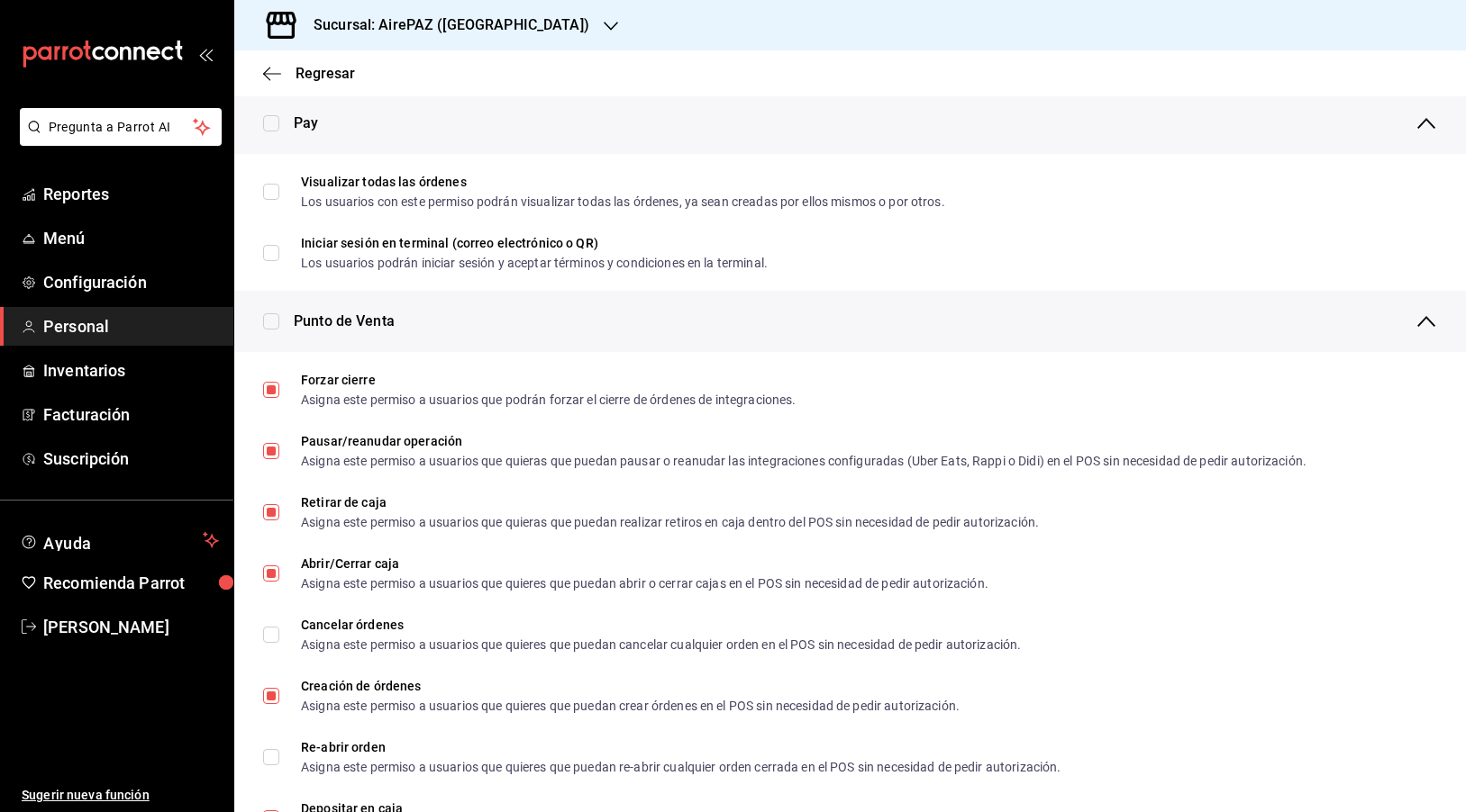
scroll to position [1297, 0]
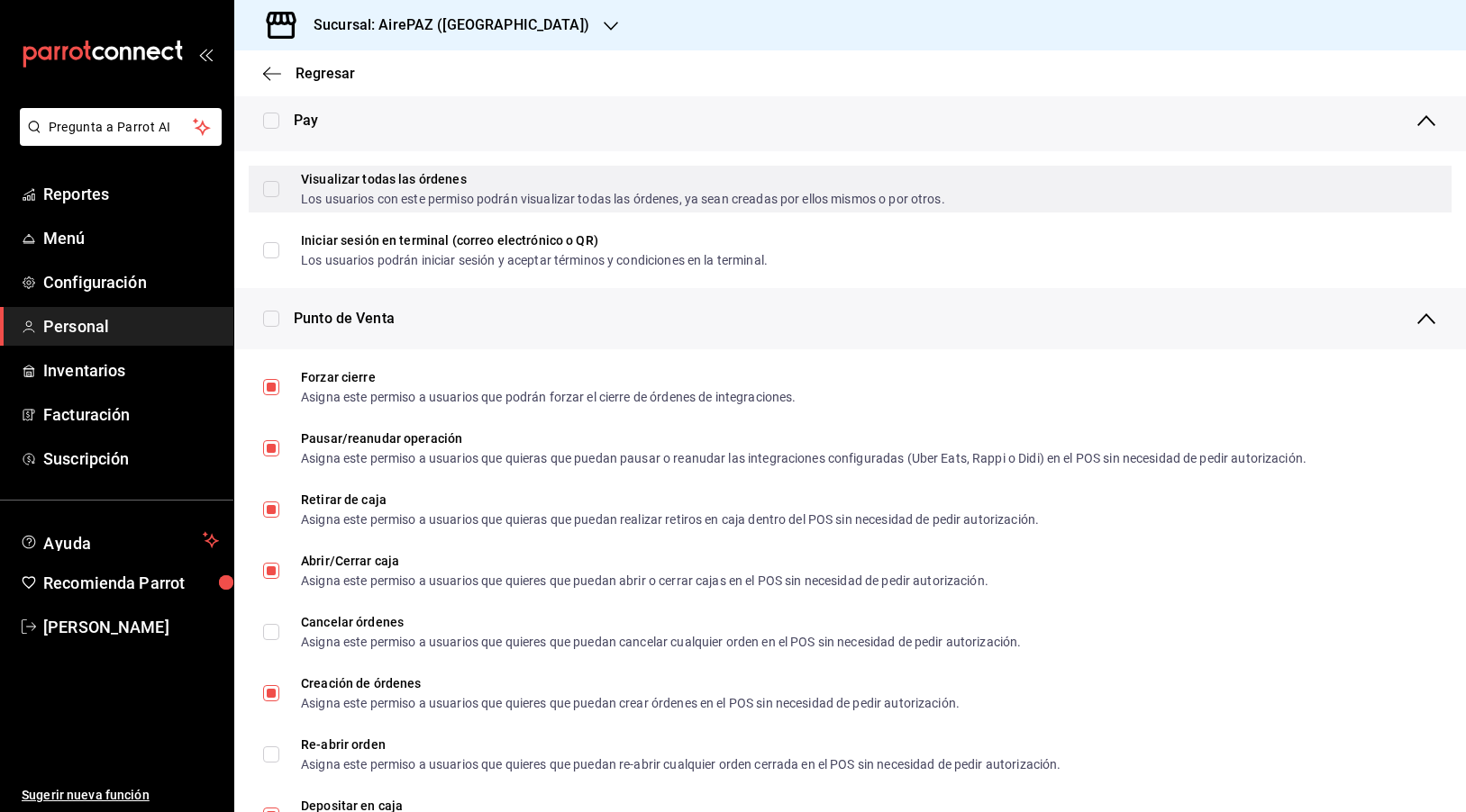
click at [276, 186] on input "Visualizar todas las órdenes Los usuarios con este permiso podrán visualizar to…" at bounding box center [271, 188] width 16 height 16
checkbox input "true"
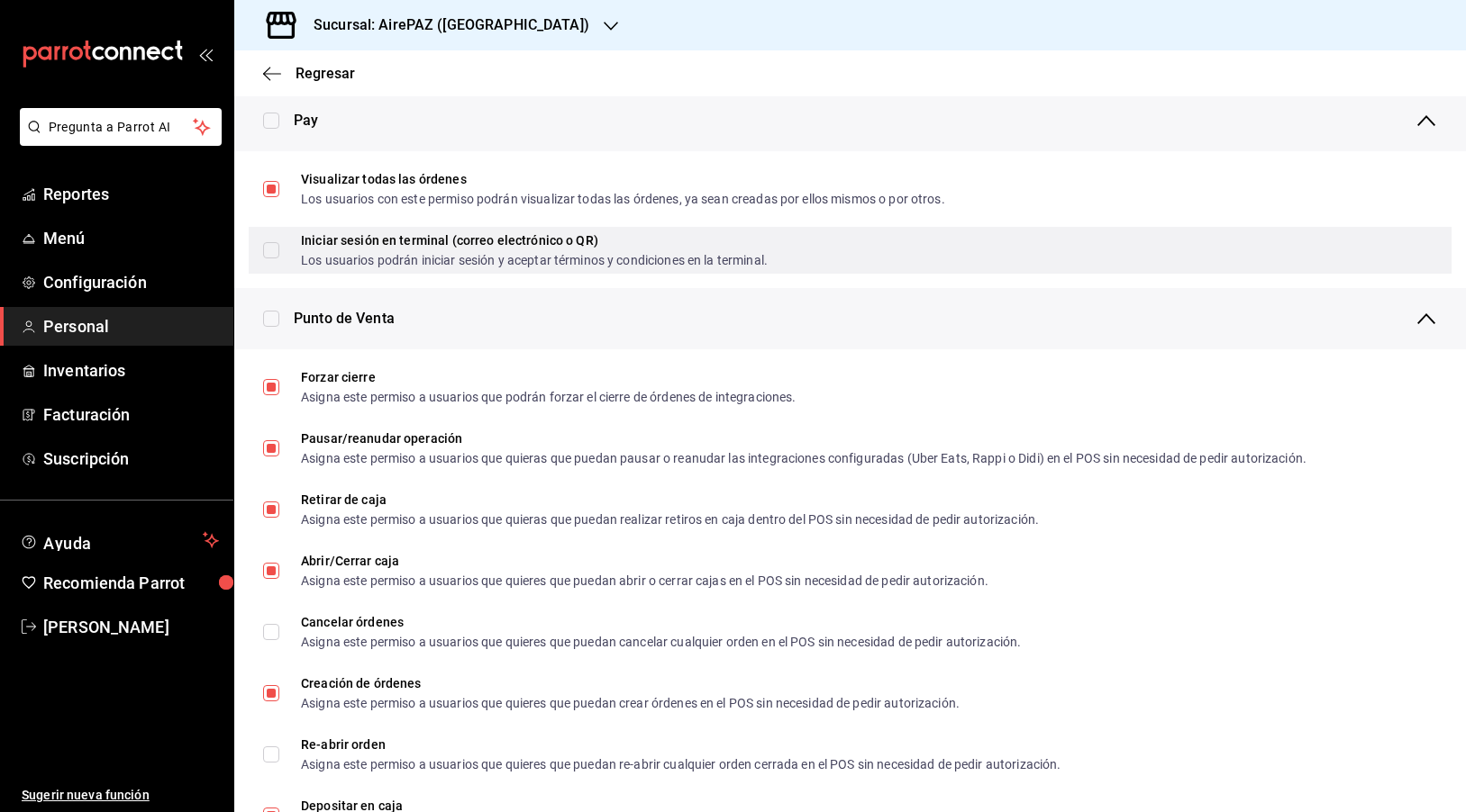
click at [273, 256] on input "Iniciar sesión en terminal (correo electrónico o QR) Los usuarios podrán inicia…" at bounding box center [271, 250] width 16 height 16
checkbox input "true"
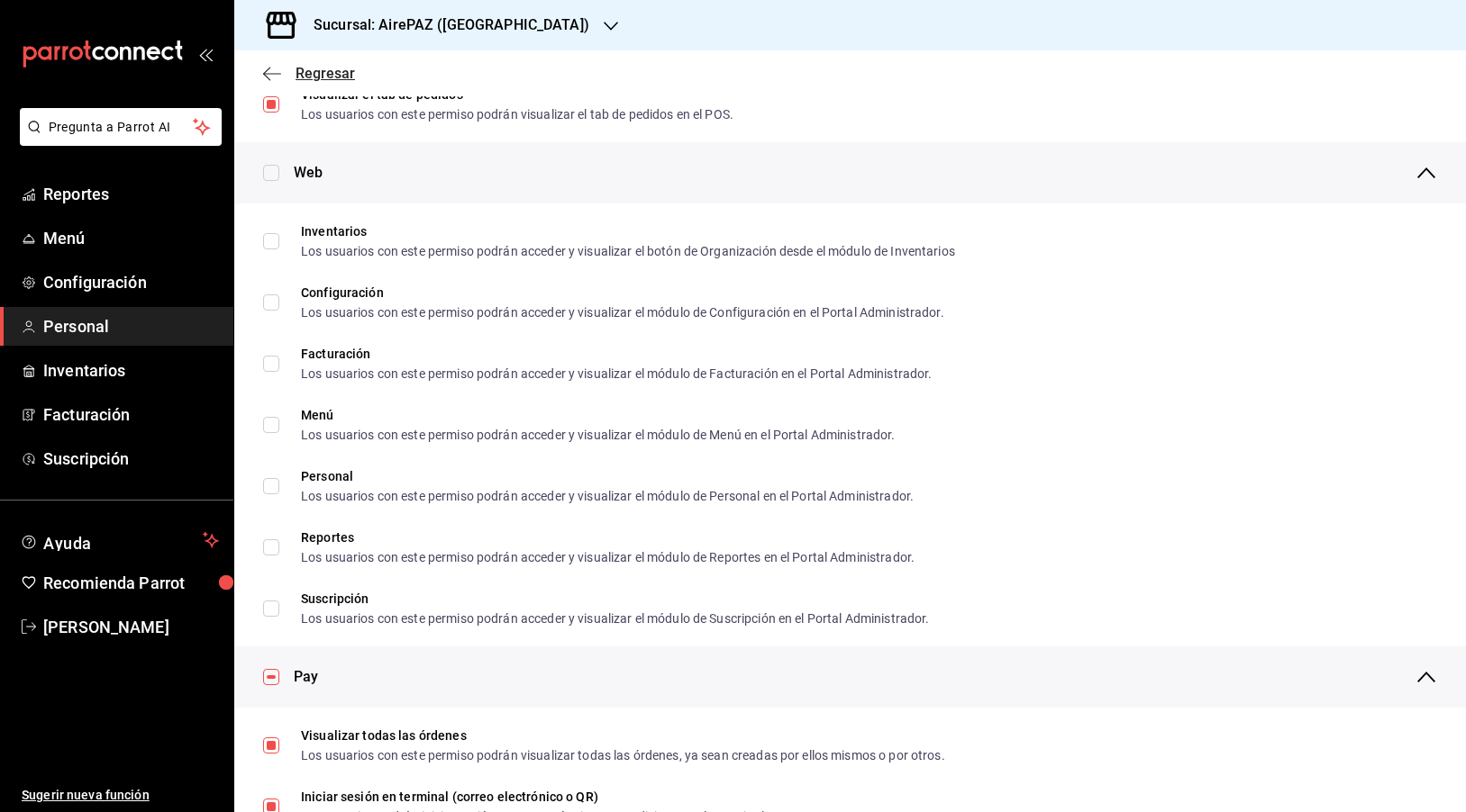
click at [273, 74] on icon "button" at bounding box center [271, 73] width 18 height 1
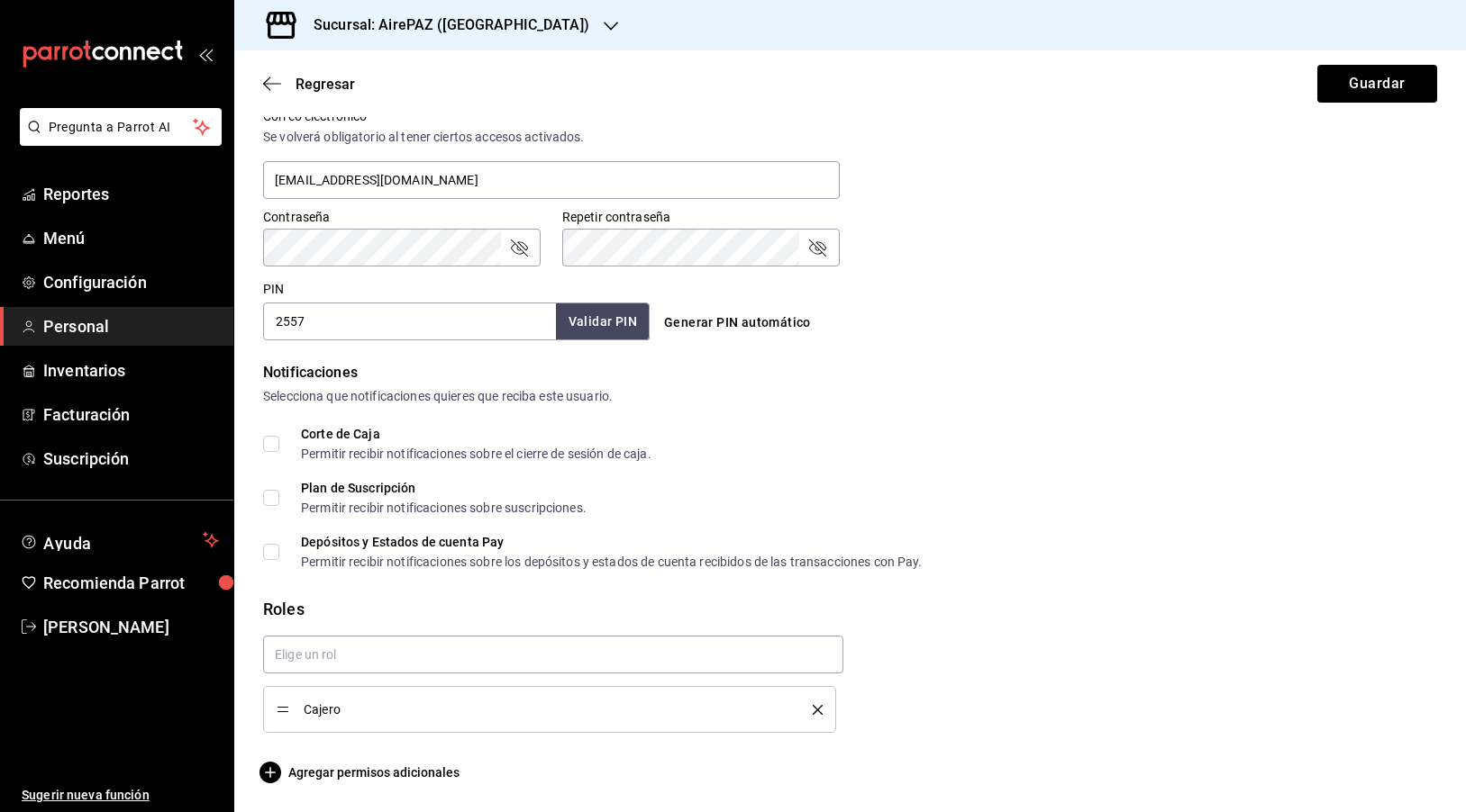
scroll to position [686, 0]
click at [1353, 85] on button "Guardar" at bounding box center [1376, 84] width 120 height 38
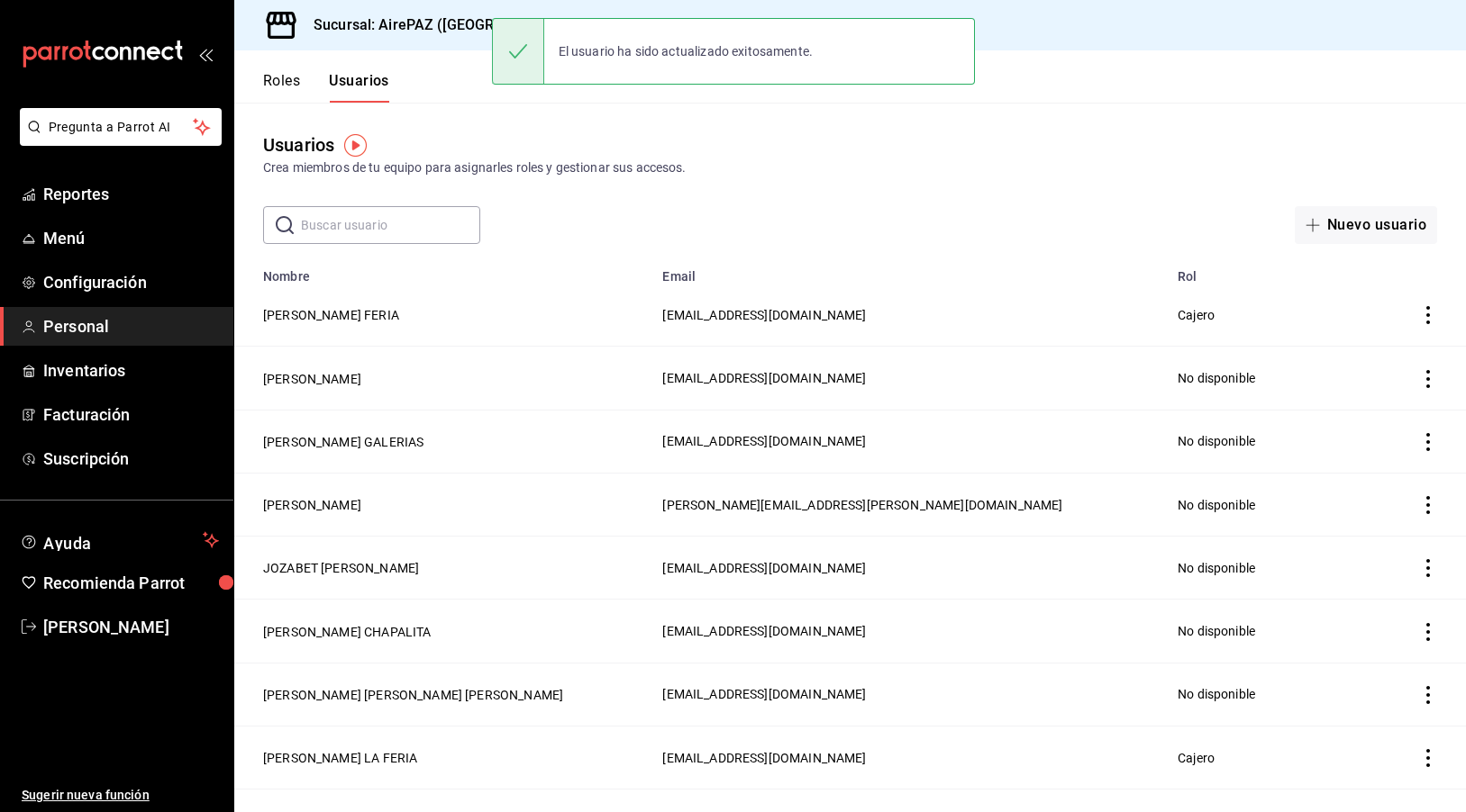
click at [355, 217] on input "text" at bounding box center [391, 225] width 180 height 36
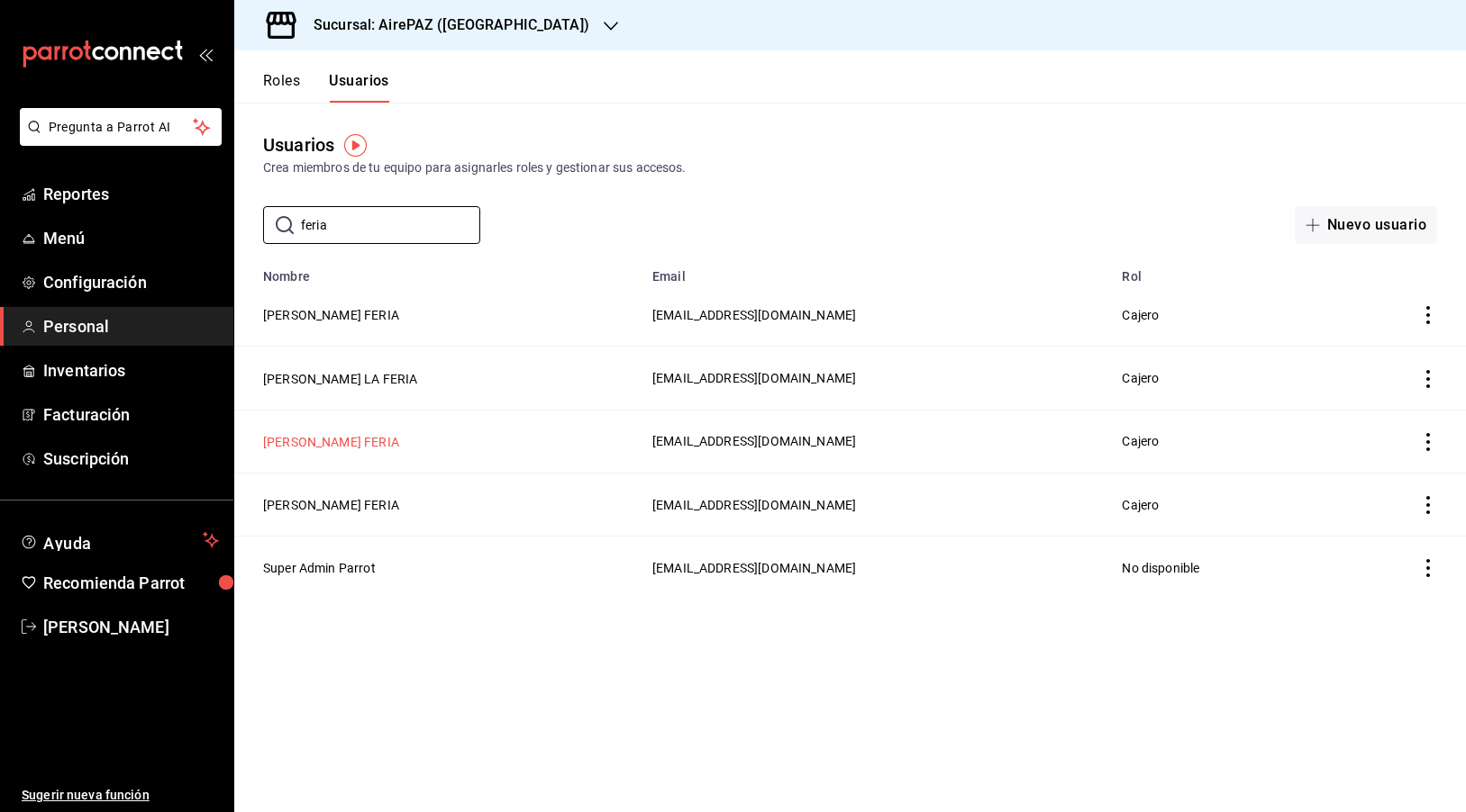
type input "feria"
click at [358, 441] on button "[PERSON_NAME] FERIA" at bounding box center [331, 441] width 136 height 18
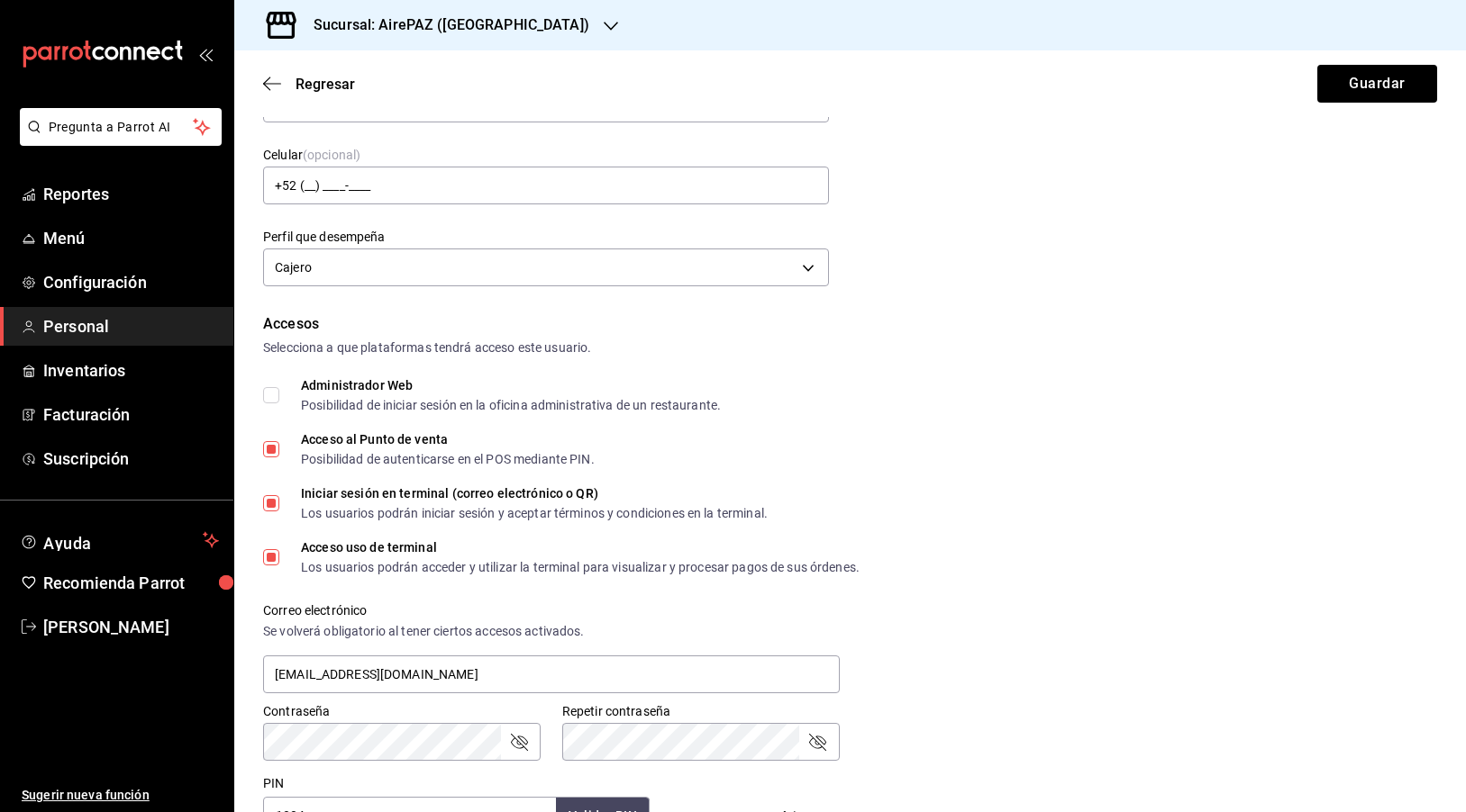
scroll to position [194, 0]
click at [271, 67] on div "Regresar Guardar" at bounding box center [850, 83] width 1231 height 66
click at [271, 77] on icon "button" at bounding box center [271, 83] width 18 height 16
